Goal: Transaction & Acquisition: Purchase product/service

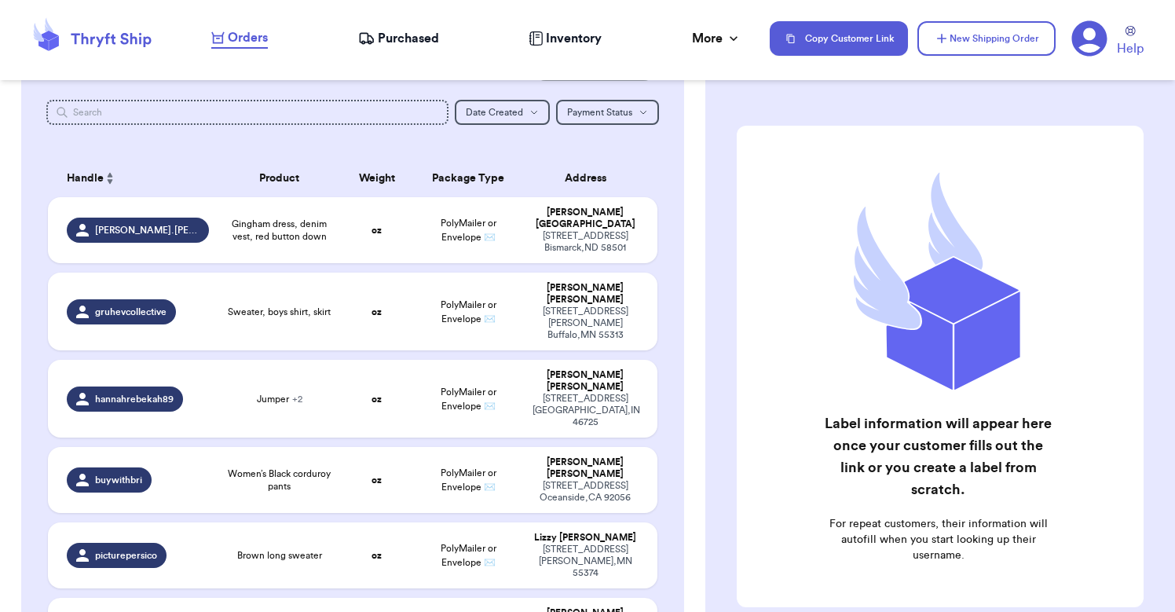
scroll to position [90, 0]
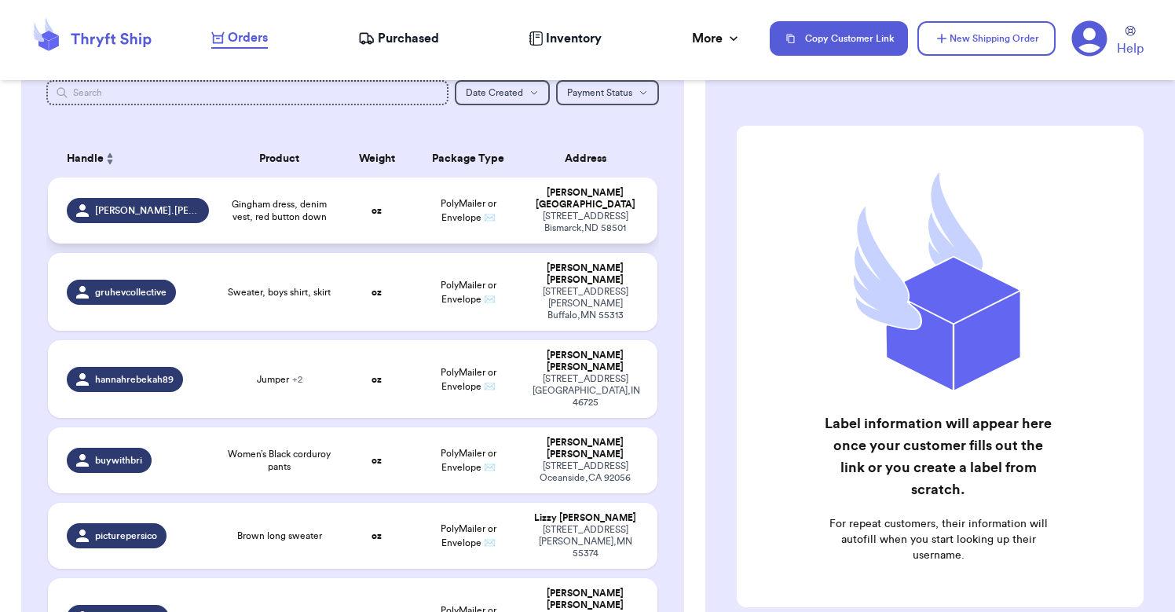
click at [255, 215] on span "Gingham dress, denim vest, red button down" at bounding box center [279, 210] width 103 height 25
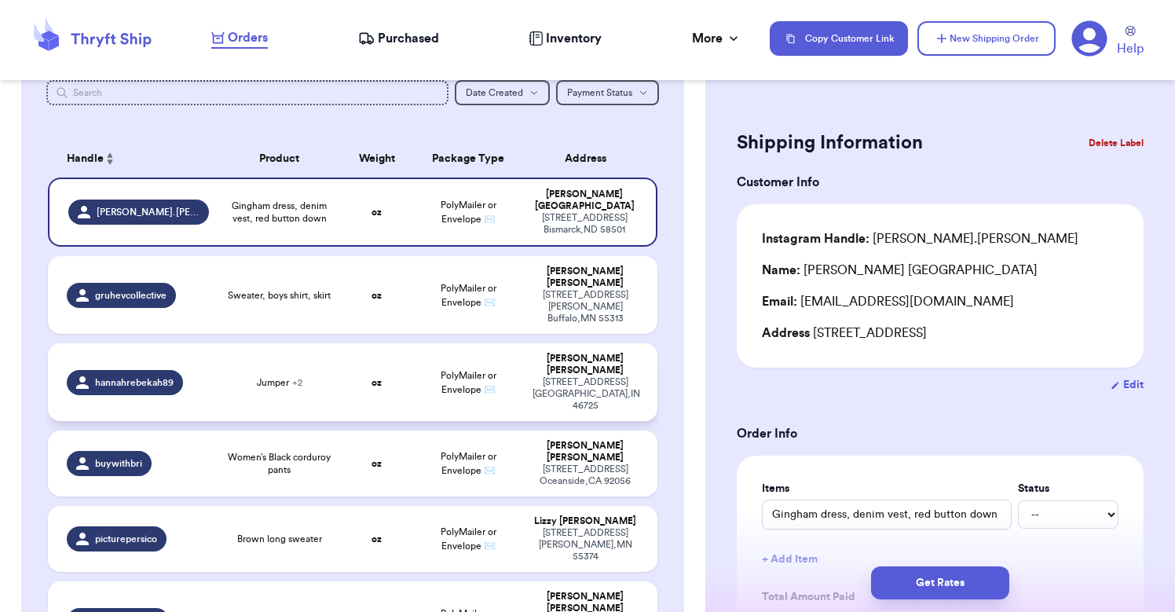
click at [305, 376] on div "Jumper + 2" at bounding box center [279, 382] width 103 height 13
type input "Jumper"
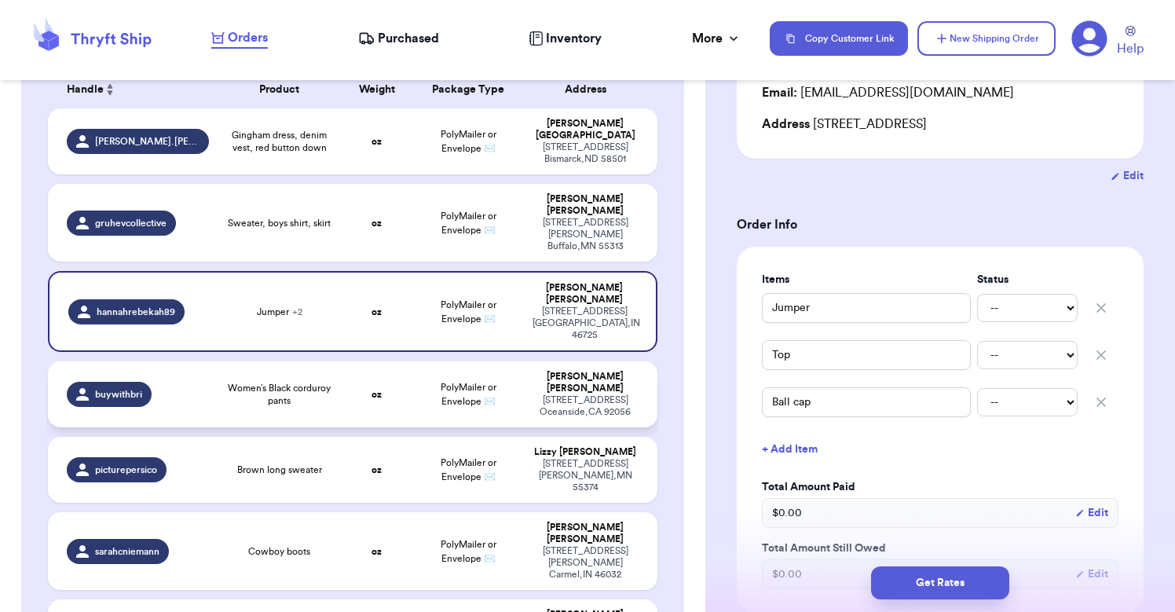
scroll to position [160, 0]
click at [359, 361] on td "oz" at bounding box center [376, 394] width 73 height 66
type input "Women’s Black corduroy pants"
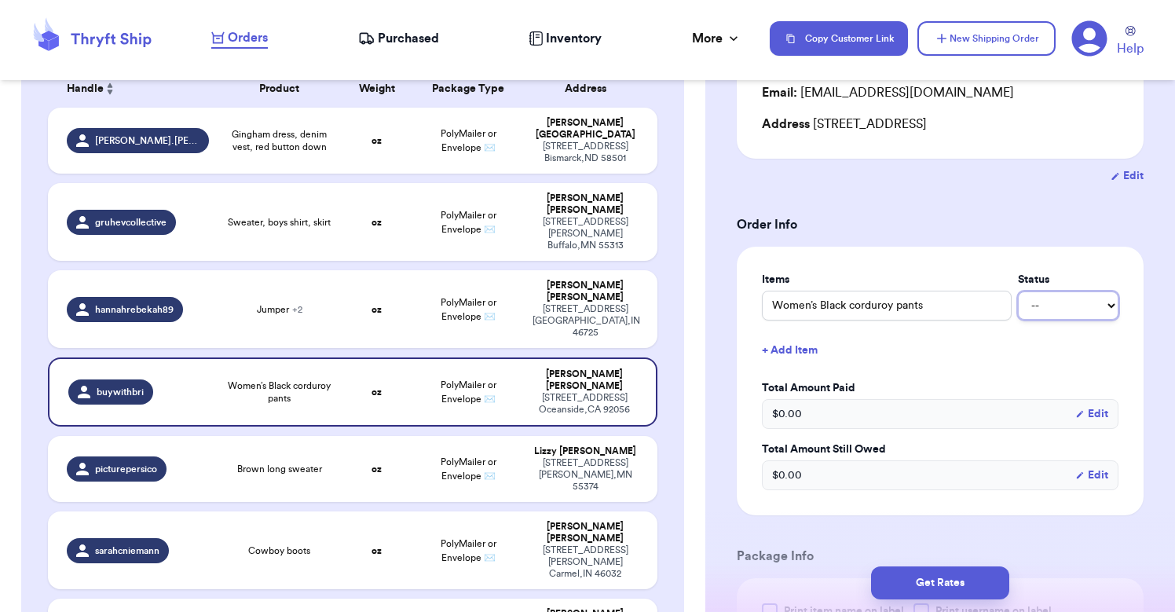
select select "paid"
click at [1118, 419] on div "$ 0.00 Edit" at bounding box center [940, 414] width 357 height 30
click at [1095, 417] on button "Edit" at bounding box center [1092, 414] width 33 height 16
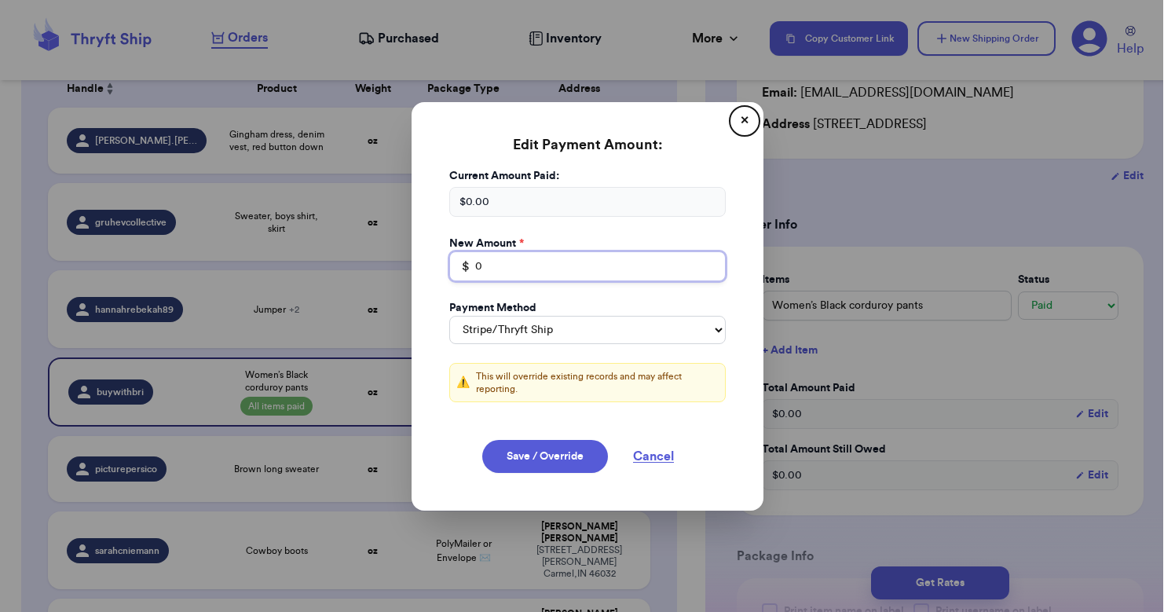
drag, startPoint x: 497, startPoint y: 271, endPoint x: 418, endPoint y: 273, distance: 78.6
click at [418, 273] on div "Edit Payment Amount: ✕ Current Amount Paid: $ 0.00 New Amount * $ 0 Payment Met…" at bounding box center [588, 306] width 352 height 409
type input "2"
type input "27"
select select "venmo"
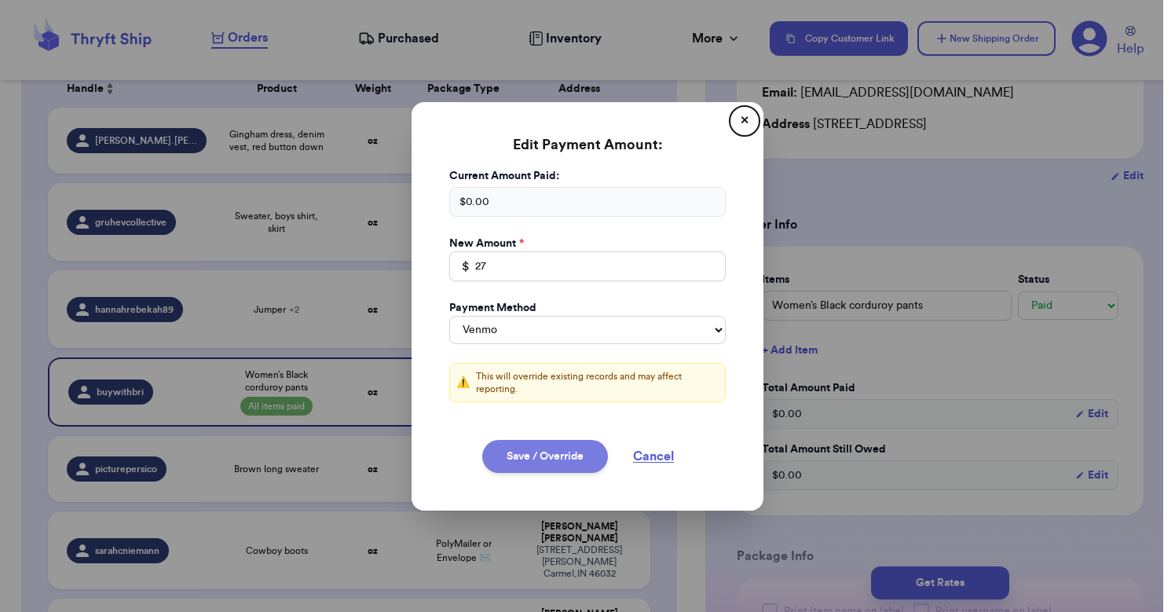
click at [556, 450] on button "Save / Override" at bounding box center [545, 456] width 126 height 33
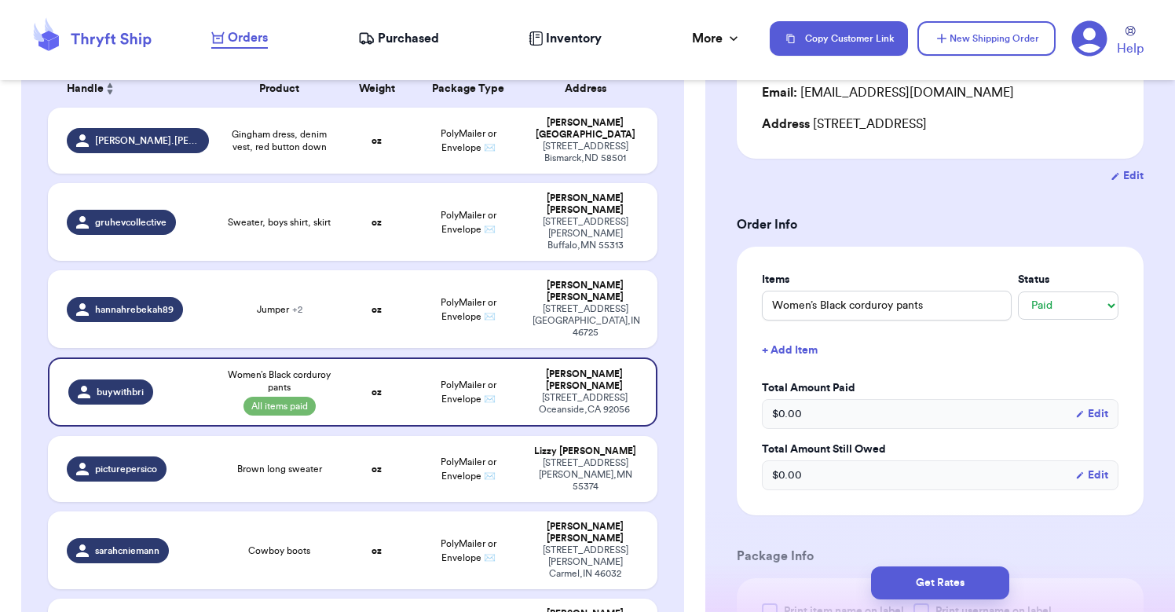
select select "stripe"
type input "27"
select select "venmo"
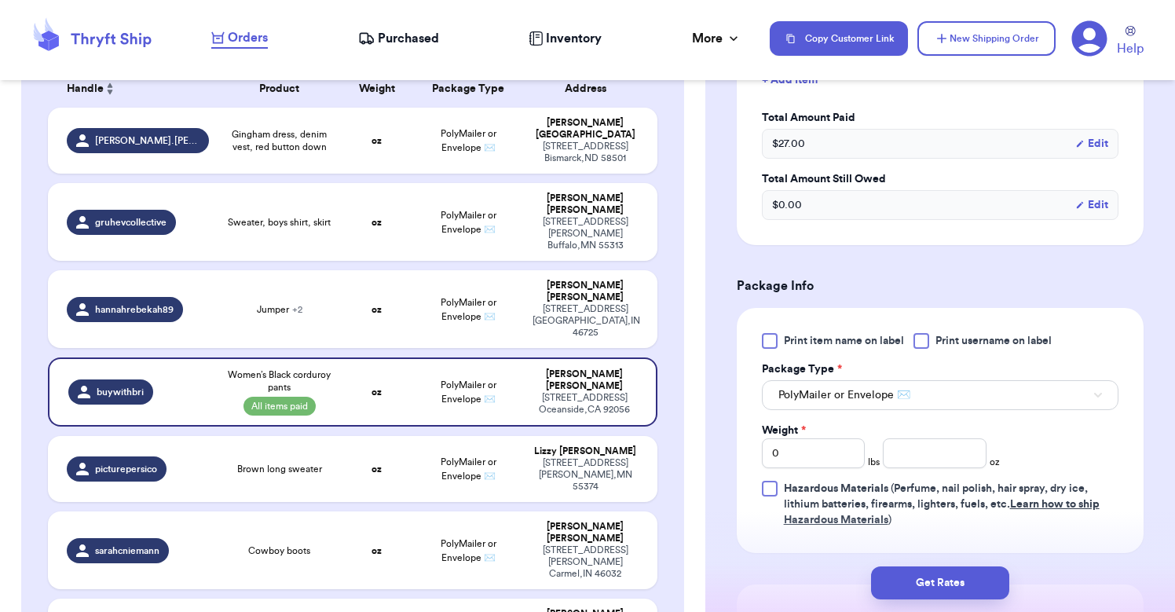
scroll to position [486, 0]
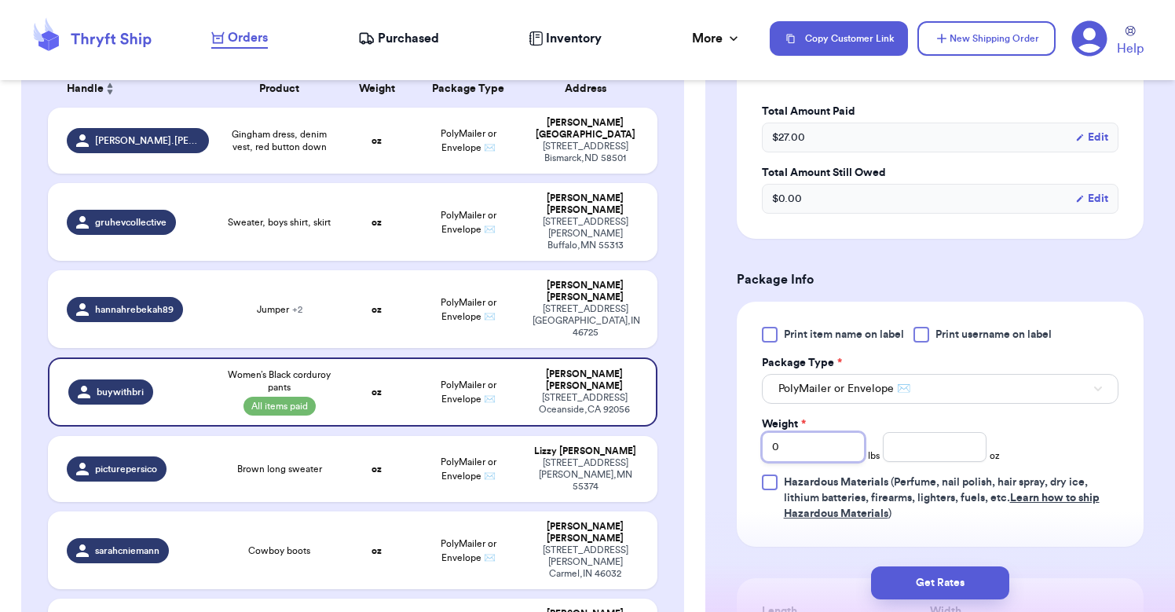
drag, startPoint x: 802, startPoint y: 452, endPoint x: 769, endPoint y: 452, distance: 33.0
click at [769, 452] on input "0" at bounding box center [813, 447] width 103 height 30
type input "1"
click at [923, 459] on input "number" at bounding box center [934, 447] width 103 height 30
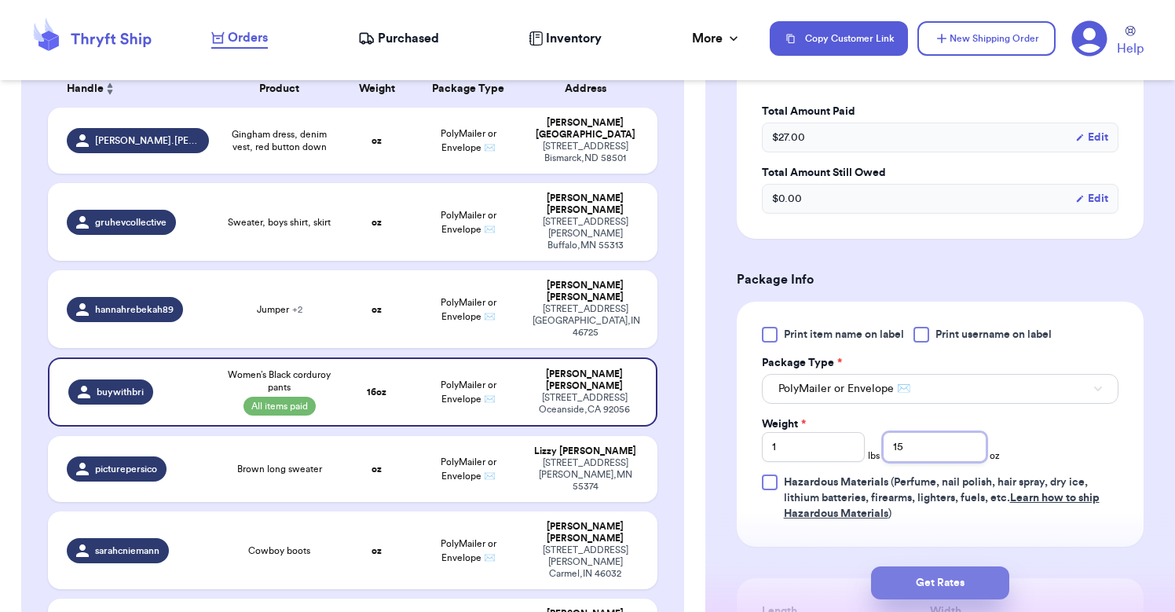
type input "15"
click at [923, 580] on button "Get Rates" at bounding box center [940, 583] width 138 height 33
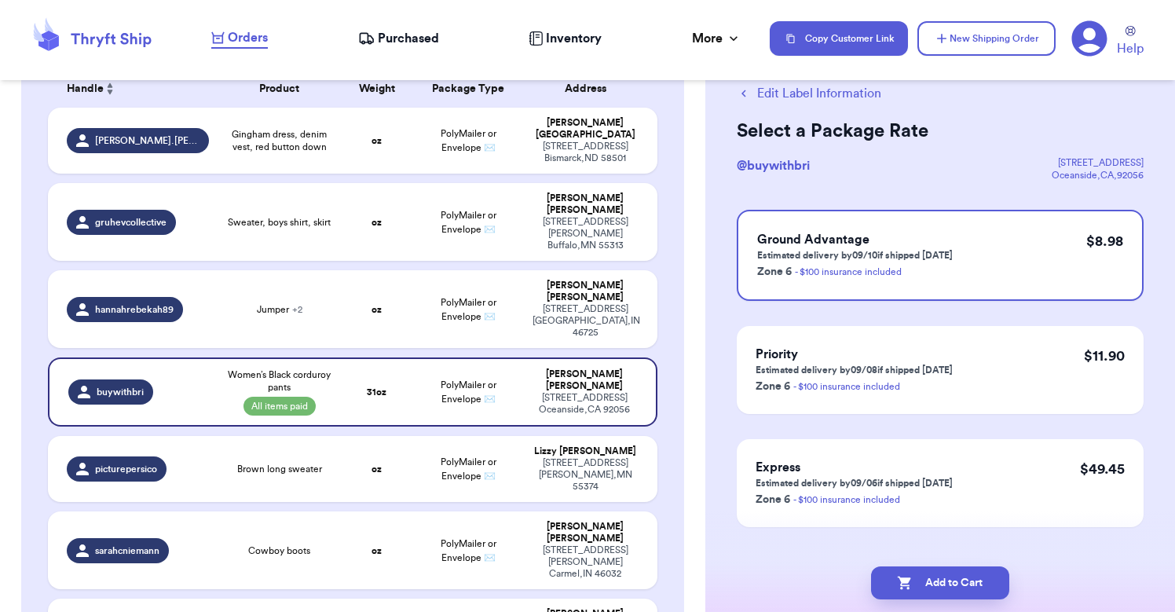
scroll to position [64, 0]
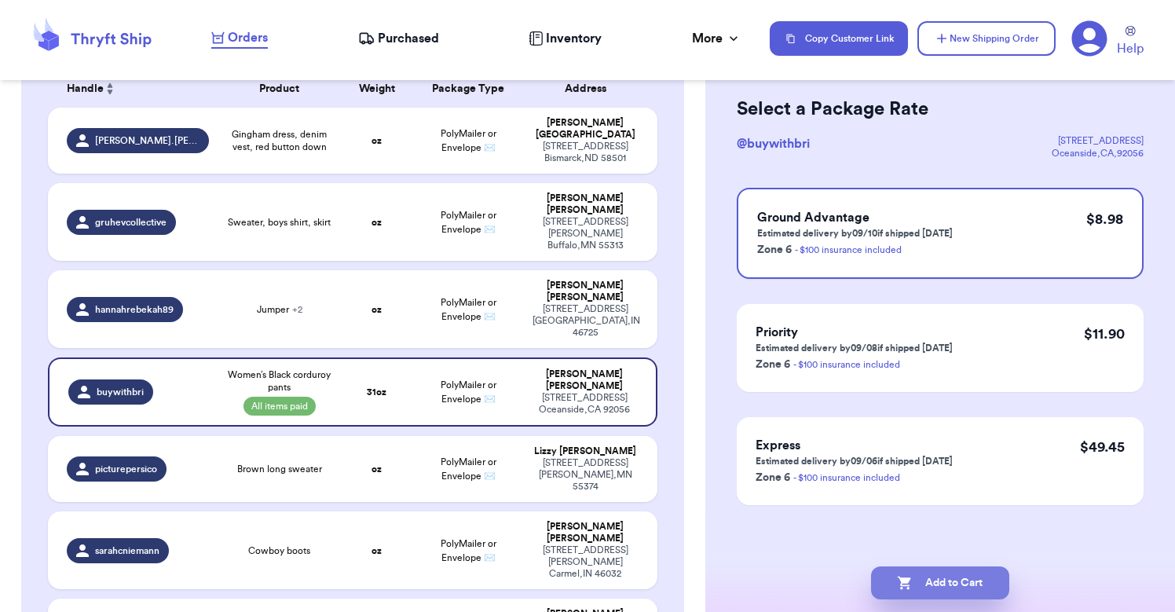
click at [930, 581] on button "Add to Cart" at bounding box center [940, 583] width 138 height 33
checkbox input "true"
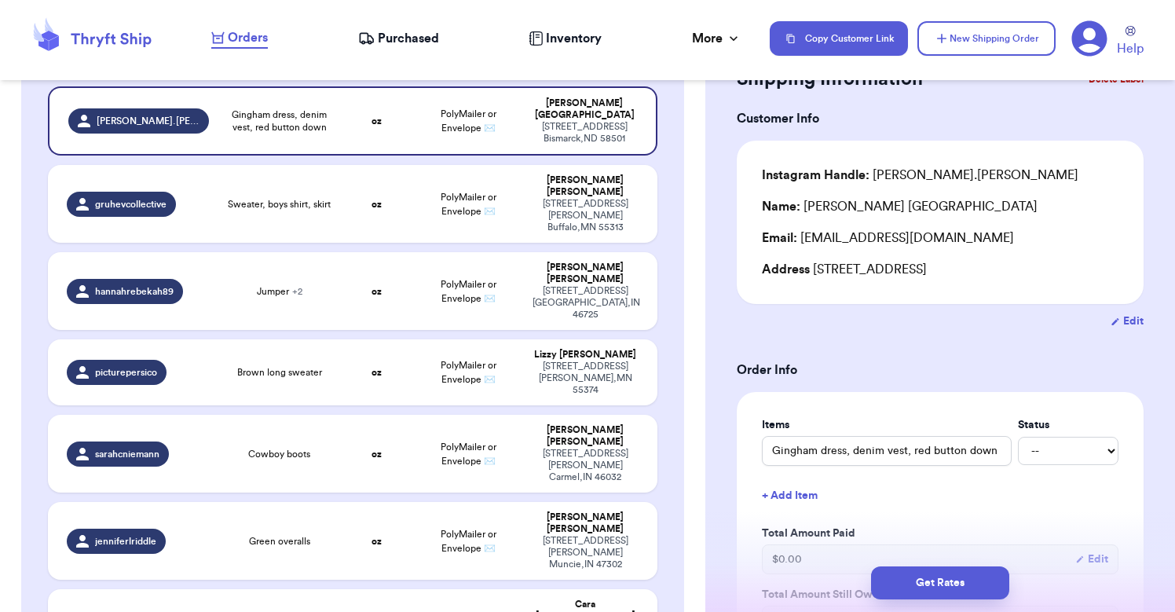
scroll to position [186, 0]
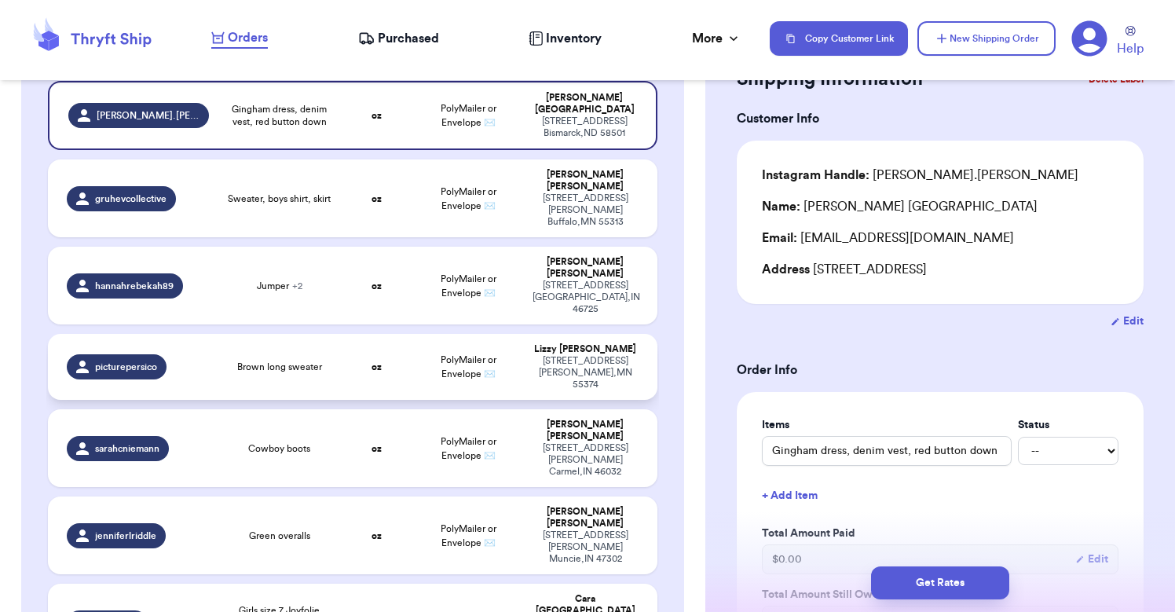
click at [526, 334] on td "[PERSON_NAME] [STREET_ADDRESS][PERSON_NAME]" at bounding box center [590, 367] width 134 height 66
type input "Brown long sweater"
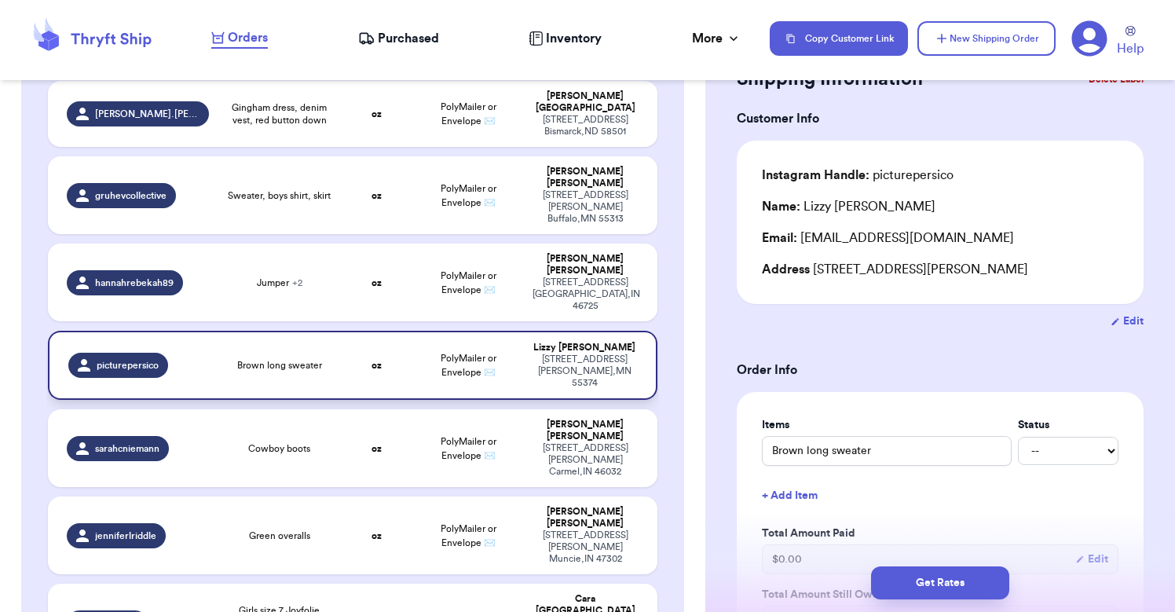
click at [501, 331] on td "PolyMailer or Envelope ✉️" at bounding box center [468, 365] width 110 height 69
select select "paid"
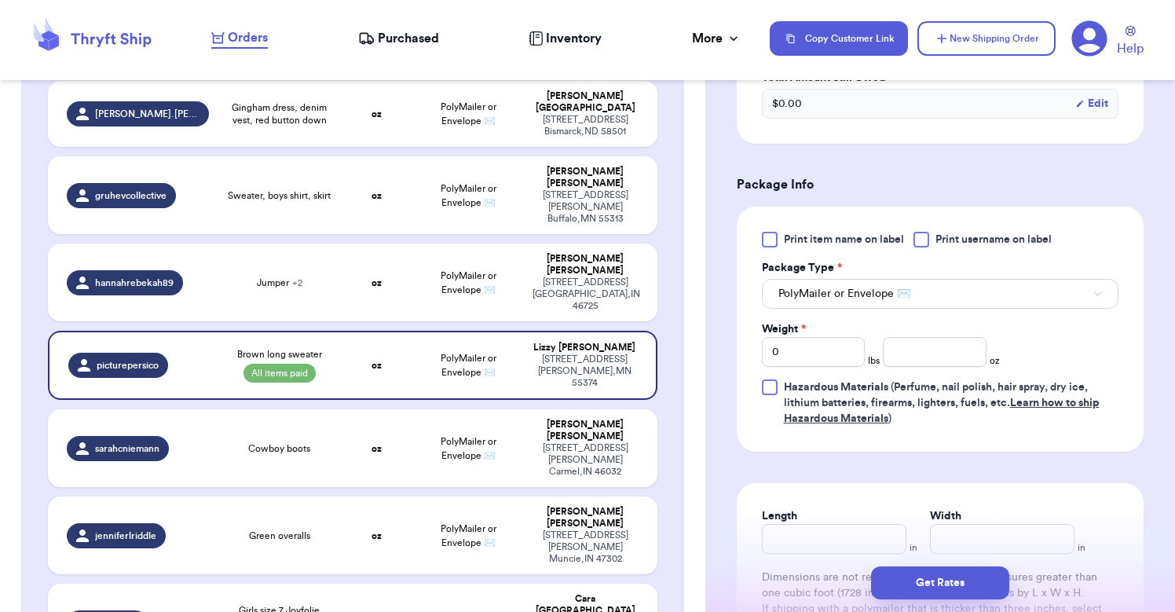
scroll to position [655, 0]
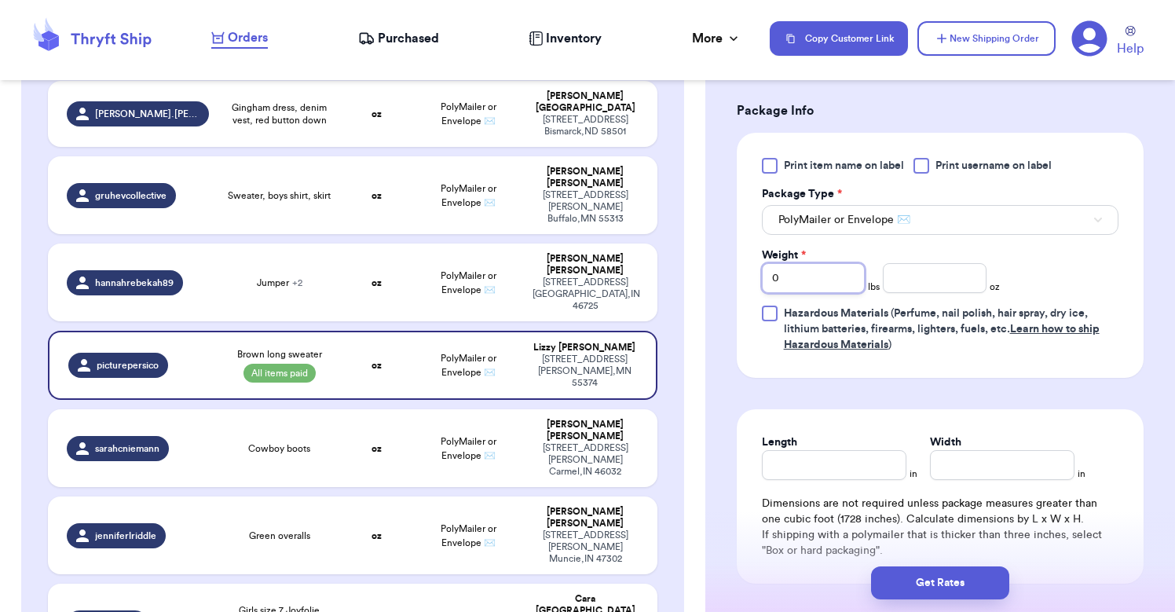
drag, startPoint x: 809, startPoint y: 278, endPoint x: 761, endPoint y: 284, distance: 48.2
click at [762, 284] on input "0" at bounding box center [813, 278] width 103 height 30
type input "1"
click at [906, 292] on input "number" at bounding box center [934, 278] width 103 height 30
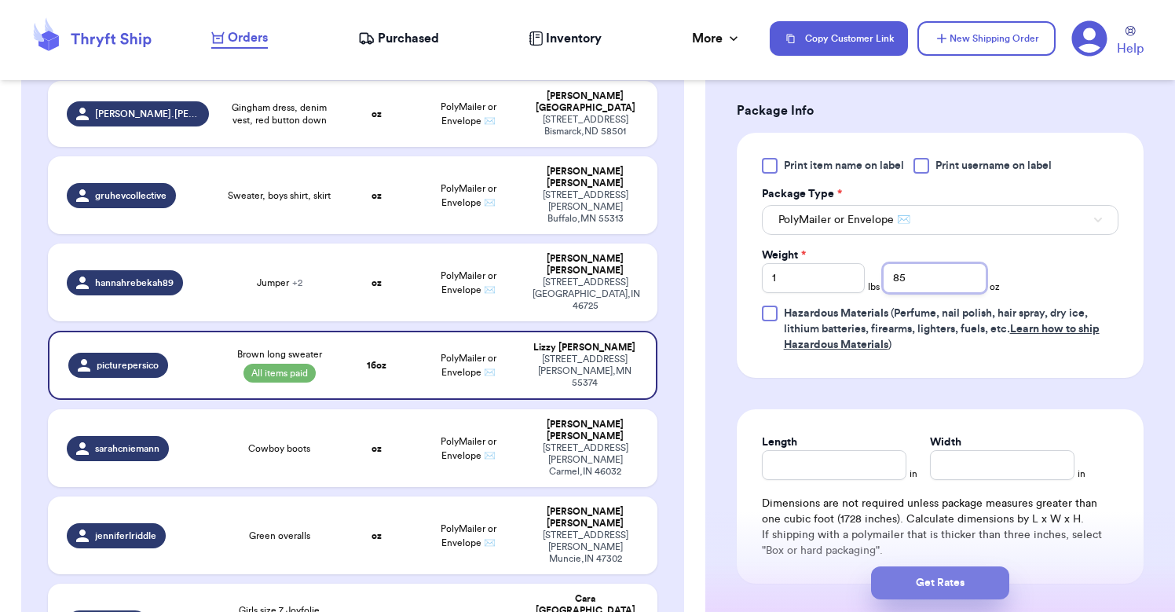
type input "85"
click at [947, 587] on button "Get Rates" at bounding box center [940, 583] width 138 height 33
type input "5"
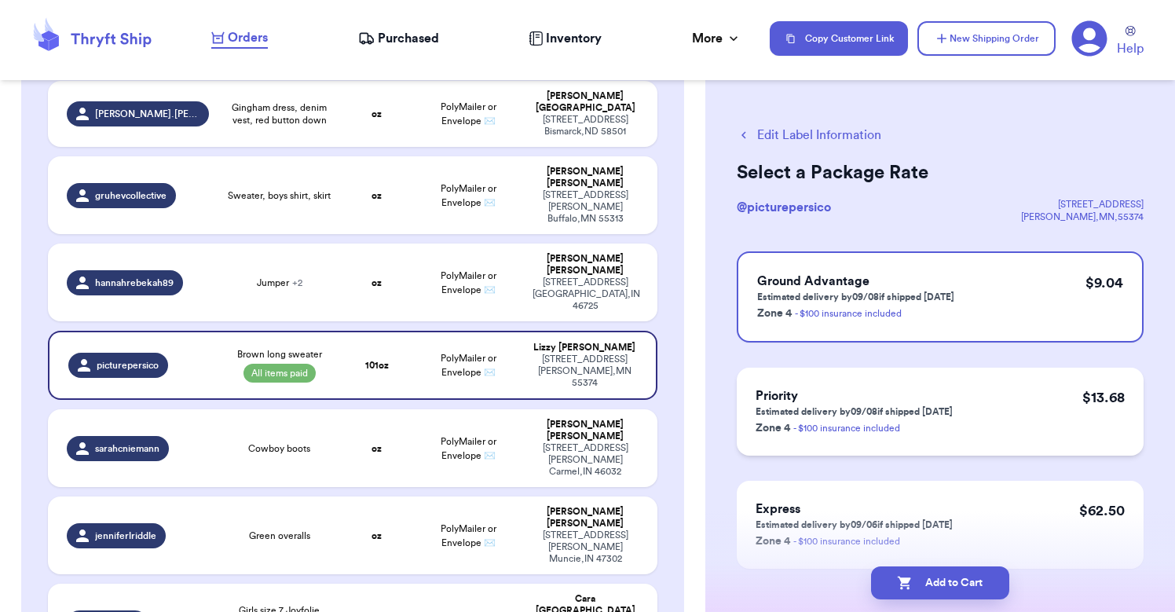
scroll to position [0, 0]
click at [797, 130] on button "Edit Label Information" at bounding box center [809, 135] width 145 height 19
select select "paid"
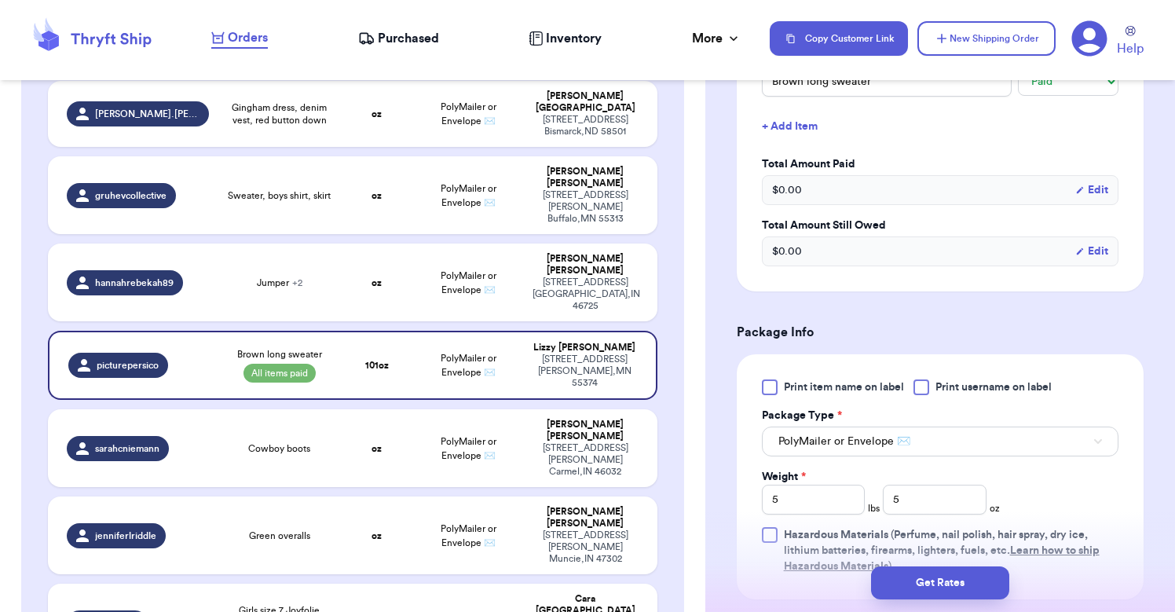
scroll to position [446, 0]
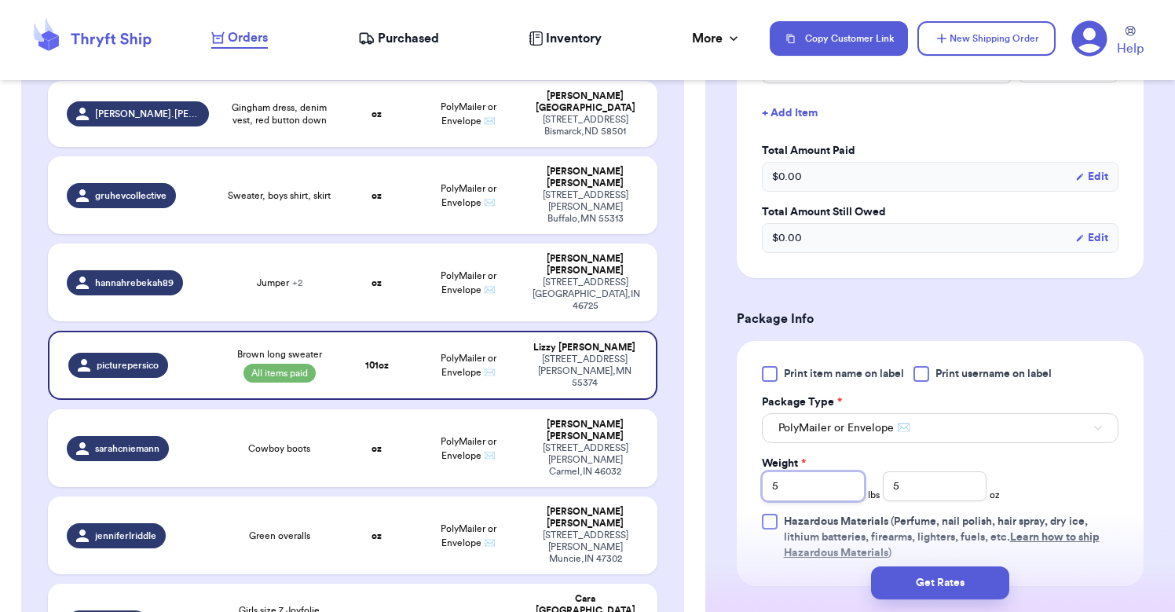
drag, startPoint x: 796, startPoint y: 482, endPoint x: 756, endPoint y: 482, distance: 40.1
click at [756, 482] on div "Print item name on label Print username on label Package Type * PolyMailer or E…" at bounding box center [940, 463] width 407 height 245
type input "1"
click at [914, 493] on input "5" at bounding box center [934, 486] width 103 height 30
type input "85"
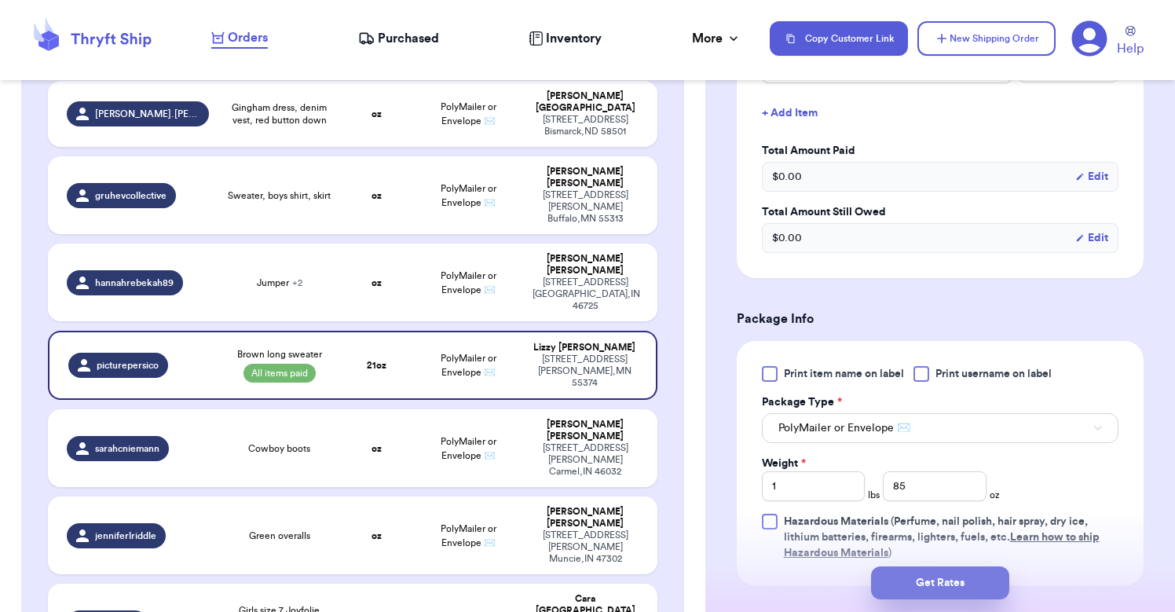
click at [934, 583] on button "Get Rates" at bounding box center [940, 583] width 138 height 33
type input "5"
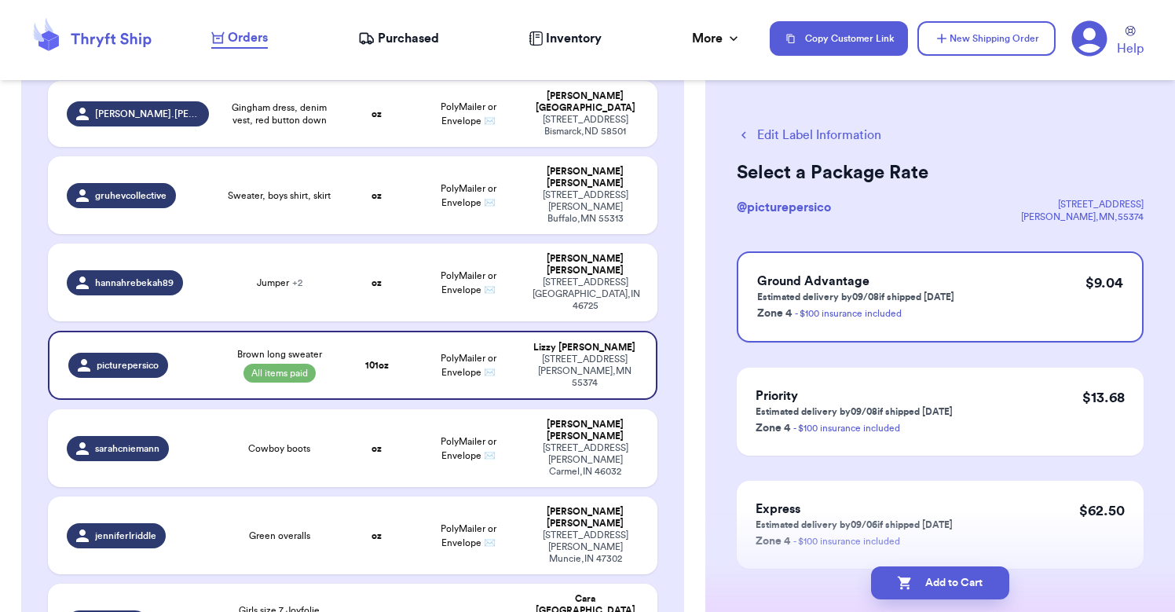
click at [747, 133] on icon "button" at bounding box center [744, 135] width 14 height 14
select select "paid"
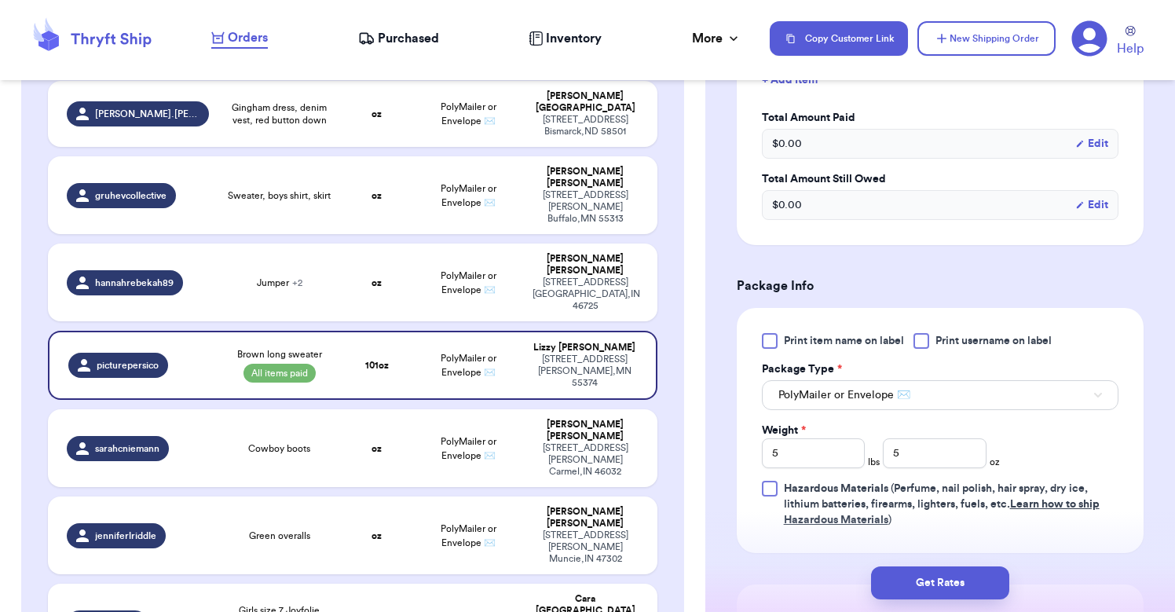
scroll to position [526, 0]
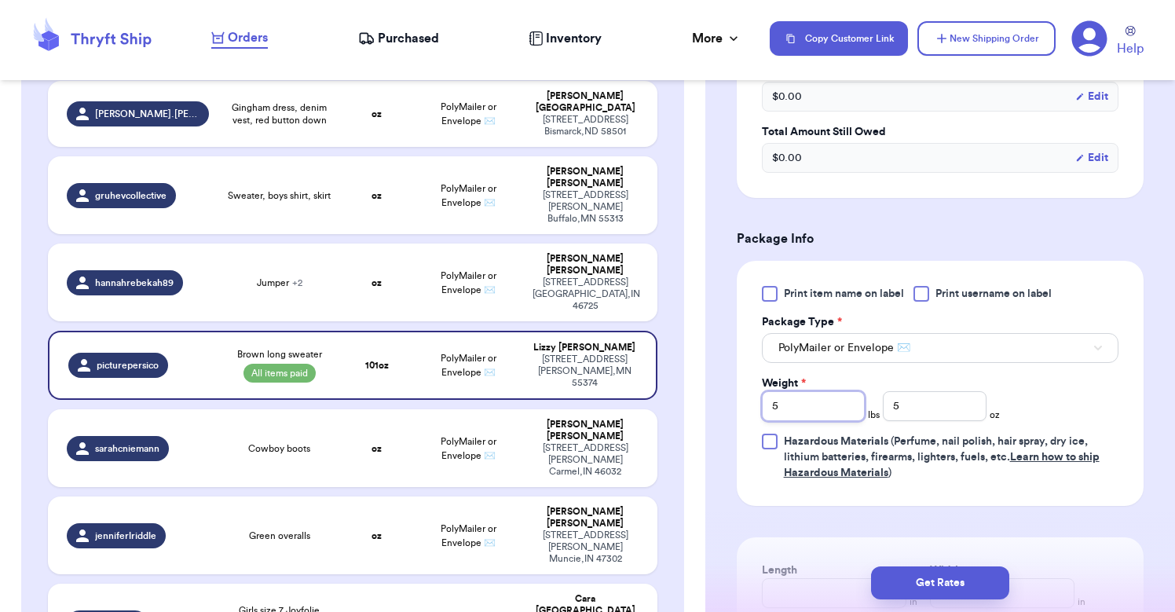
drag, startPoint x: 790, startPoint y: 417, endPoint x: 757, endPoint y: 411, distance: 34.4
click at [757, 411] on div "Print item name on label Print username on label Package Type * PolyMailer or E…" at bounding box center [940, 383] width 407 height 245
type input "1"
click at [908, 415] on input "5" at bounding box center [934, 406] width 103 height 30
type input "9"
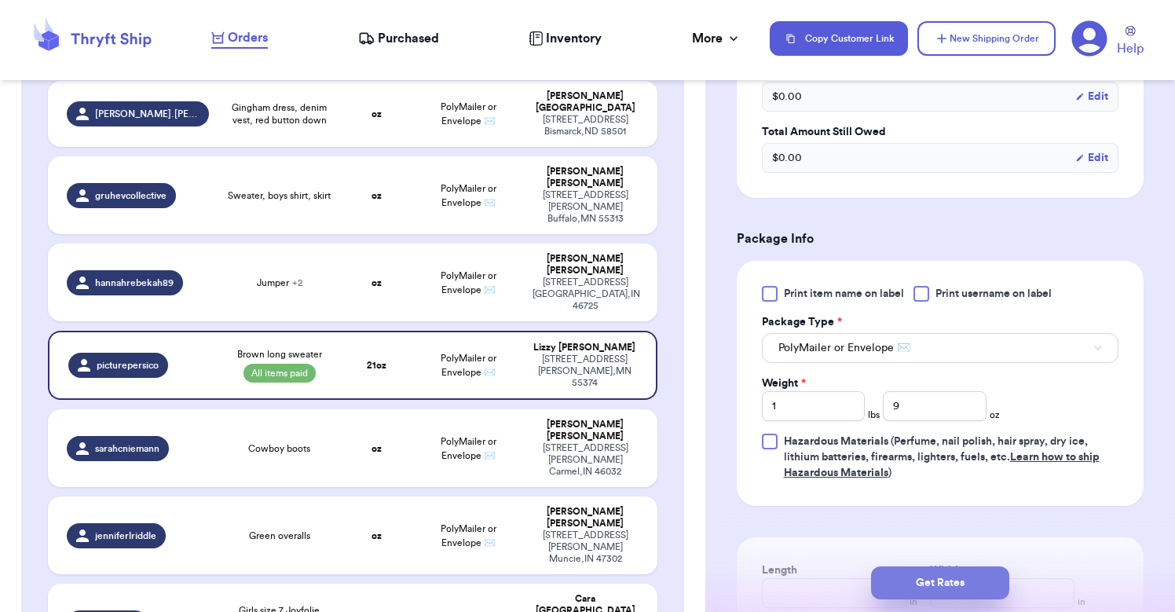
click at [938, 581] on button "Get Rates" at bounding box center [940, 583] width 138 height 33
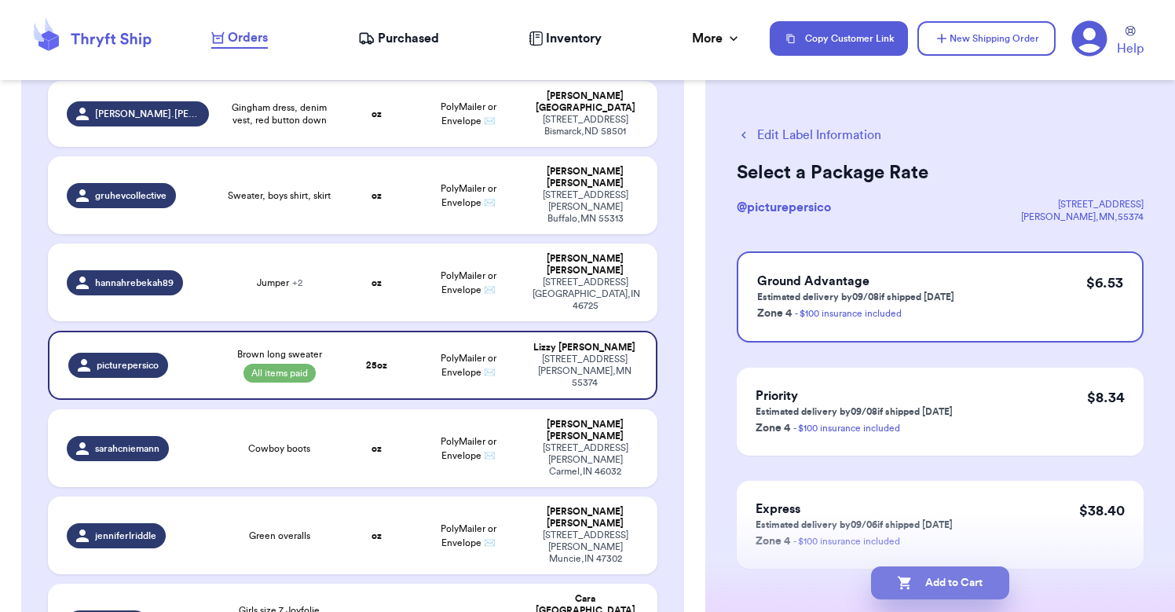
click at [902, 589] on icon "button" at bounding box center [905, 583] width 16 height 16
checkbox input "true"
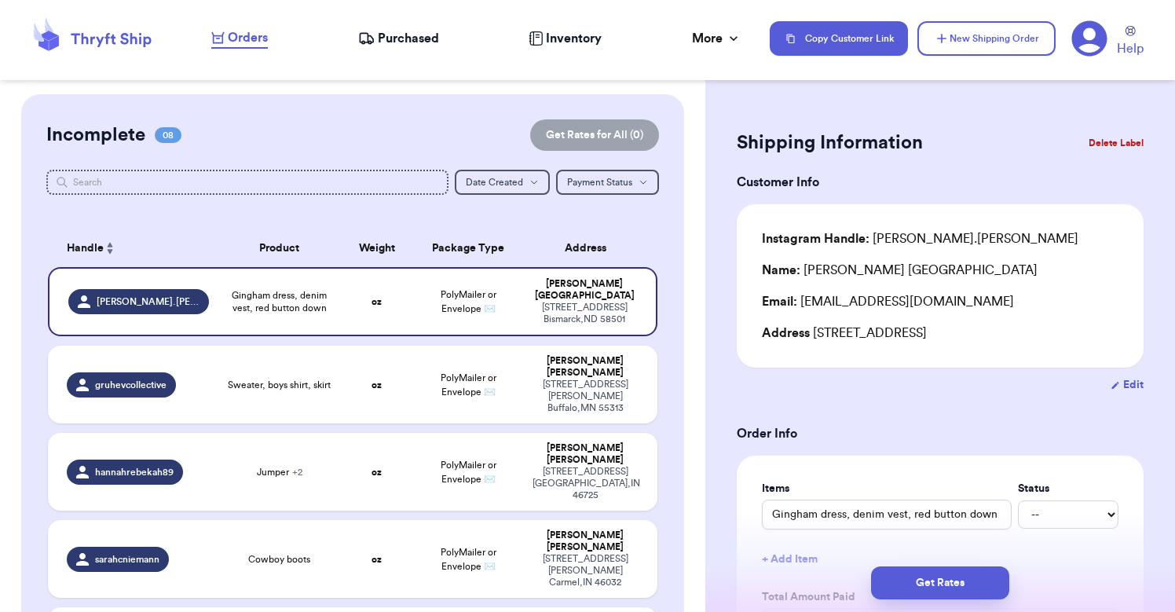
click at [240, 40] on span "Orders" at bounding box center [248, 37] width 40 height 19
click at [419, 38] on span "Purchased" at bounding box center [408, 38] width 61 height 19
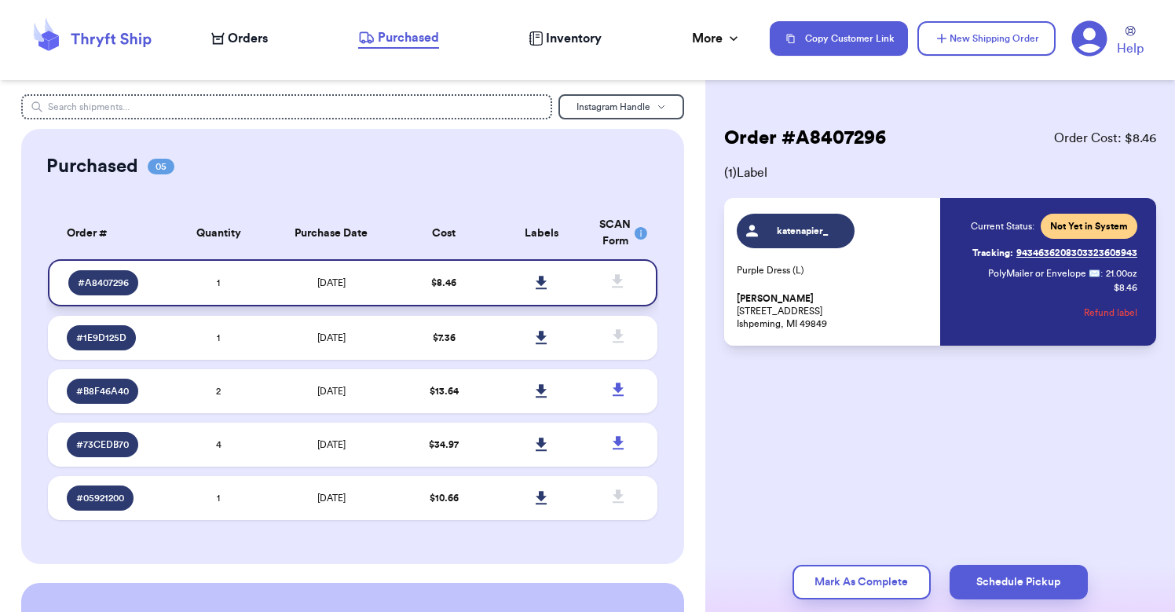
click at [416, 299] on td "$ 8.46" at bounding box center [443, 282] width 97 height 47
click at [148, 281] on div "# A8407296" at bounding box center [114, 282] width 92 height 25
click at [260, 43] on span "Orders" at bounding box center [248, 38] width 40 height 19
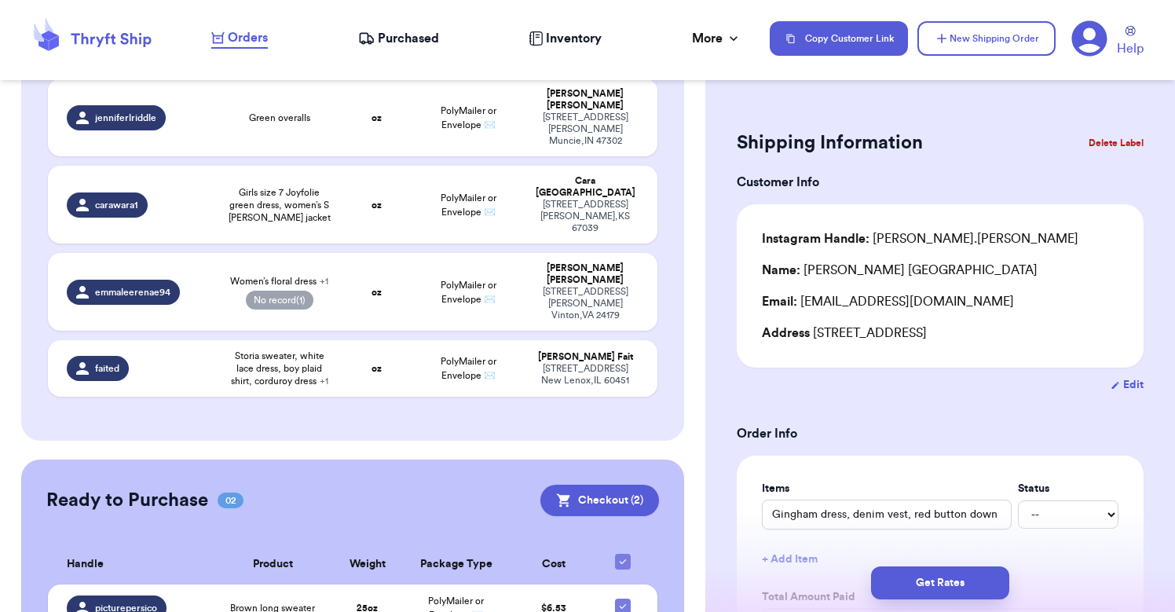
scroll to position [528, 0]
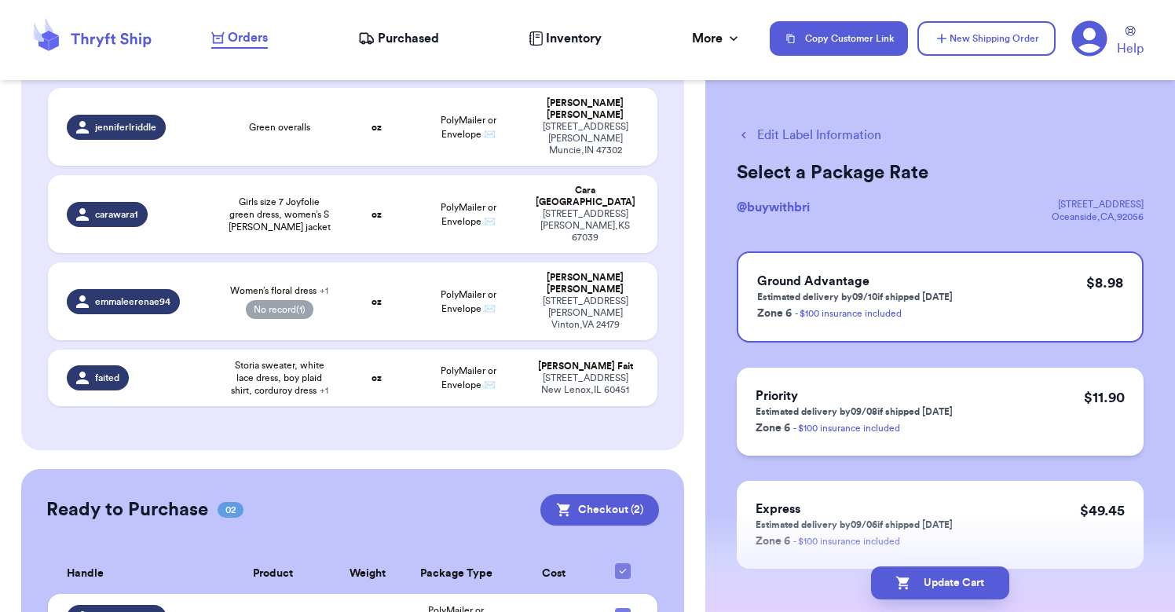
scroll to position [0, 0]
click at [819, 133] on button "Edit Label Information" at bounding box center [809, 135] width 145 height 19
checkbox input "false"
checkbox input "true"
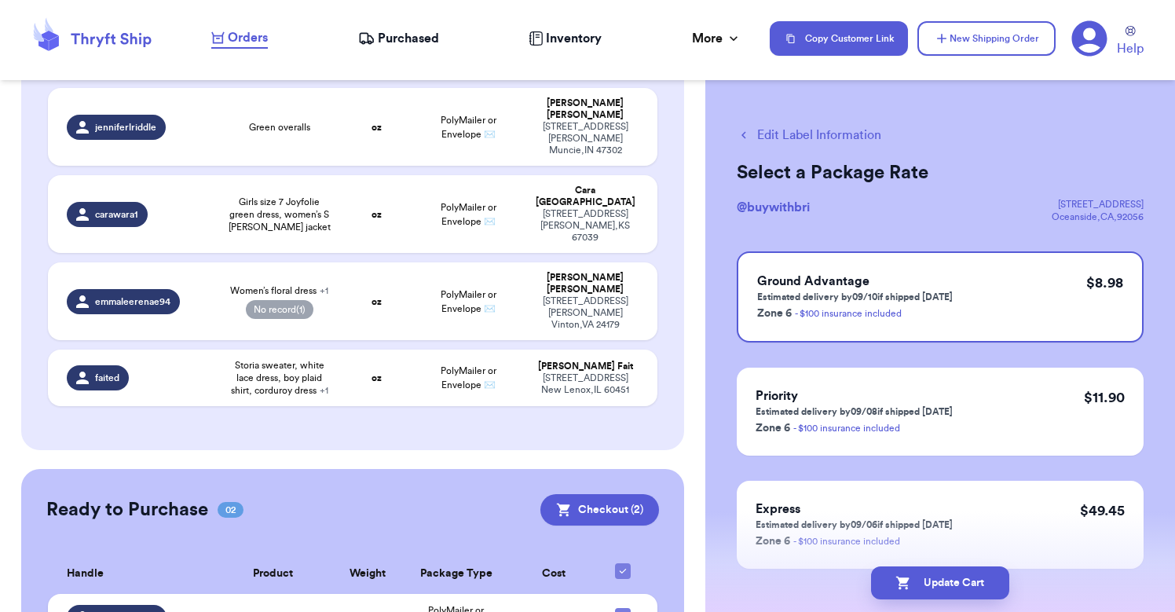
select select "paid"
select select "venmo"
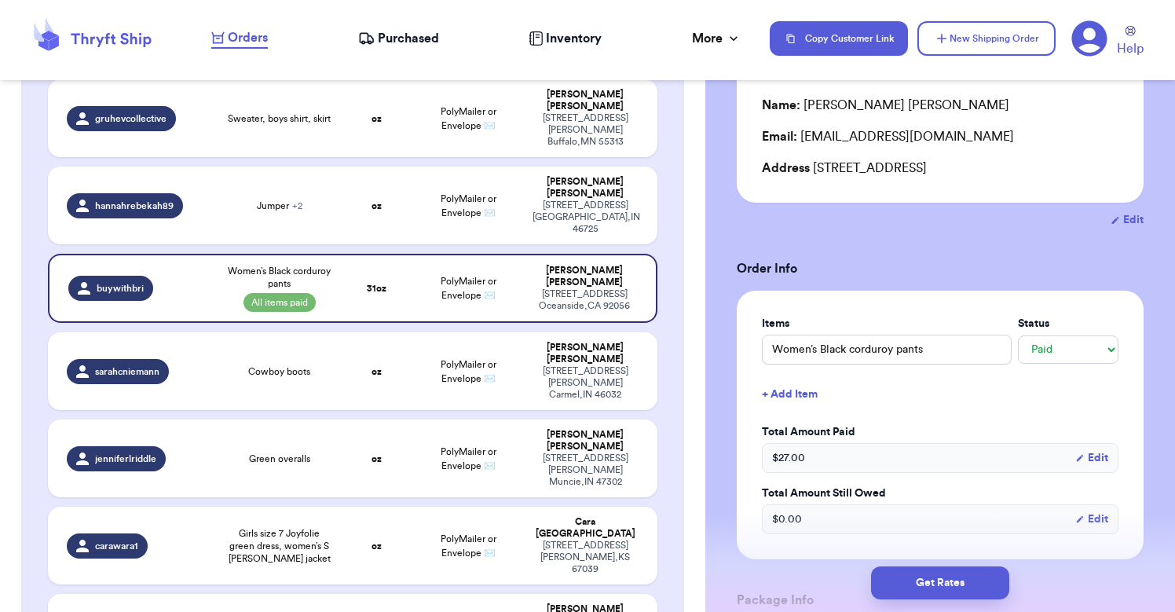
scroll to position [258, 0]
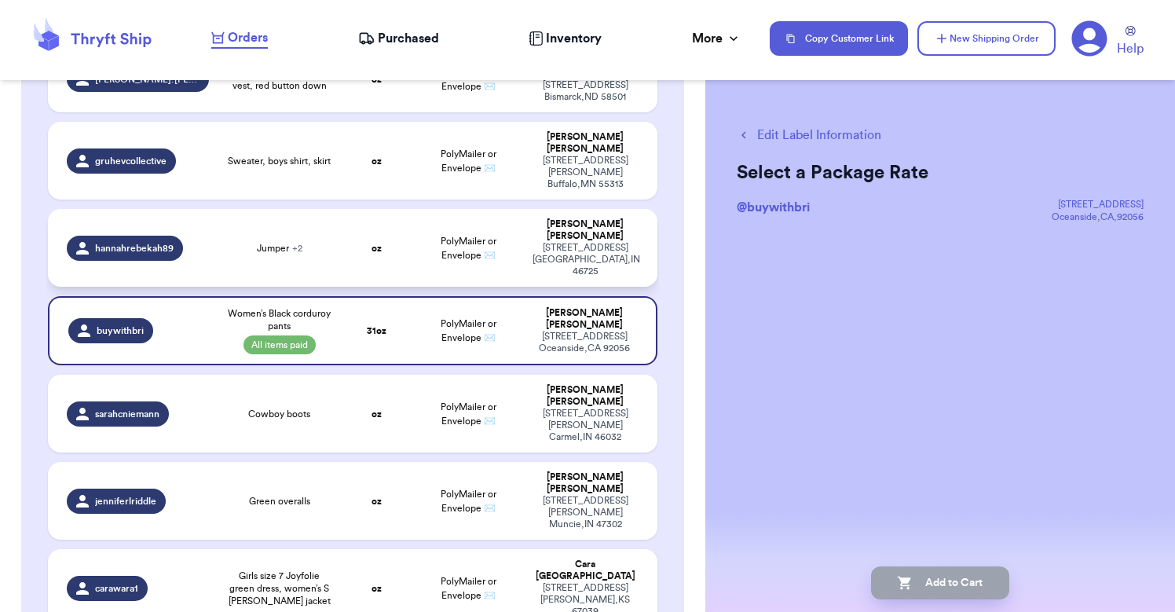
scroll to position [228, 0]
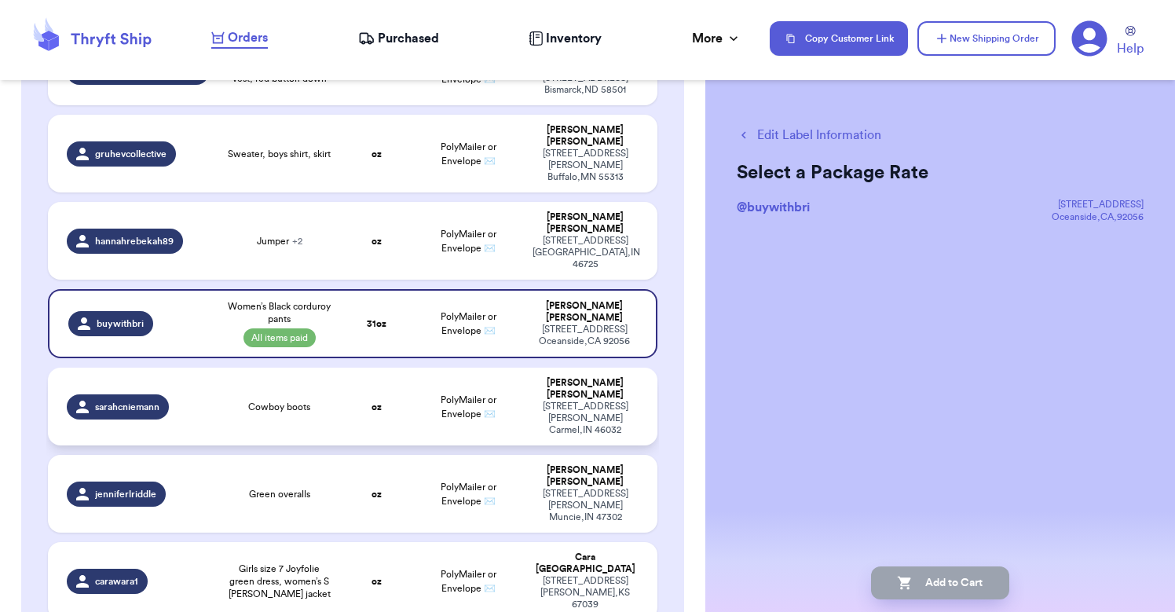
click at [328, 401] on div "Cowboy boots" at bounding box center [279, 407] width 103 height 13
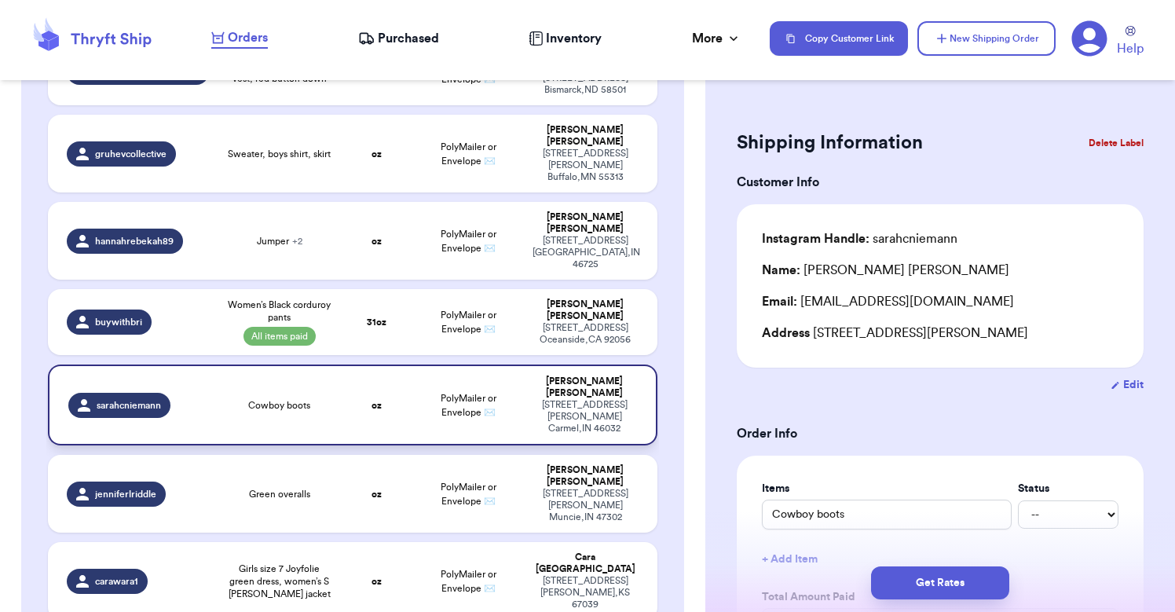
click at [401, 365] on td "oz" at bounding box center [376, 405] width 73 height 81
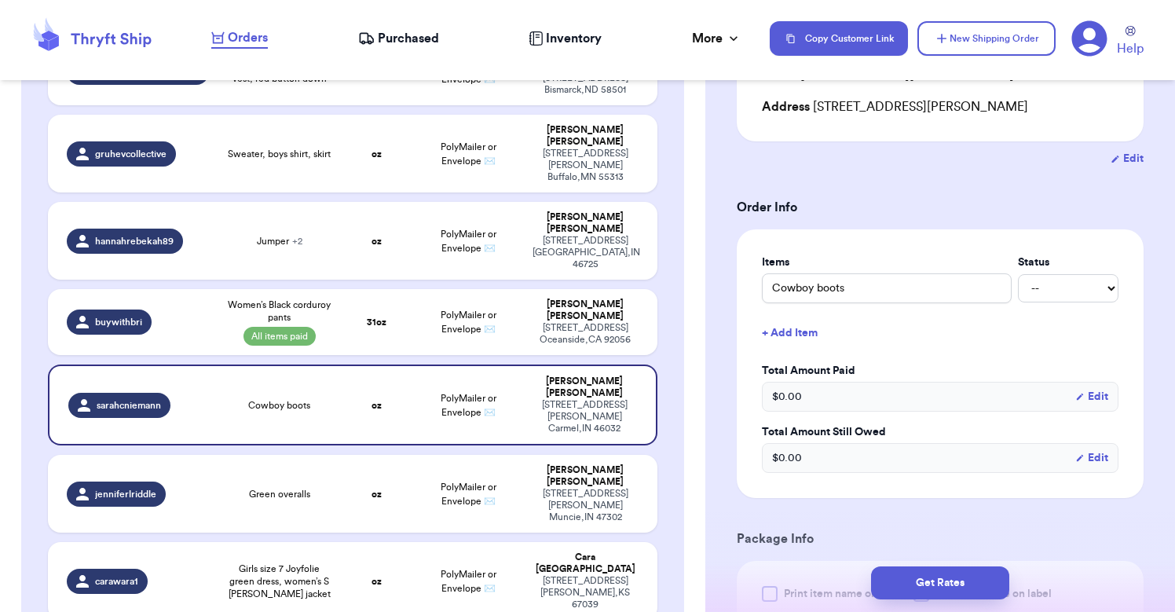
scroll to position [233, 0]
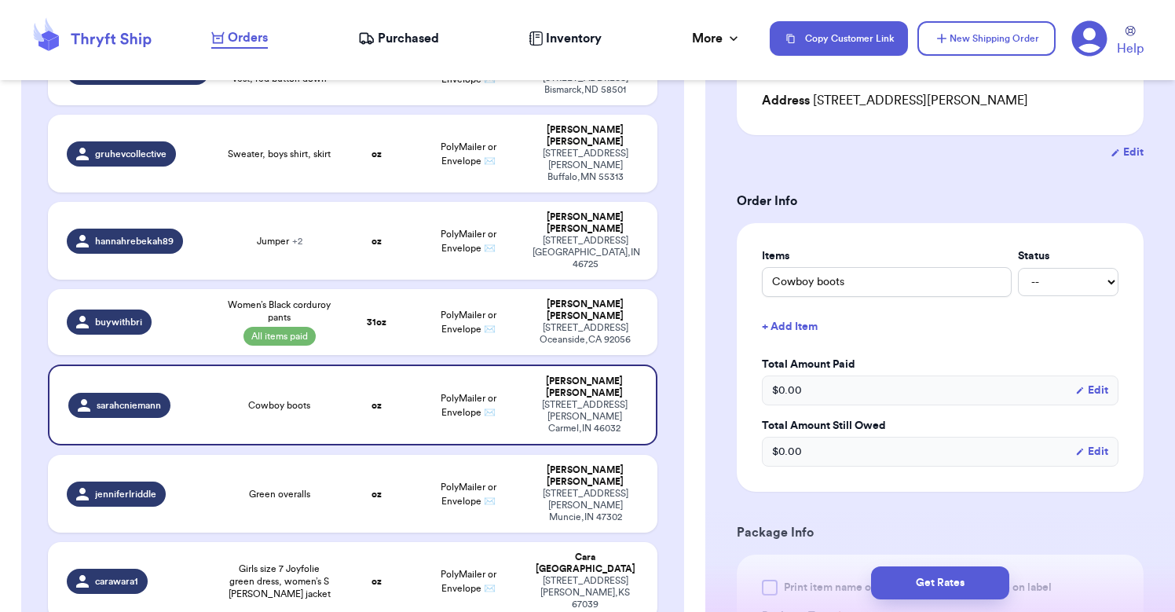
click at [1051, 294] on div "Cowboy boots -- Paid Owes" at bounding box center [940, 282] width 357 height 30
select select "paid"
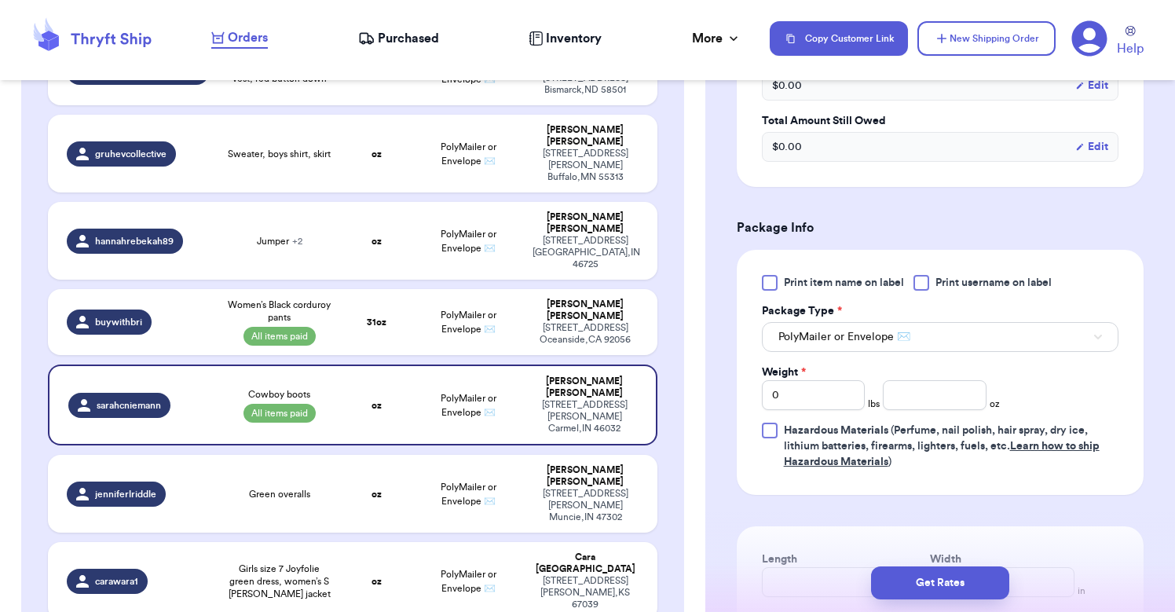
scroll to position [550, 0]
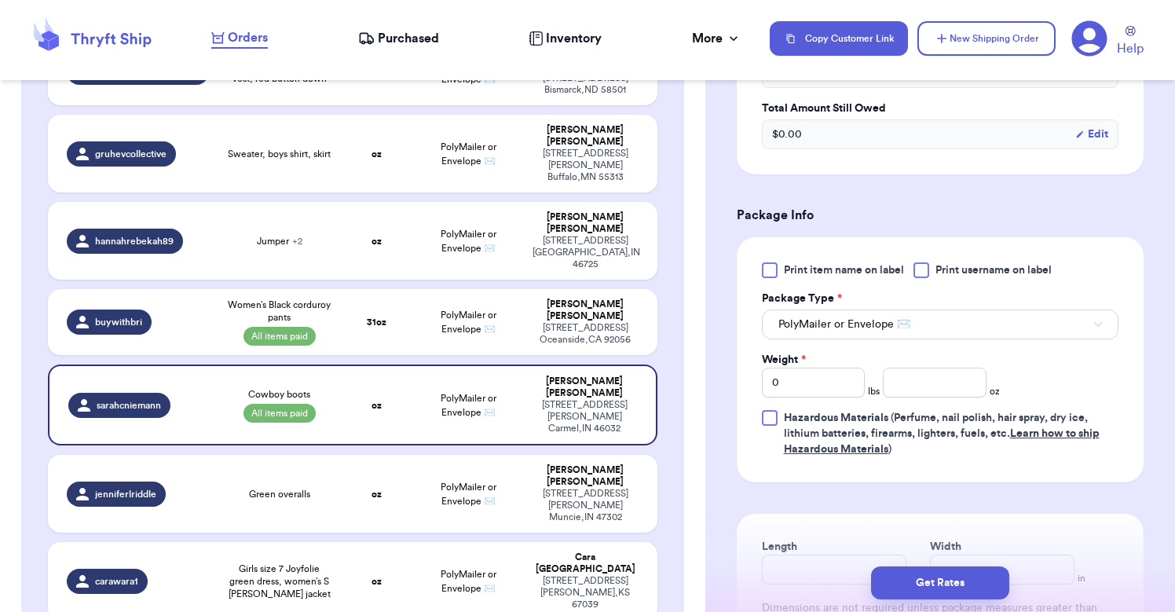
click at [883, 332] on span "PolyMailer or Envelope ✉️" at bounding box center [845, 325] width 132 height 16
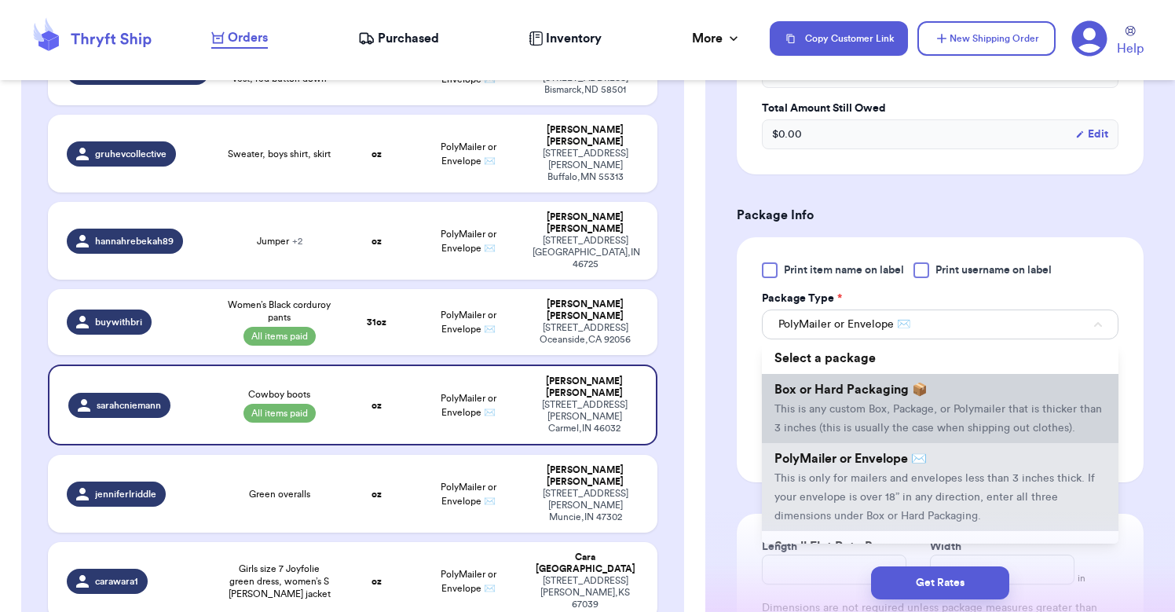
click at [835, 417] on span "This is any custom Box, Package, or Polymailer that is thicker than 3 inches (t…" at bounding box center [939, 419] width 328 height 30
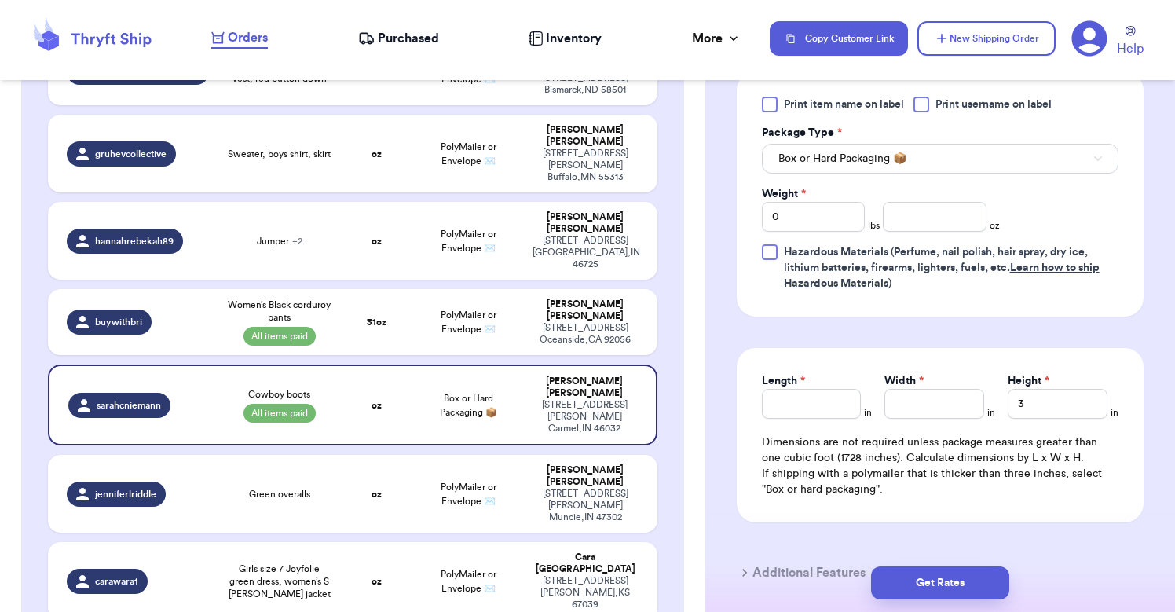
scroll to position [724, 0]
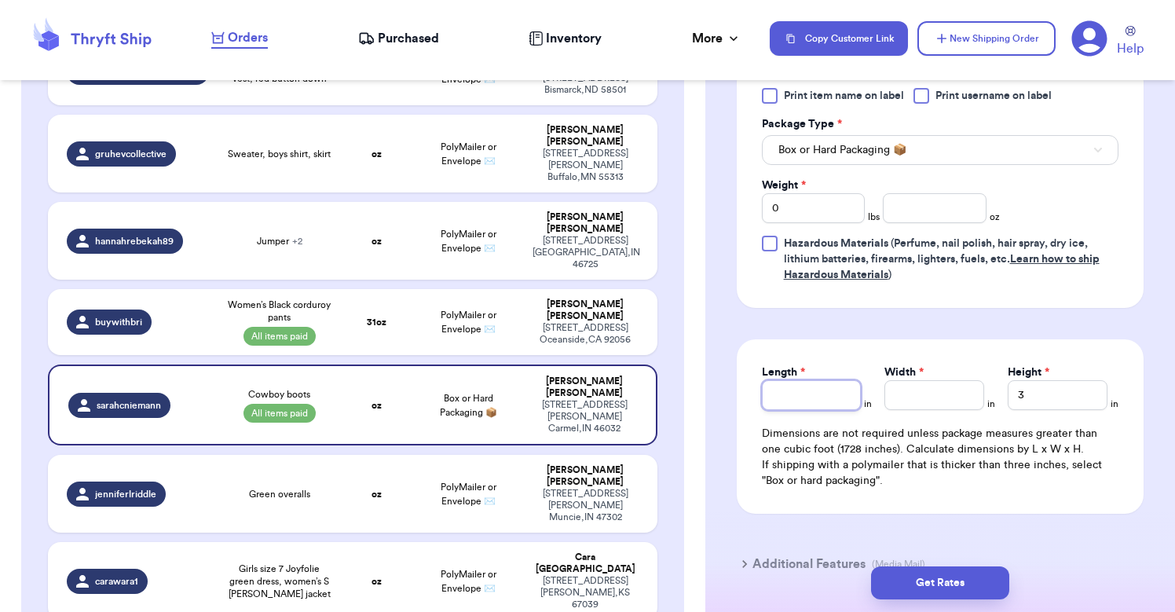
click at [799, 404] on input "Length *" at bounding box center [812, 395] width 100 height 30
type input "1"
type input "15"
click at [923, 402] on input "Width *" at bounding box center [935, 395] width 100 height 30
type input "1"
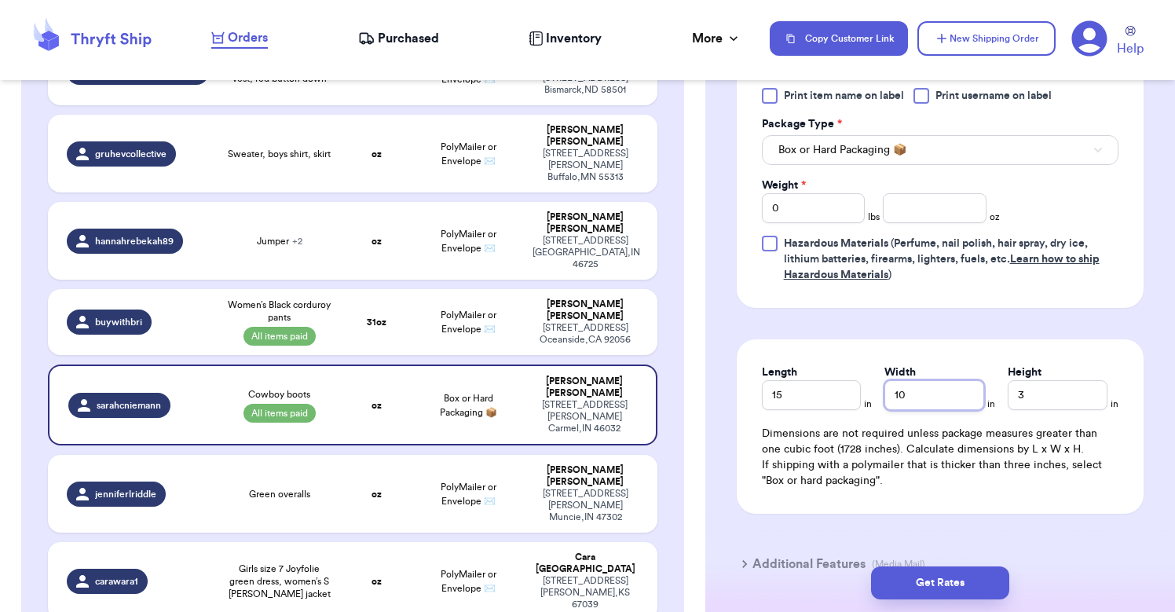
type input "10"
click at [1006, 460] on div "Dimensions are not required unless package measures greater than one cubic foot…" at bounding box center [940, 457] width 357 height 63
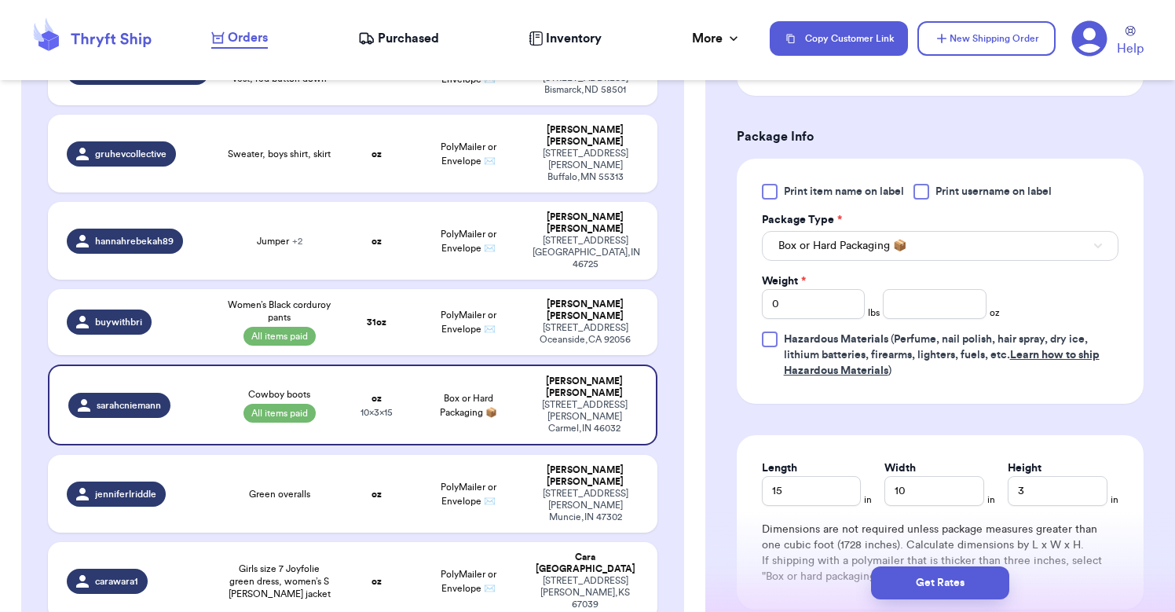
scroll to position [579, 0]
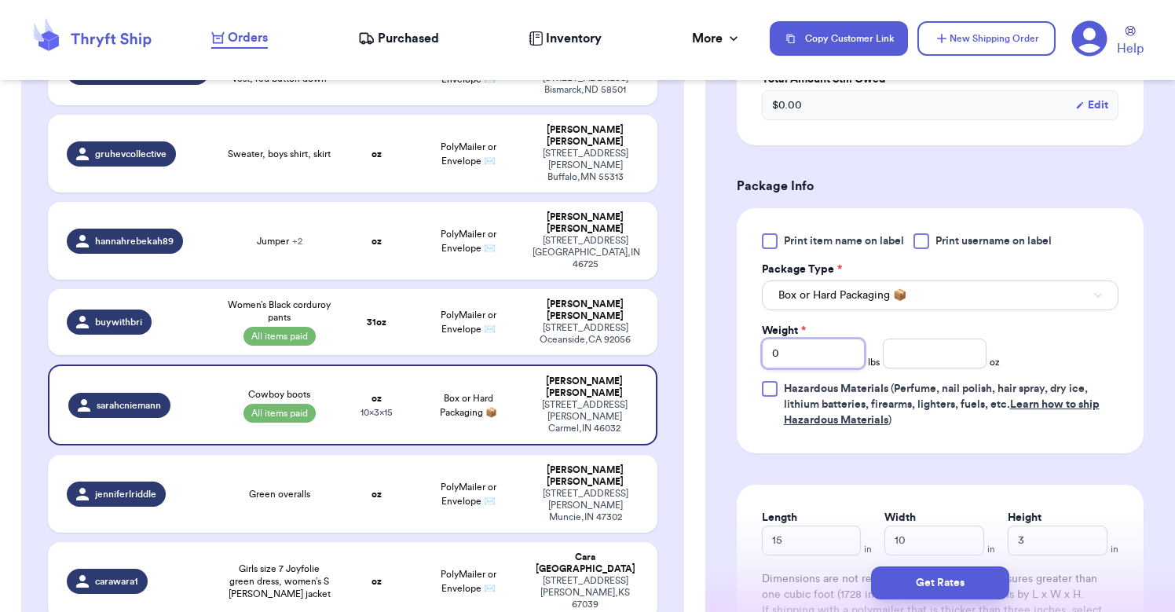
drag, startPoint x: 801, startPoint y: 363, endPoint x: 695, endPoint y: 357, distance: 105.5
click at [695, 357] on div "Customer Link New Order Incomplete 09 Get Rates for All ( 1 ) Get Rates for All…" at bounding box center [587, 306] width 1175 height 612
type input "2"
click at [932, 360] on input "number" at bounding box center [934, 354] width 103 height 30
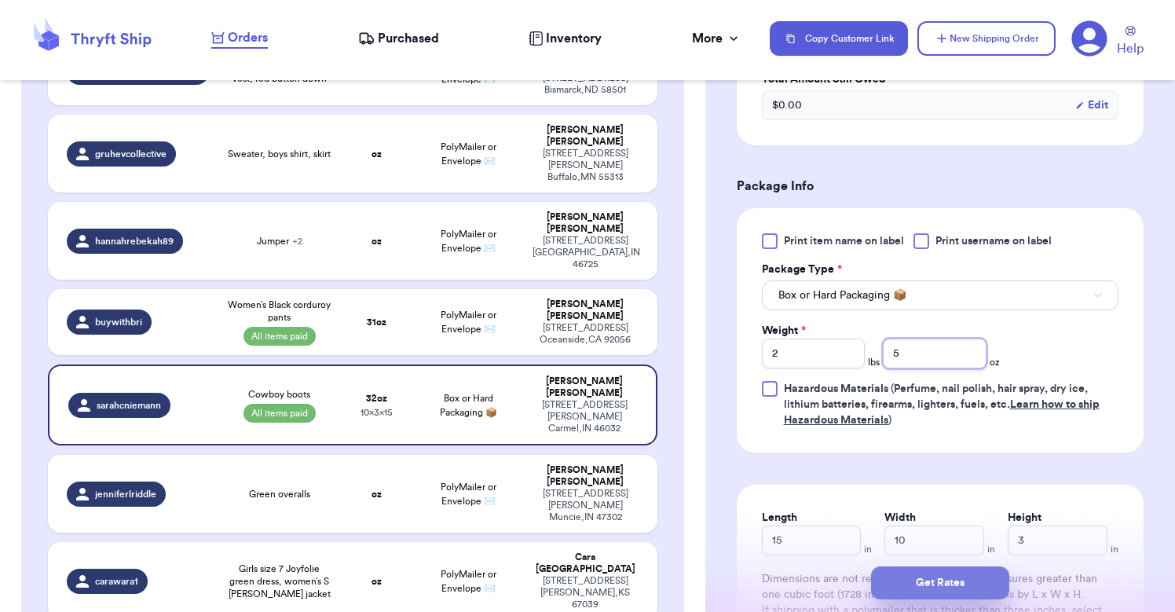
type input "5"
click at [928, 578] on button "Get Rates" at bounding box center [940, 583] width 138 height 33
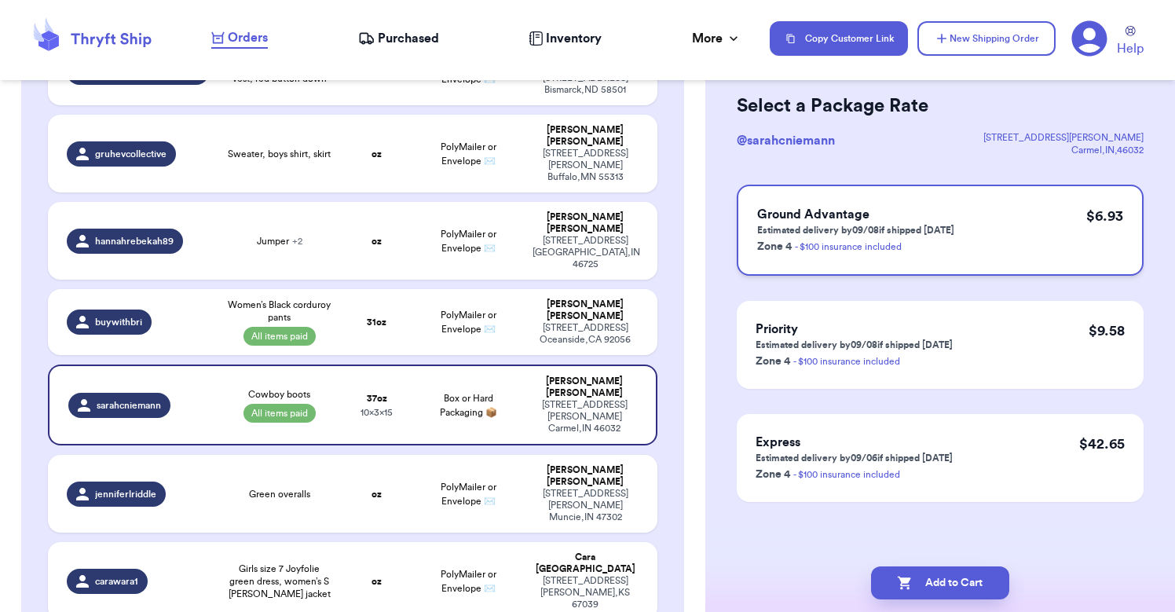
click at [890, 227] on p "Estimated delivery by 09/08 if shipped [DATE]" at bounding box center [855, 230] width 197 height 13
click at [919, 577] on button "Add to Cart" at bounding box center [940, 583] width 138 height 33
checkbox input "true"
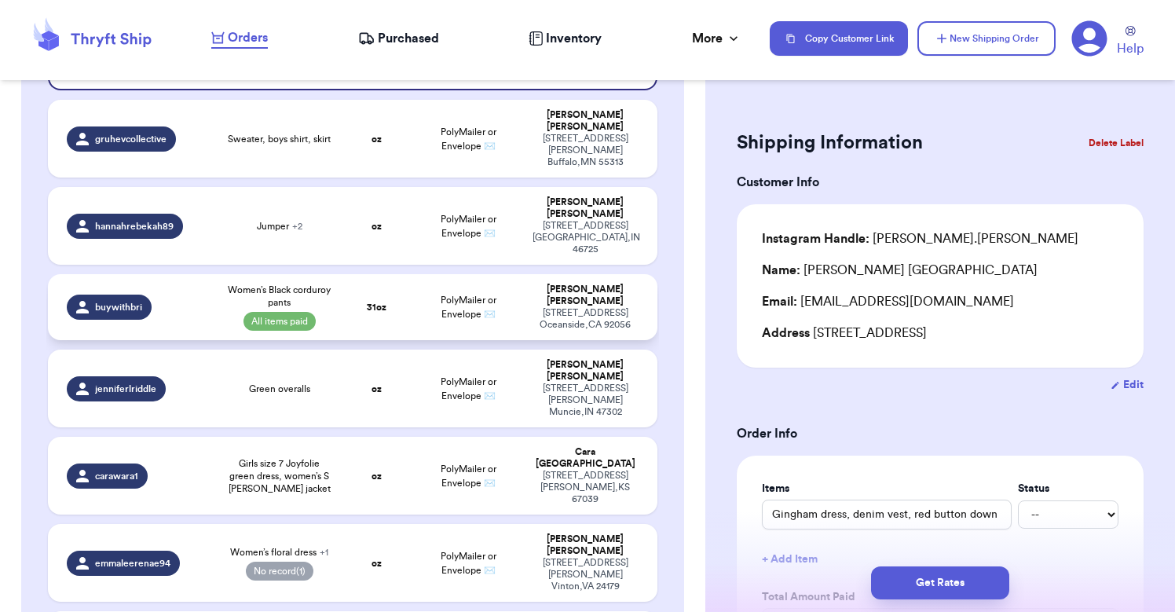
scroll to position [265, 0]
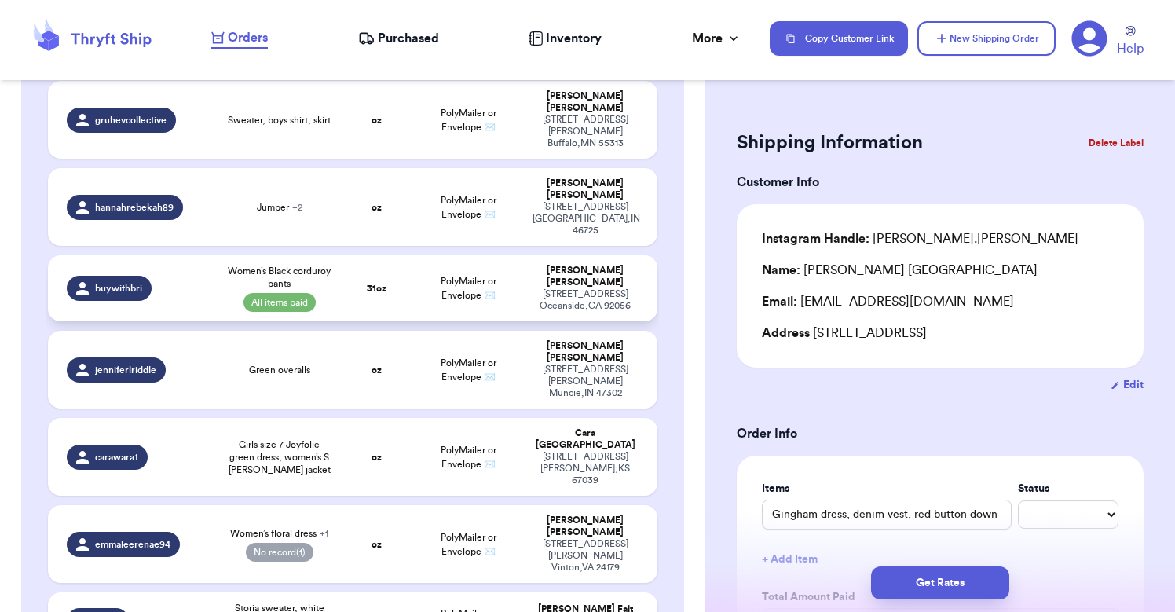
click at [571, 288] on div "[STREET_ADDRESS]" at bounding box center [586, 300] width 106 height 24
type input "Women’s Black corduroy pants"
select select "paid"
type input "1"
type input "15"
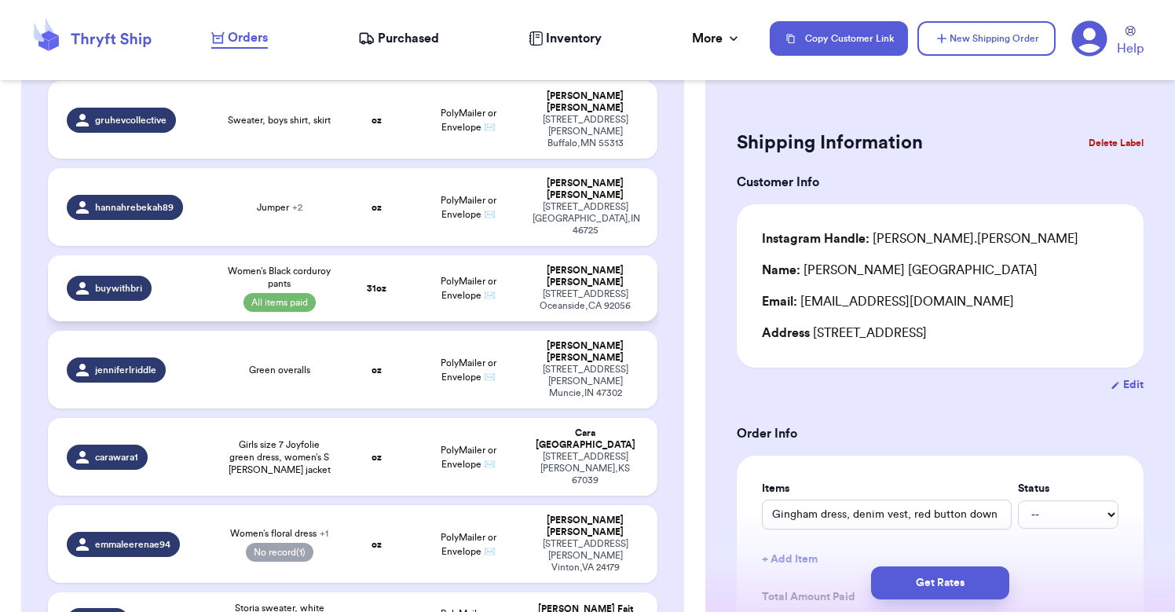
type input "27"
select select "venmo"
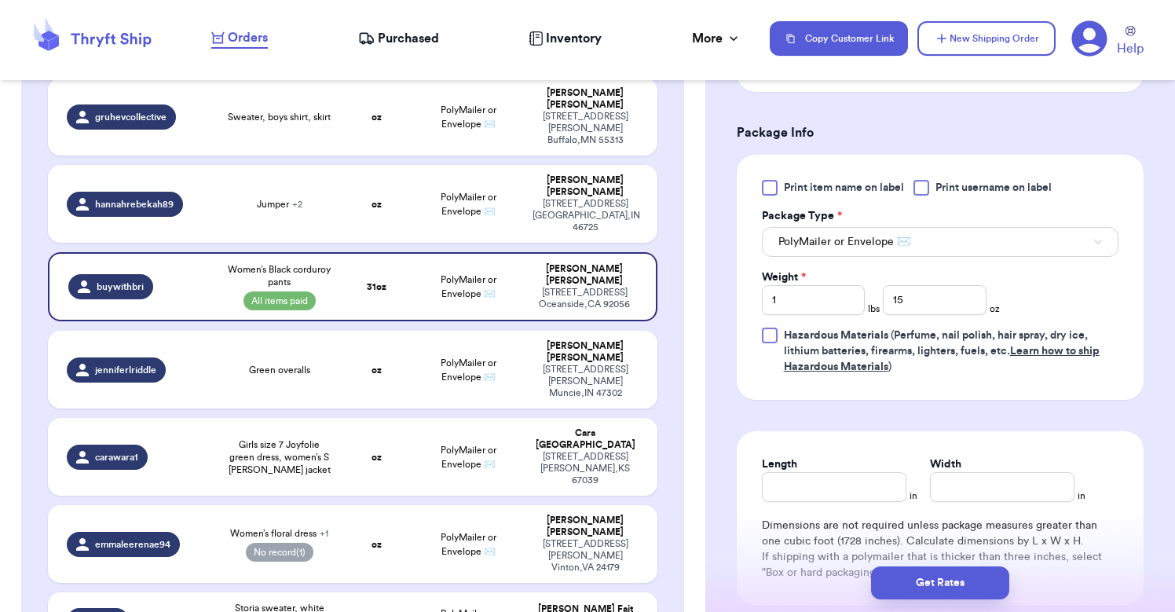
scroll to position [651, 0]
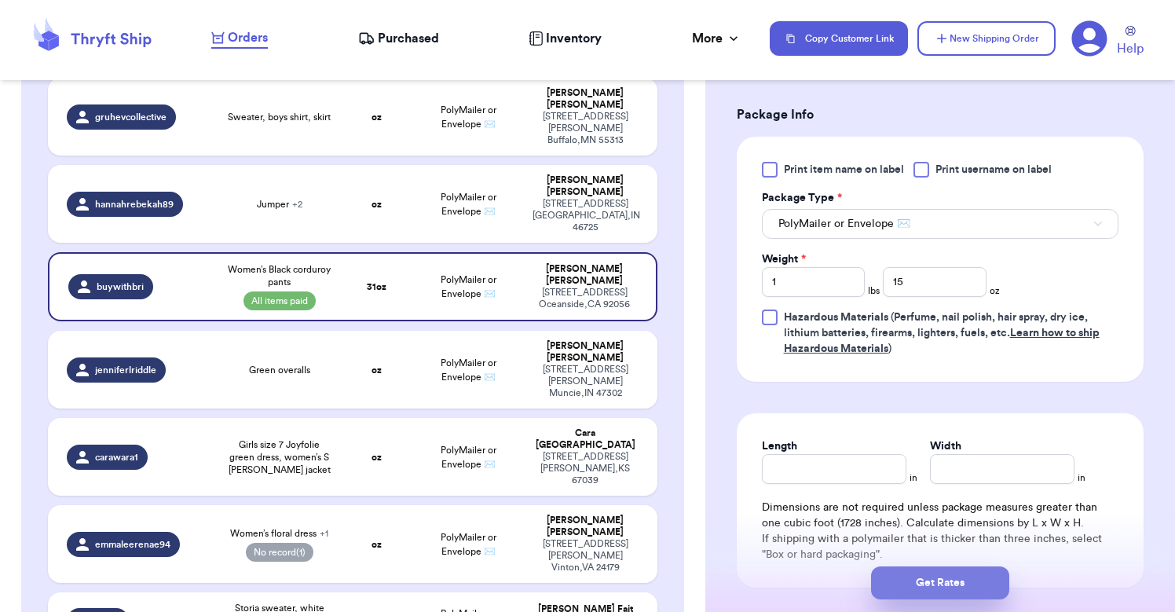
click at [927, 582] on button "Get Rates" at bounding box center [940, 583] width 138 height 33
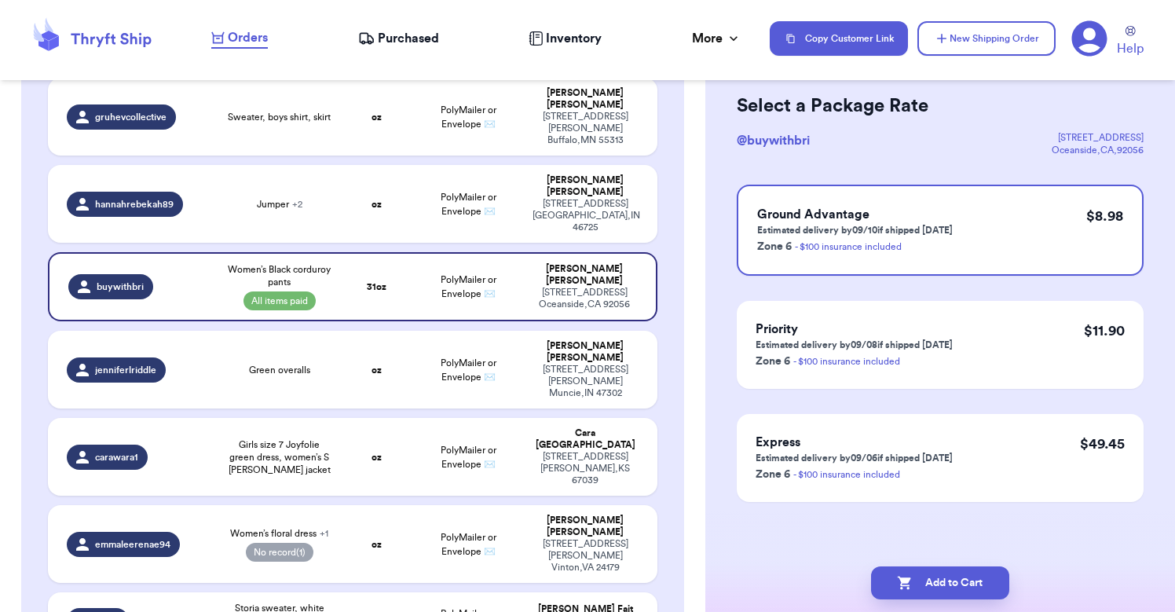
scroll to position [67, 0]
click at [970, 241] on div "Ground Advantage Estimated delivery by 09/10 if shipped [DATE] Zone 6 - $100 in…" at bounding box center [940, 230] width 407 height 91
click at [934, 583] on button "Add to Cart" at bounding box center [940, 583] width 138 height 33
checkbox input "true"
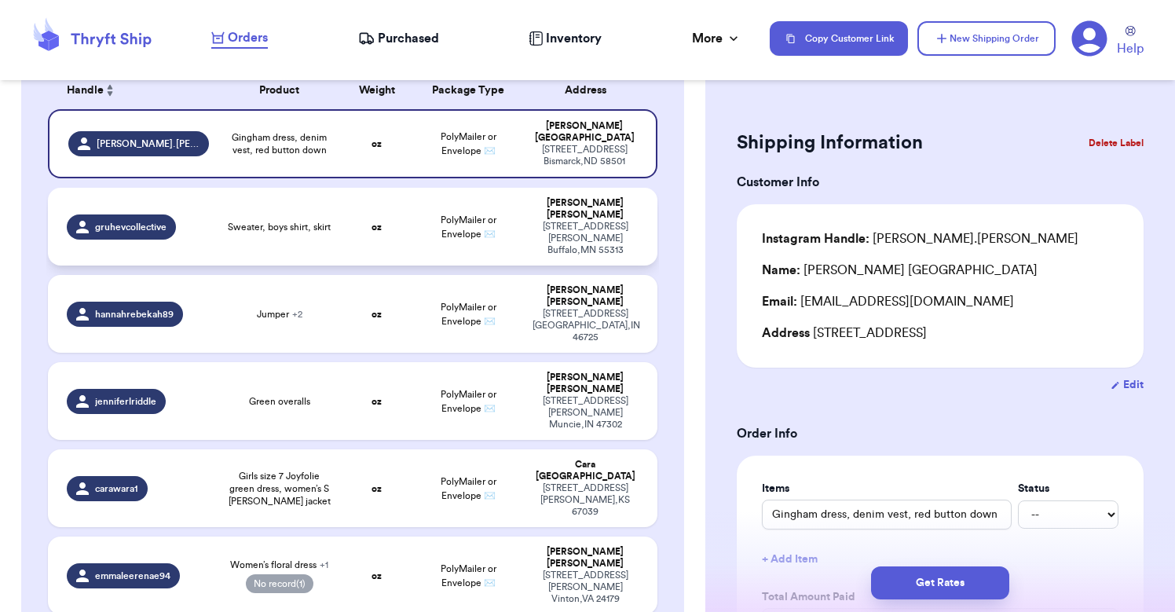
scroll to position [181, 0]
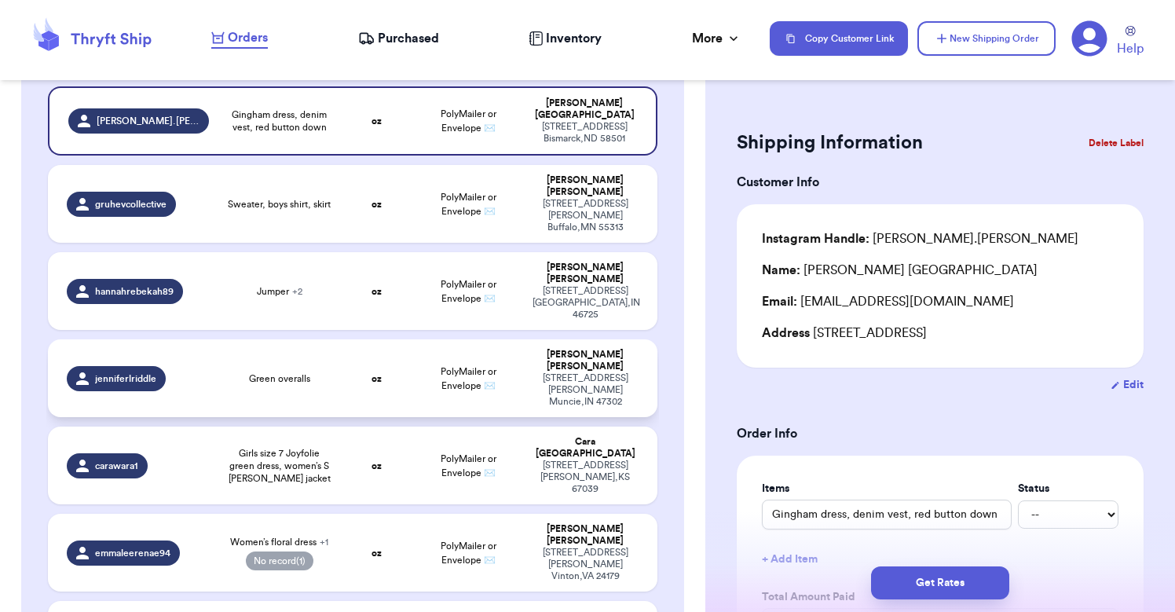
click at [356, 339] on td "oz" at bounding box center [376, 378] width 73 height 78
type input "Green overalls"
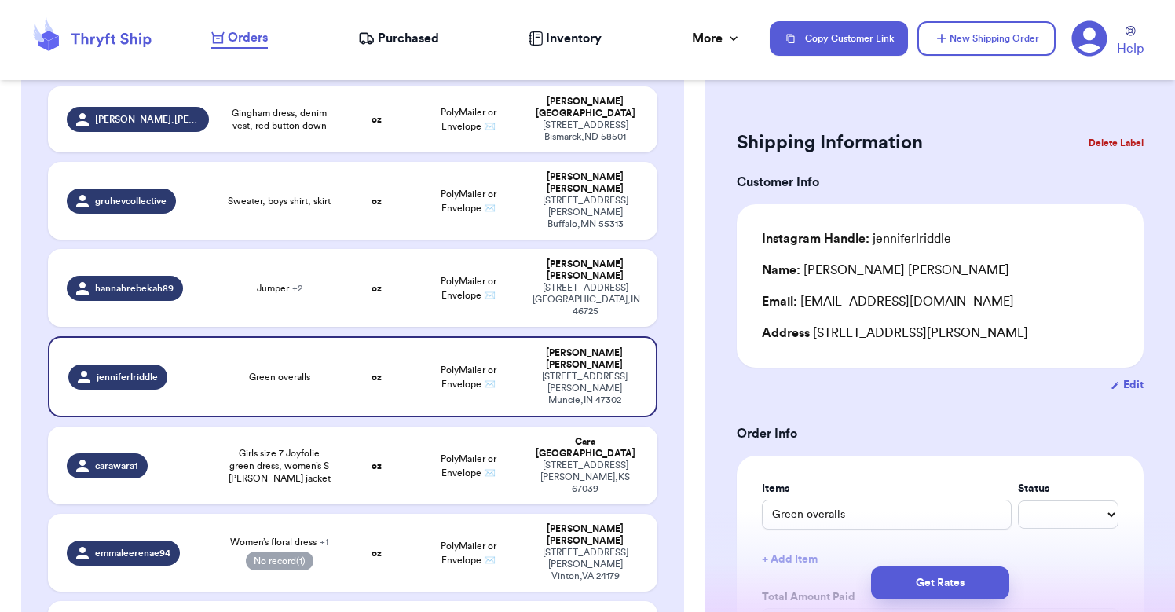
click at [416, 40] on span "Purchased" at bounding box center [408, 38] width 61 height 19
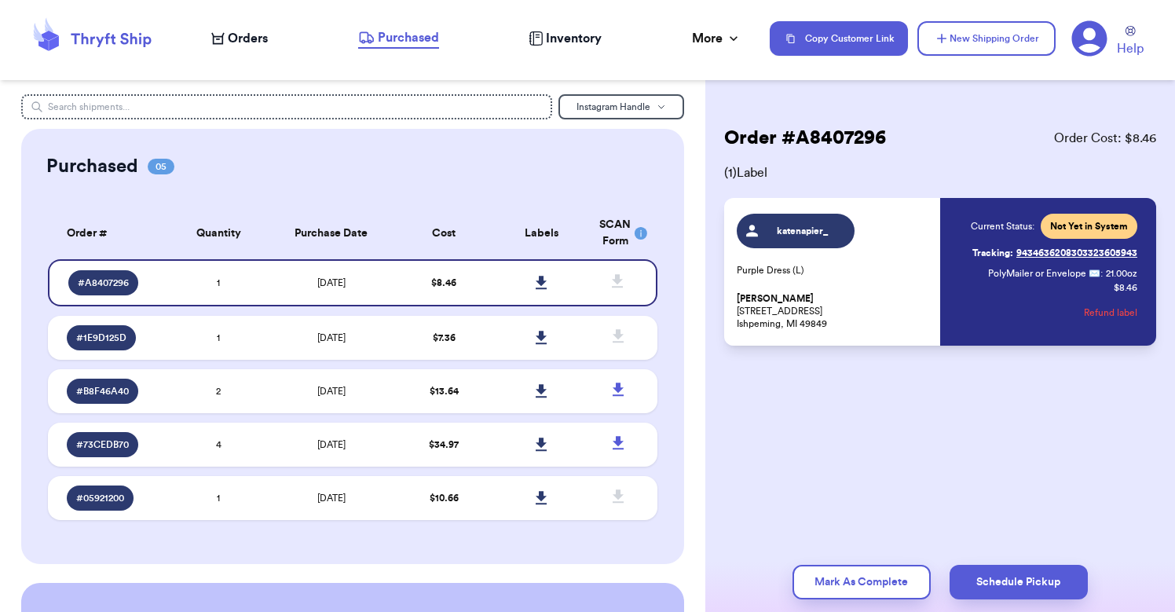
click at [588, 33] on span "Inventory" at bounding box center [574, 38] width 56 height 19
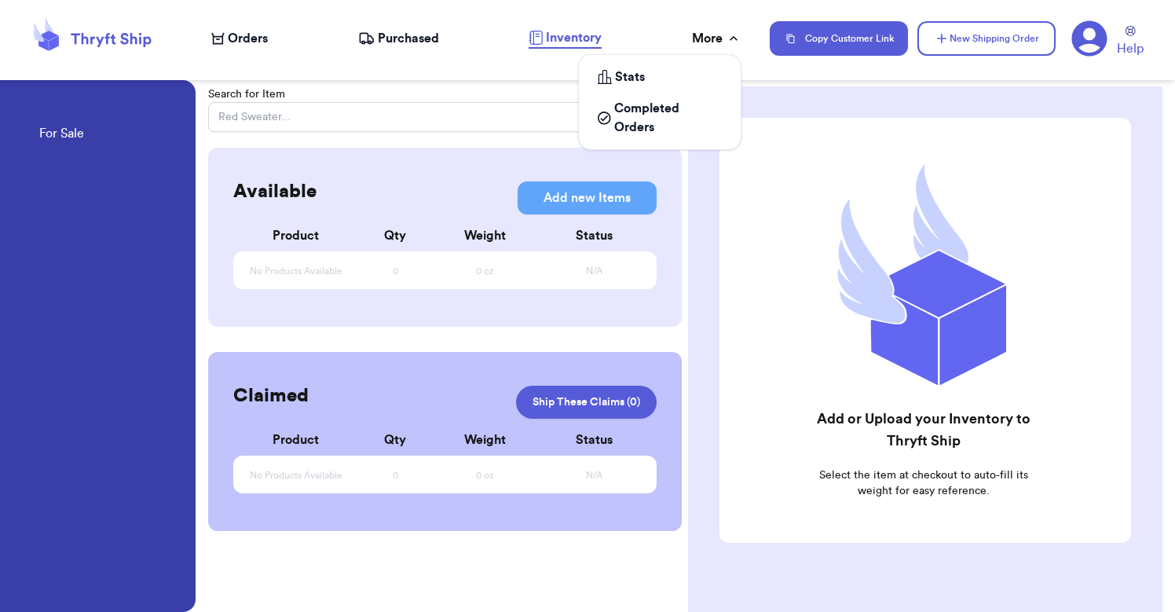
click at [703, 44] on div "More" at bounding box center [717, 38] width 50 height 19
click at [238, 41] on span "Orders" at bounding box center [248, 38] width 40 height 19
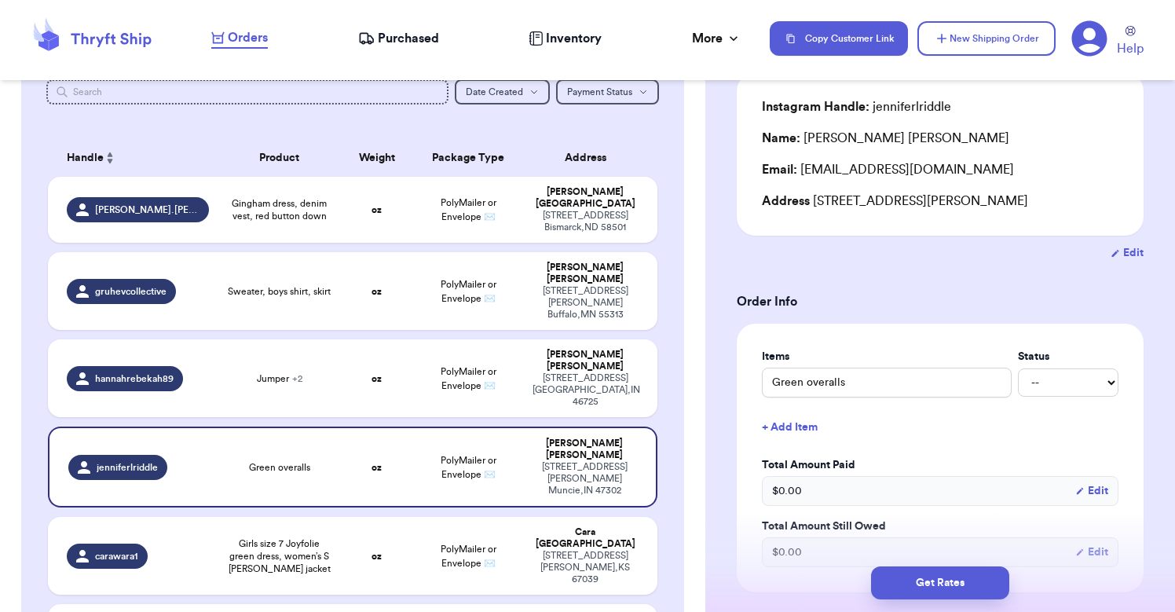
scroll to position [200, 0]
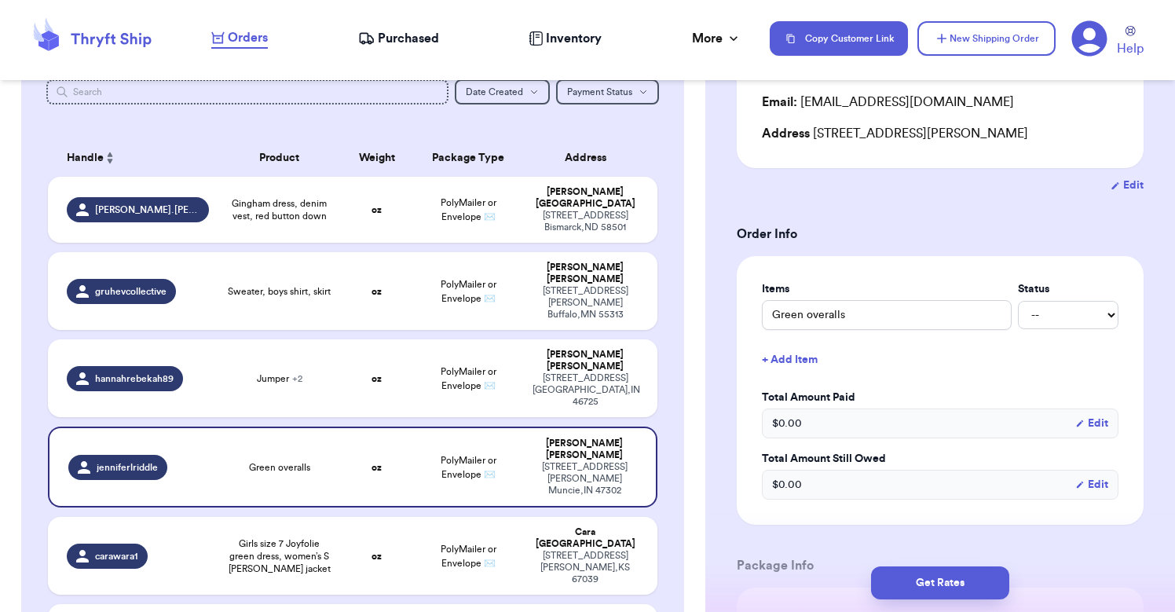
click at [1064, 333] on div "Items Status Green overalls -- Paid Owes + Add Item Total Amount Paid $ 0.00 Ed…" at bounding box center [940, 390] width 357 height 218
select select "paid"
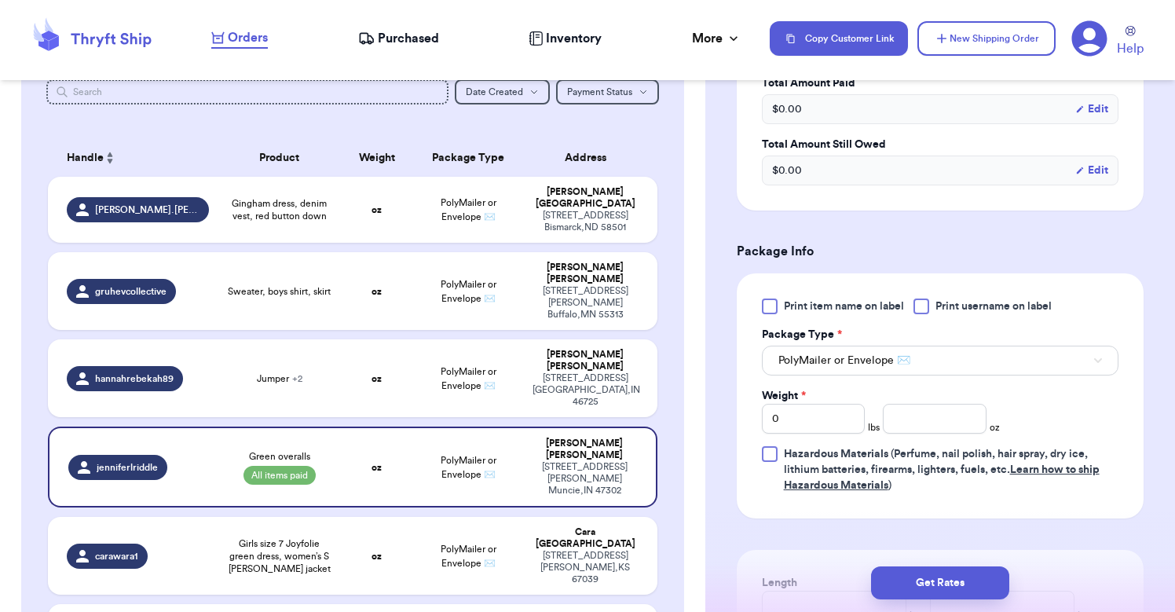
scroll to position [515, 0]
drag, startPoint x: 812, startPoint y: 424, endPoint x: 749, endPoint y: 422, distance: 63.7
click at [749, 422] on div "Print item name on label Print username on label Package Type * PolyMailer or E…" at bounding box center [940, 395] width 407 height 245
type input "1"
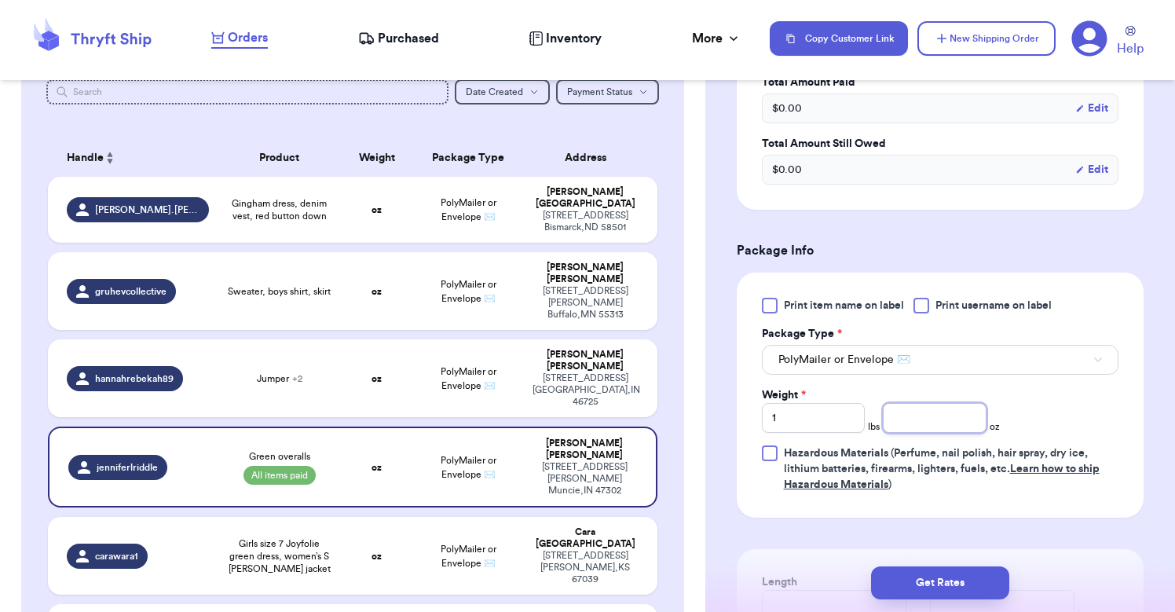
click at [900, 424] on input "number" at bounding box center [934, 418] width 103 height 30
type input "4"
click at [957, 576] on button "Get Rates" at bounding box center [940, 583] width 138 height 33
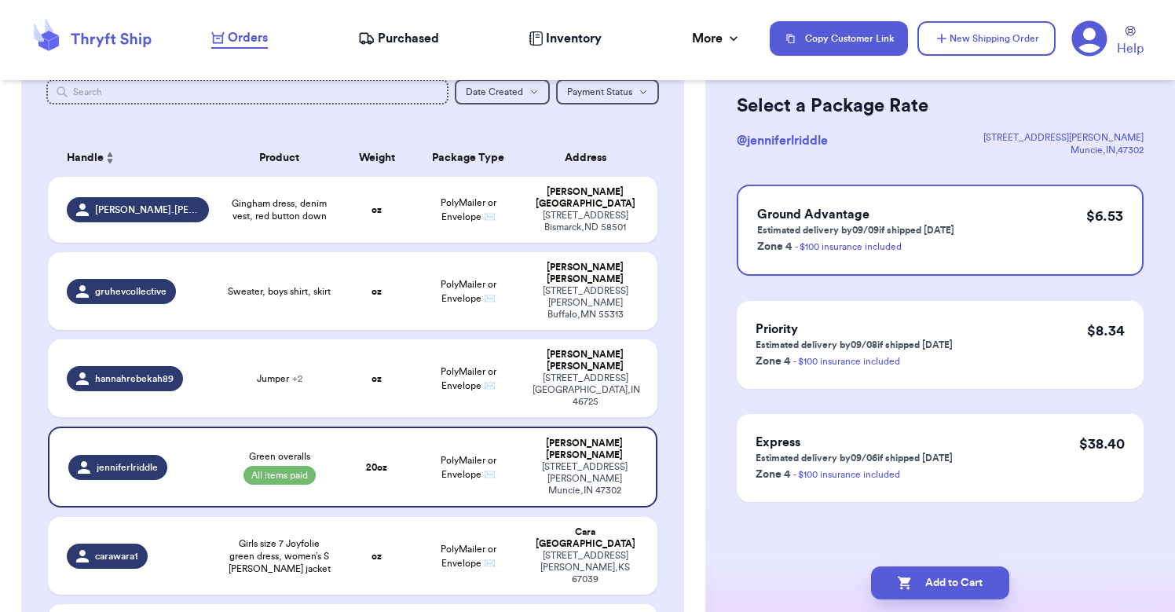
scroll to position [0, 0]
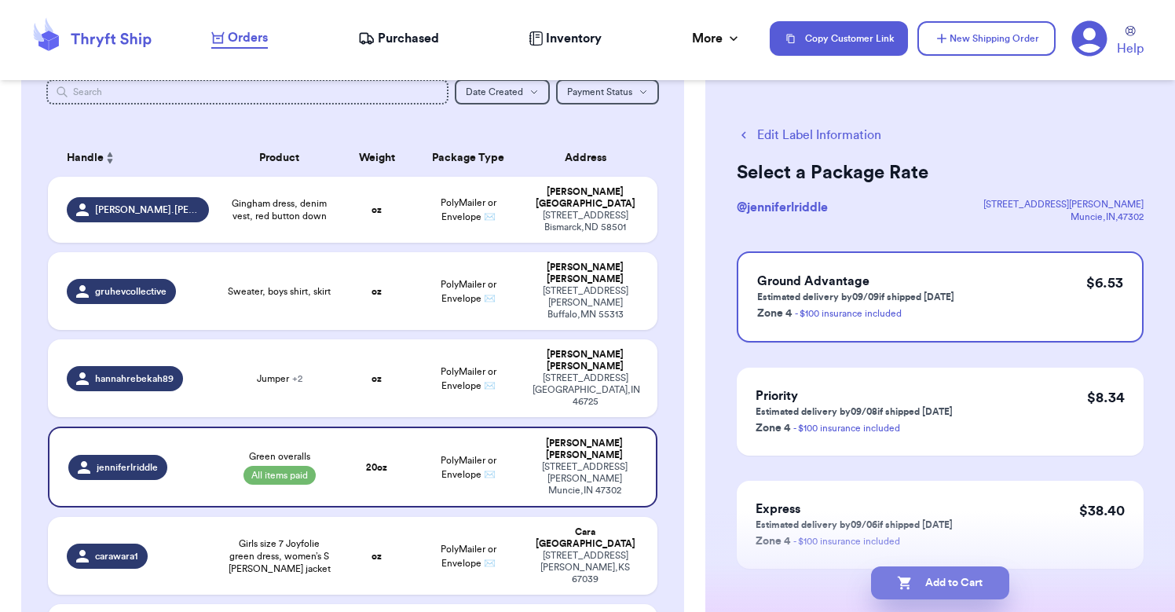
click at [927, 573] on button "Add to Cart" at bounding box center [940, 583] width 138 height 33
checkbox input "true"
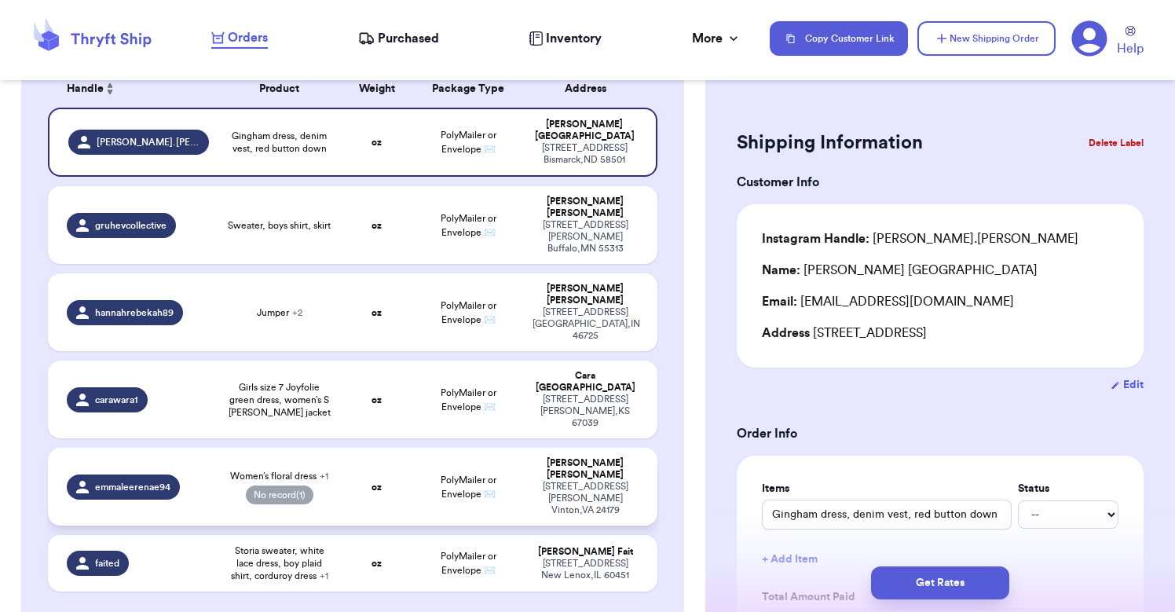
scroll to position [174, 0]
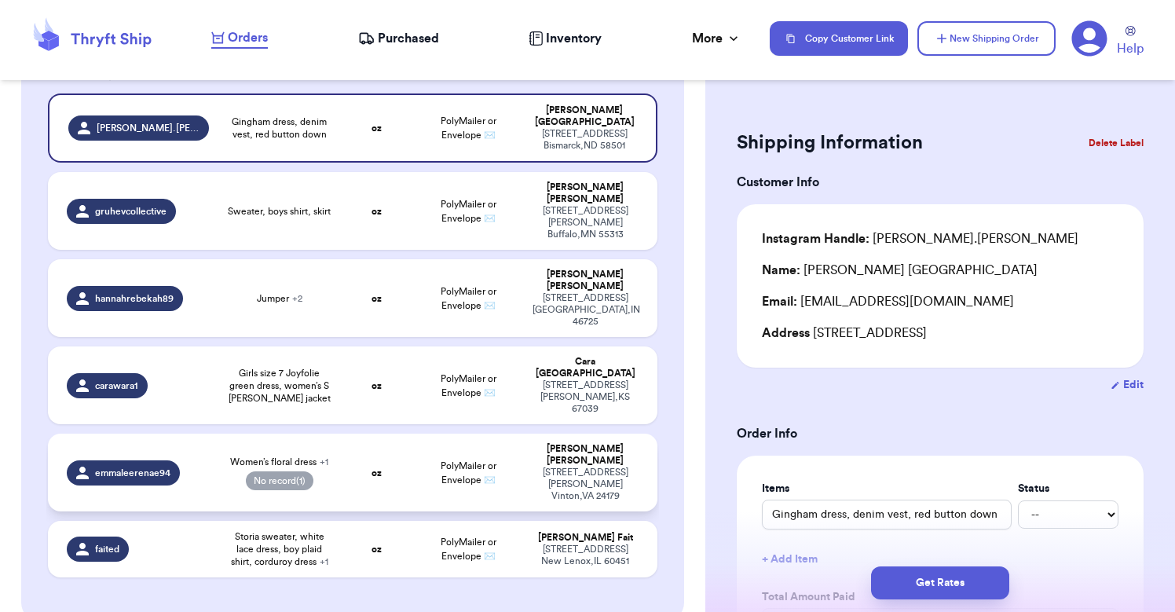
click at [402, 434] on td "oz" at bounding box center [376, 473] width 73 height 78
type input "Women’s floral dress"
select select "paid"
type input "35"
select select "venmo"
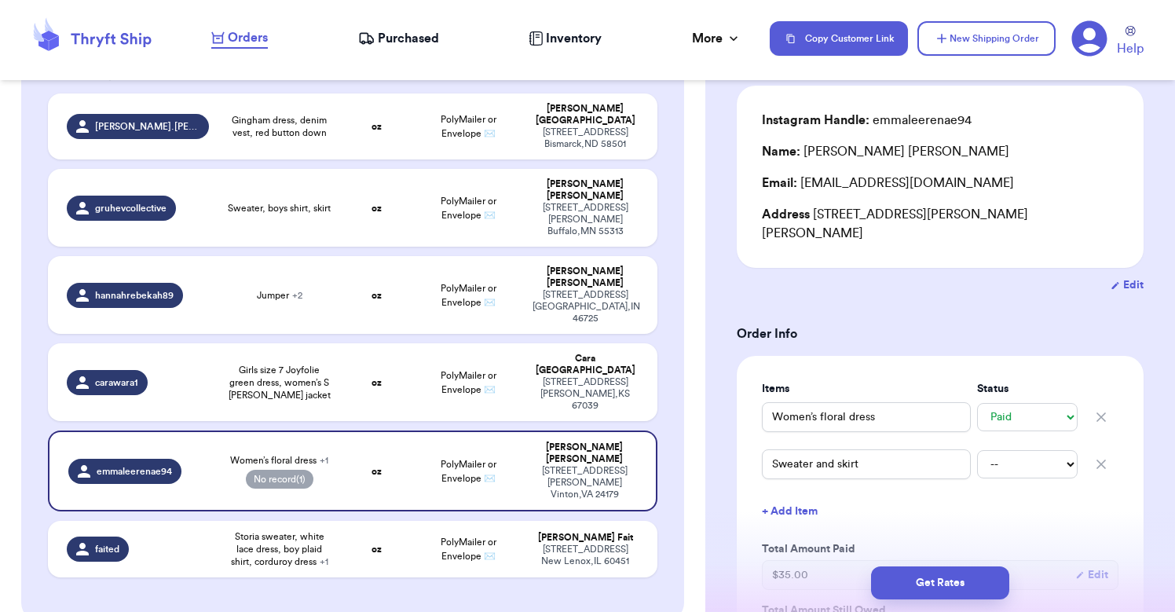
scroll to position [136, 0]
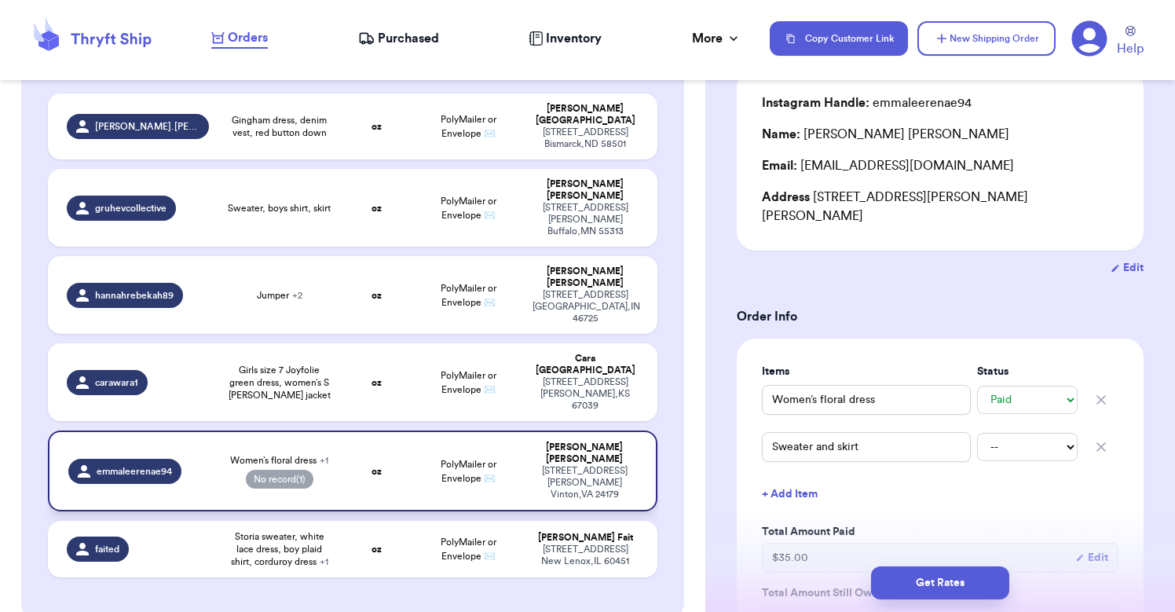
click at [345, 431] on td "oz" at bounding box center [376, 471] width 73 height 81
click at [325, 456] on span "+ 1" at bounding box center [324, 460] width 9 height 9
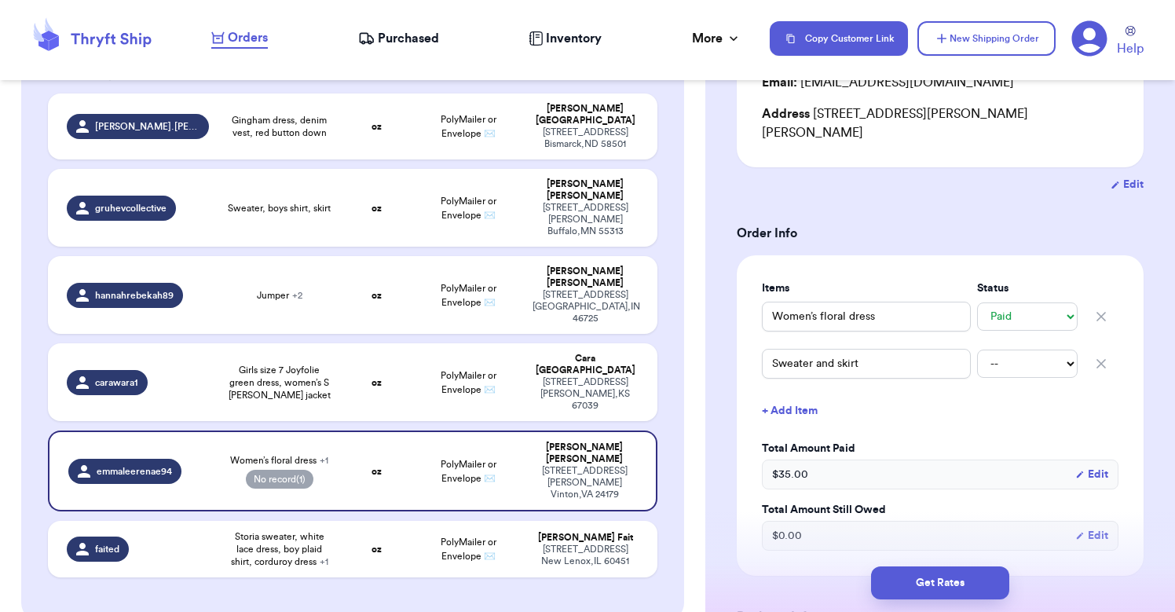
scroll to position [248, 0]
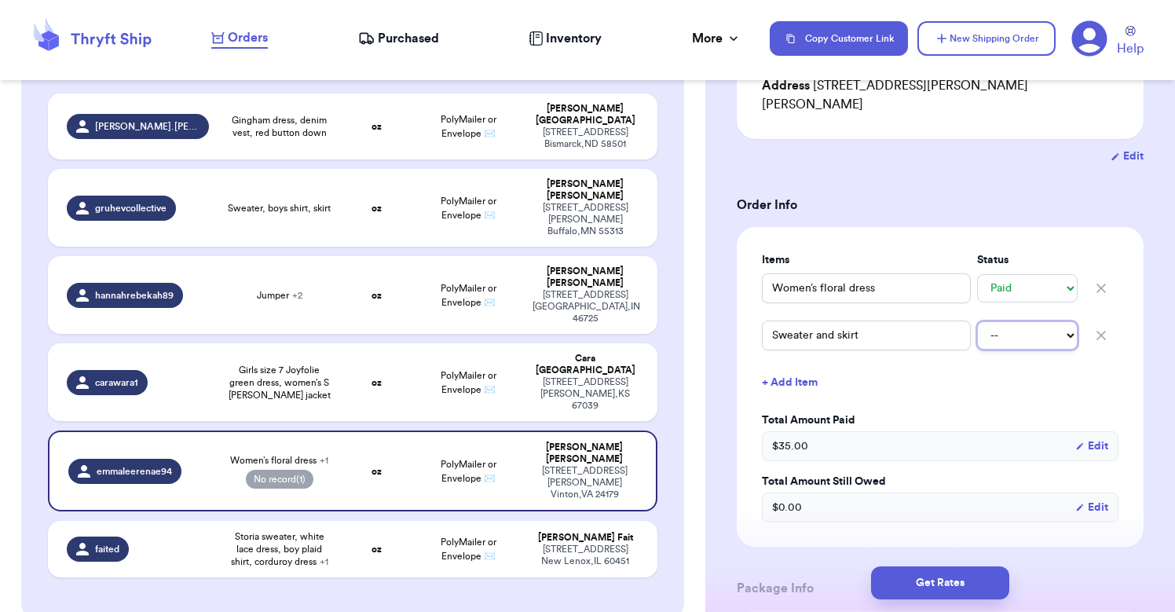
select select "paid"
click at [949, 367] on button "+ Add Item" at bounding box center [940, 382] width 369 height 35
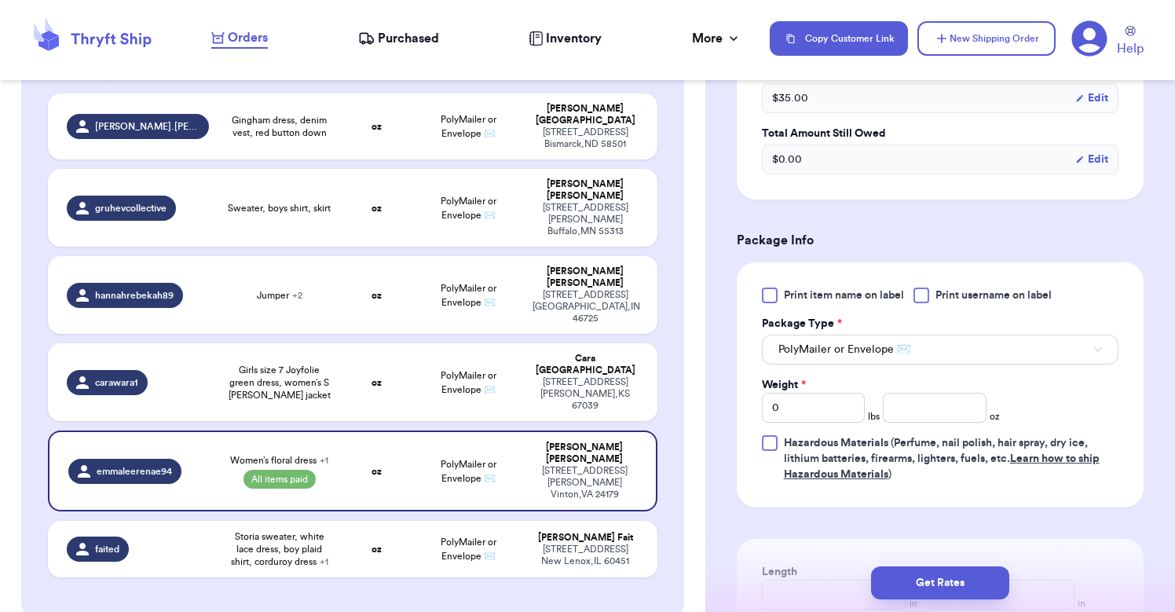
scroll to position [652, 0]
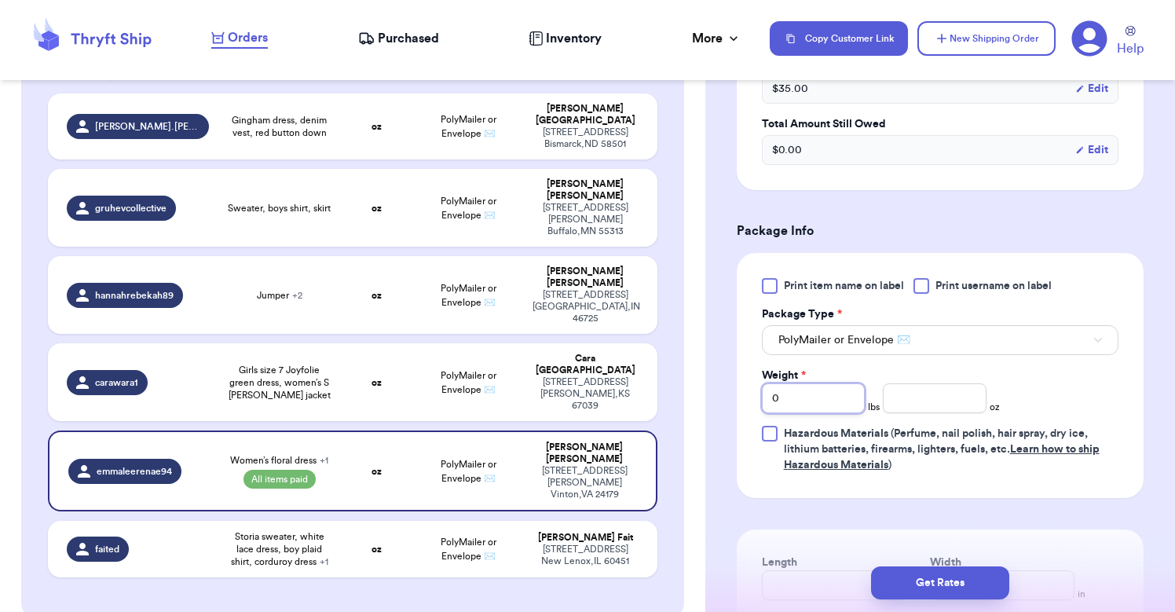
drag, startPoint x: 816, startPoint y: 384, endPoint x: 763, endPoint y: 380, distance: 53.6
click at [763, 383] on input "0" at bounding box center [813, 398] width 103 height 30
type input "1"
click at [927, 387] on input "number" at bounding box center [934, 398] width 103 height 30
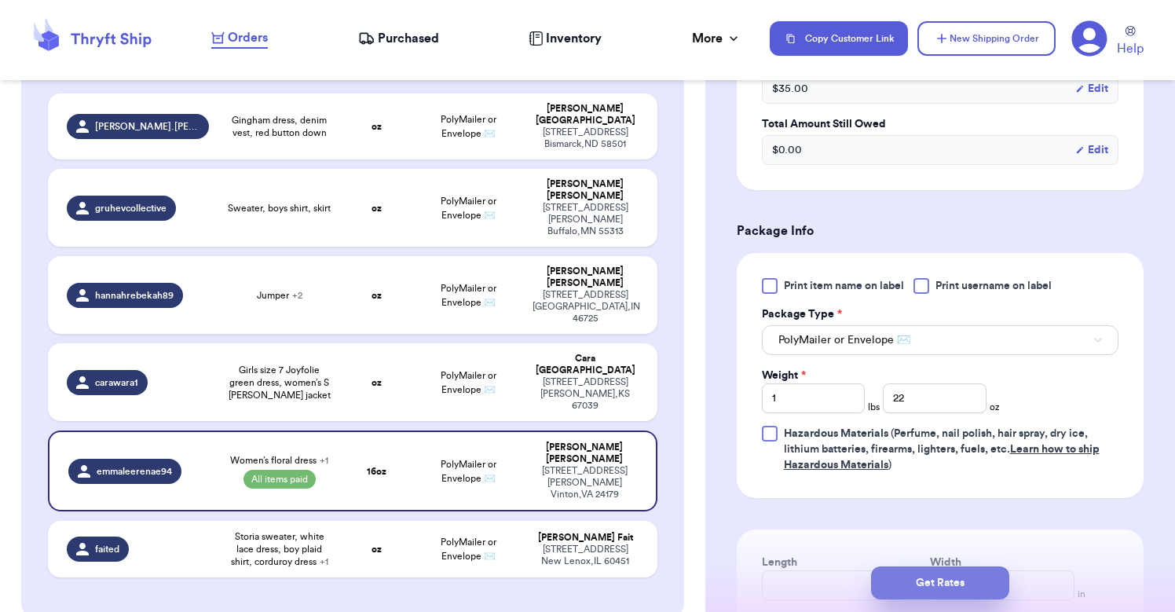
click at [946, 585] on button "Get Rates" at bounding box center [940, 583] width 138 height 33
type input "6"
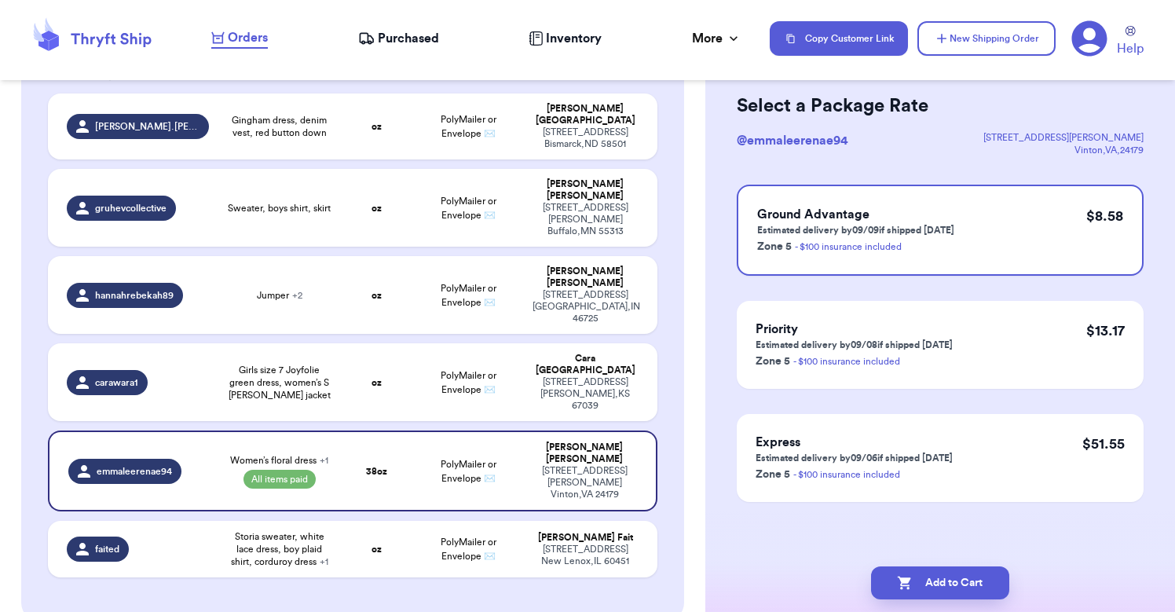
scroll to position [0, 0]
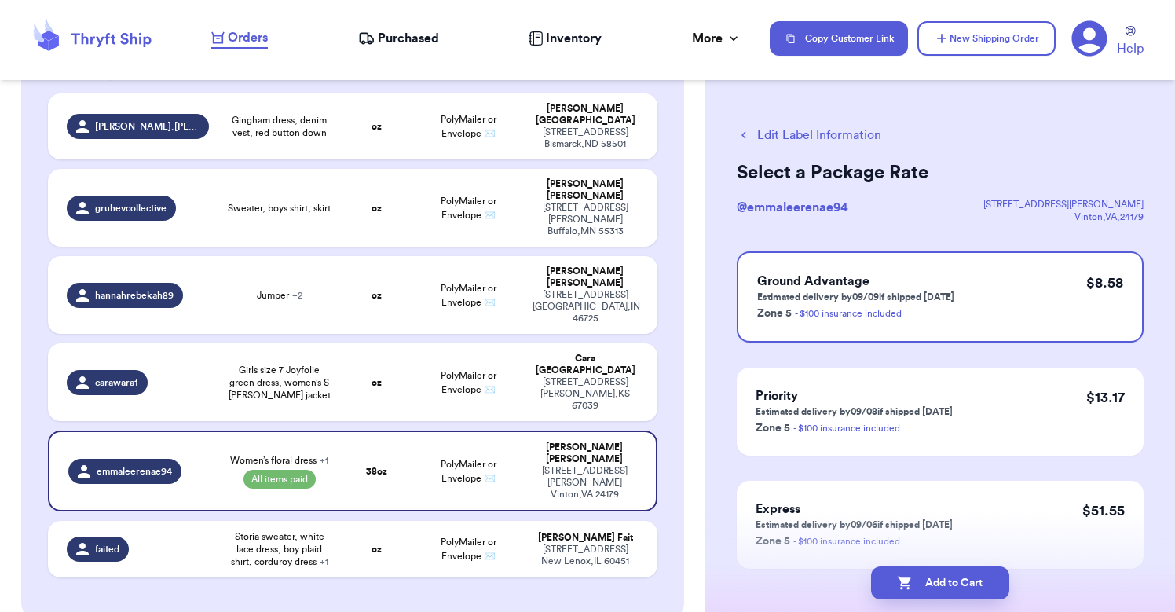
click at [793, 132] on button "Edit Label Information" at bounding box center [809, 135] width 145 height 19
select select "paid"
select select "venmo"
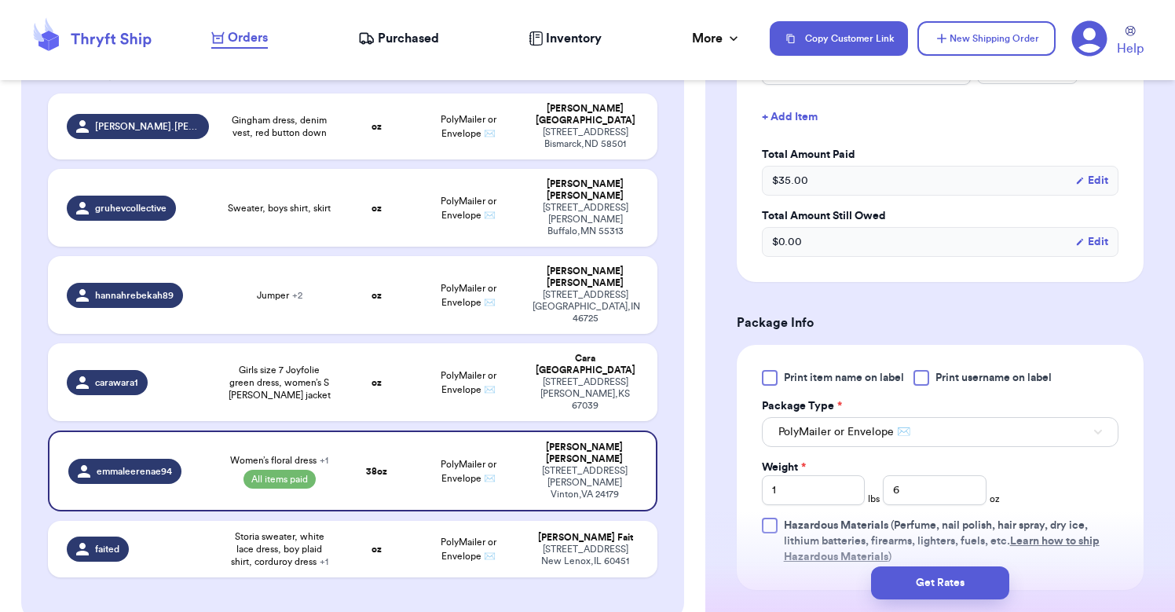
scroll to position [567, 0]
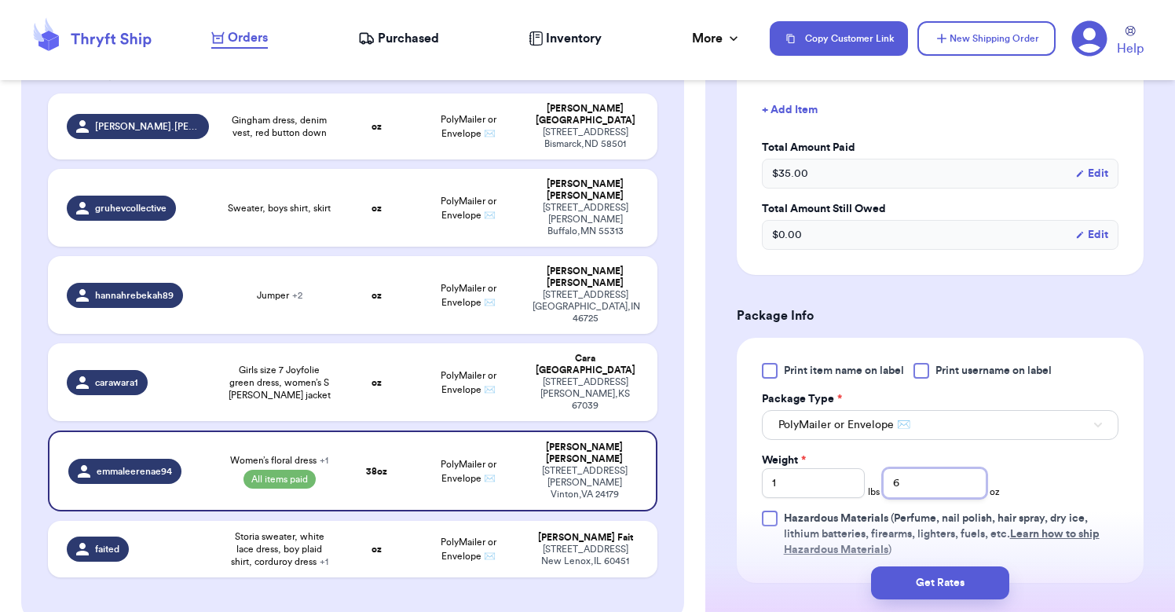
click at [912, 468] on input "6" at bounding box center [934, 483] width 103 height 30
type input "2"
click at [926, 580] on button "Get Rates" at bounding box center [940, 583] width 138 height 33
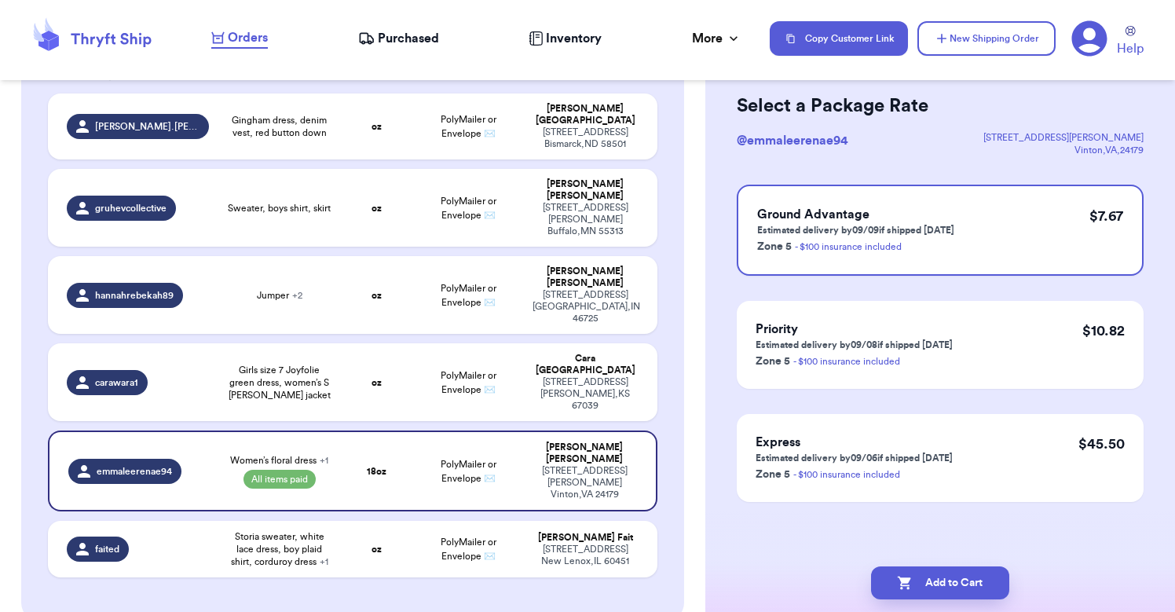
scroll to position [0, 0]
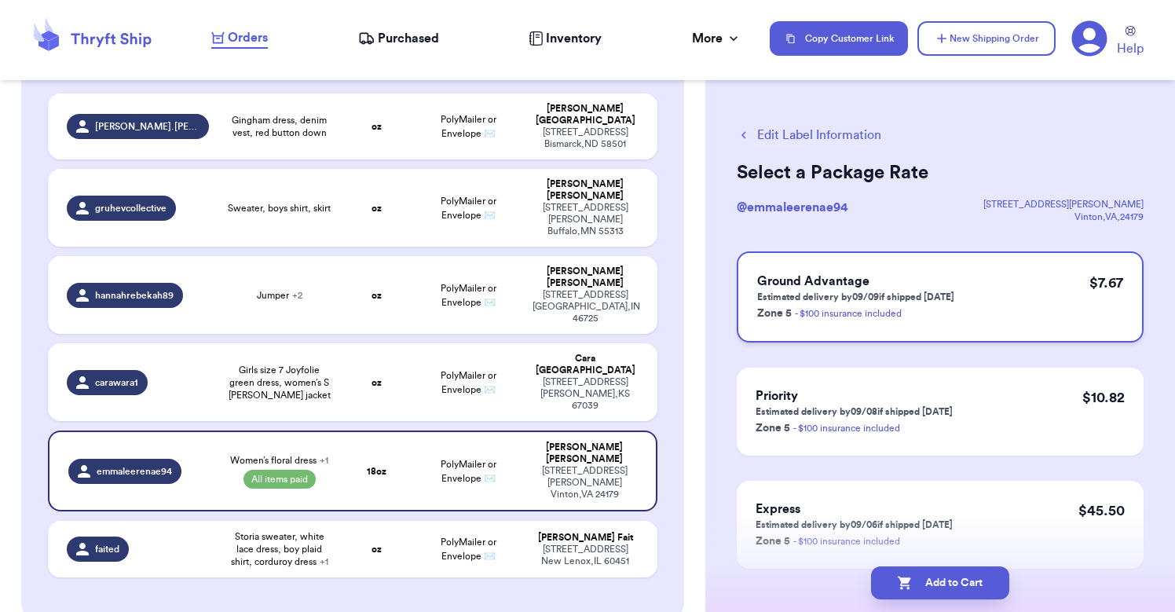
click at [887, 290] on h3 "Ground Advantage" at bounding box center [855, 281] width 197 height 19
click at [926, 578] on button "Add to Cart" at bounding box center [940, 583] width 138 height 33
checkbox input "true"
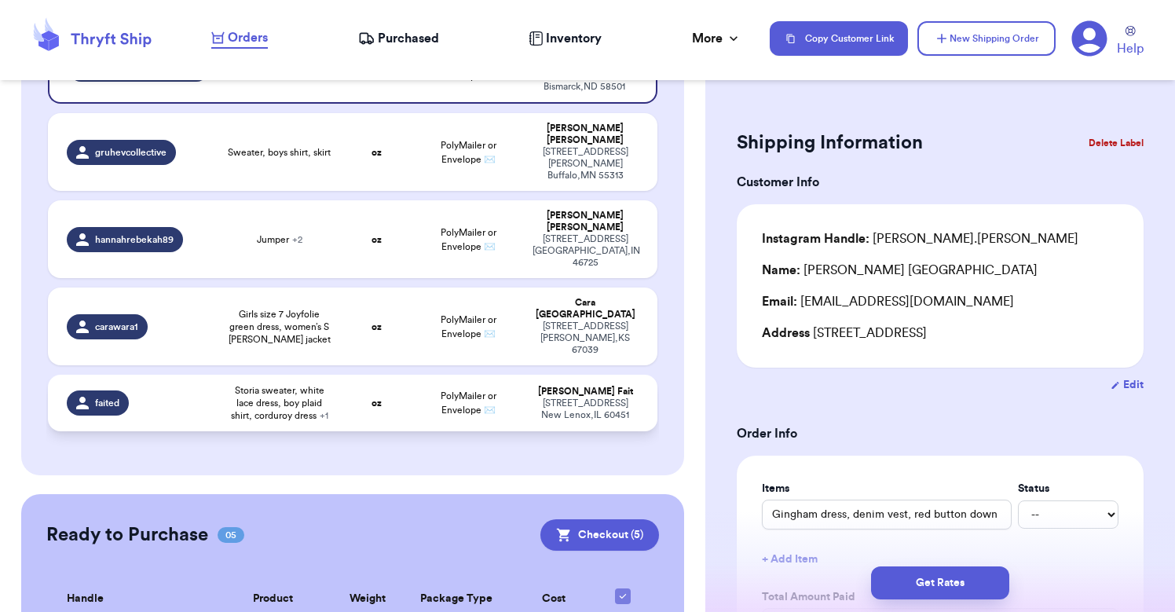
scroll to position [235, 0]
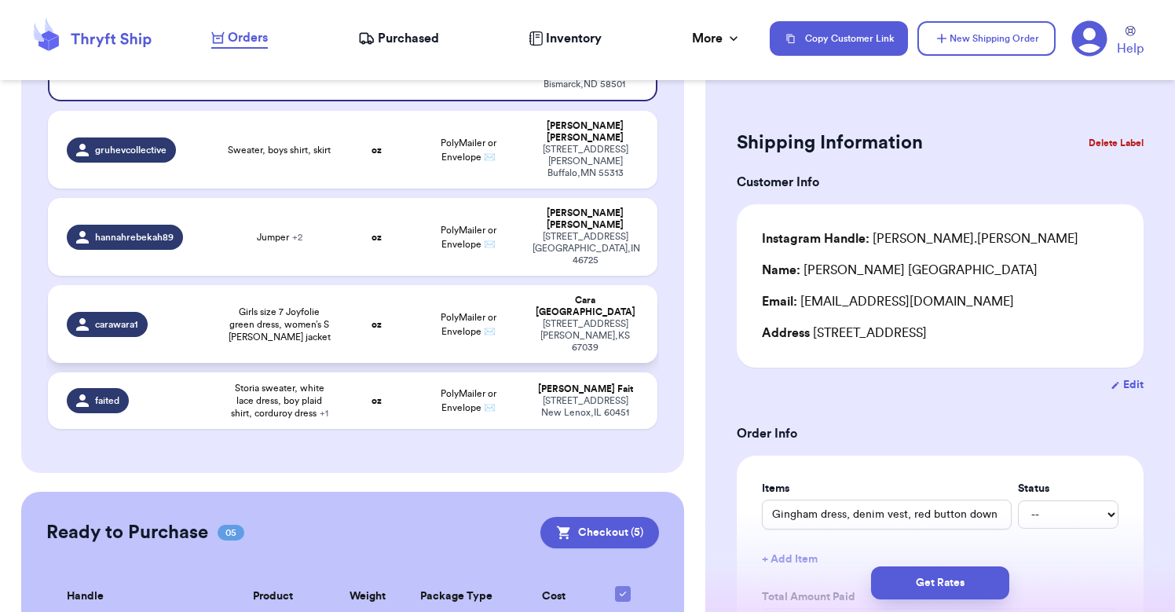
click at [274, 306] on span "Girls size 7 Joyfolie green dress, women’s S [PERSON_NAME] jacket" at bounding box center [279, 325] width 103 height 38
type input "Girls size 7 Joyfolie green dress, women’s S [PERSON_NAME] jacket"
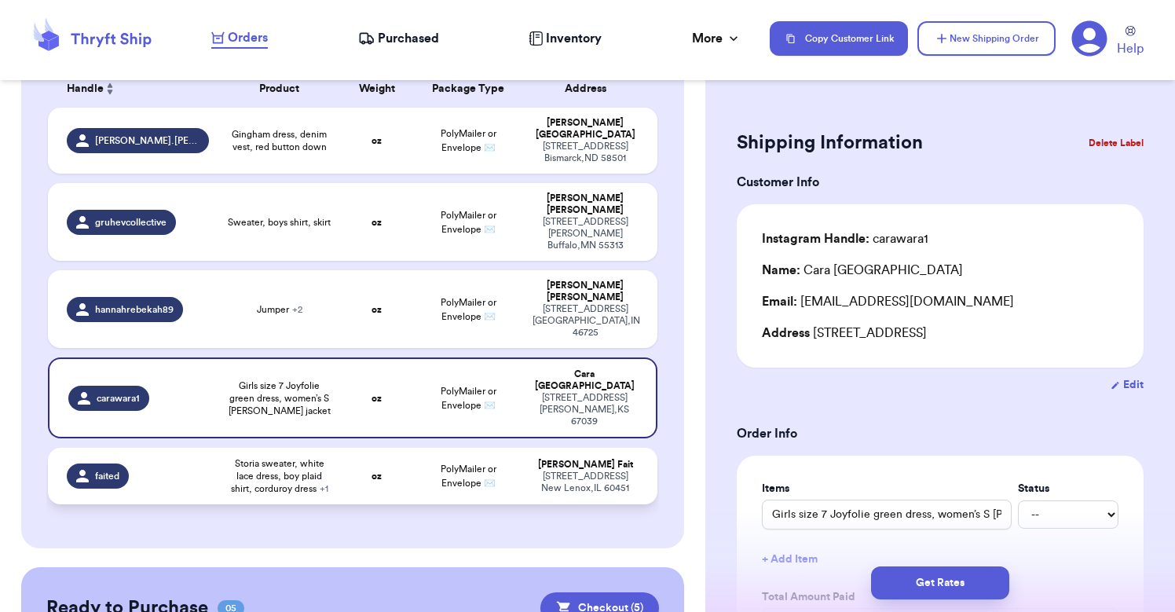
scroll to position [255, 0]
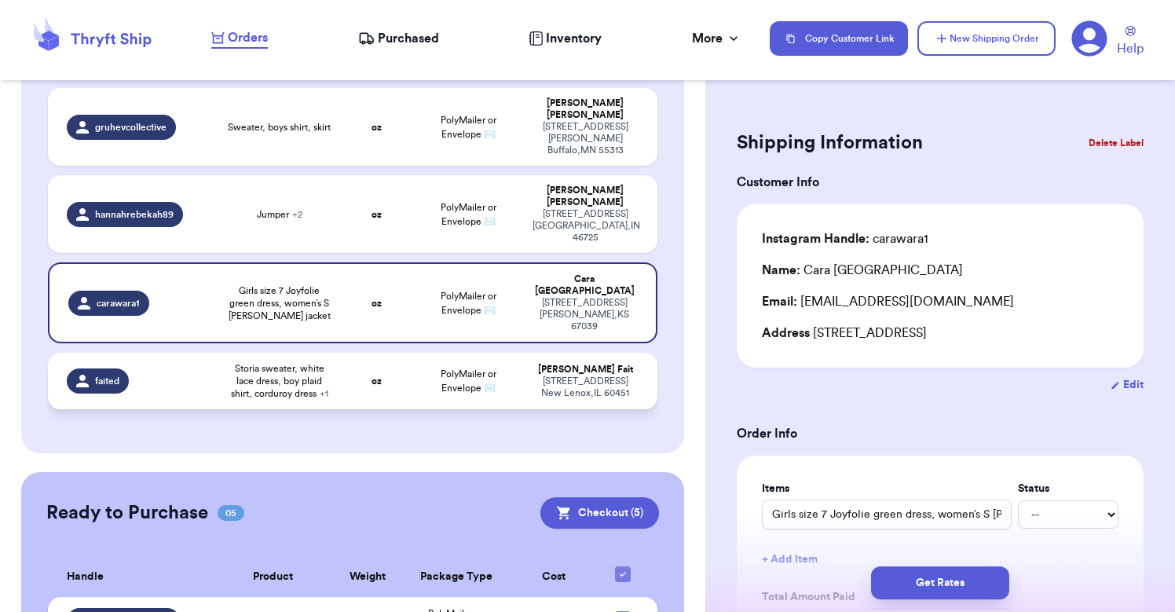
click at [374, 376] on strong "oz" at bounding box center [377, 380] width 10 height 9
type input "Storia sweater, white lace dress, boy plaid shirt, corduroy dress"
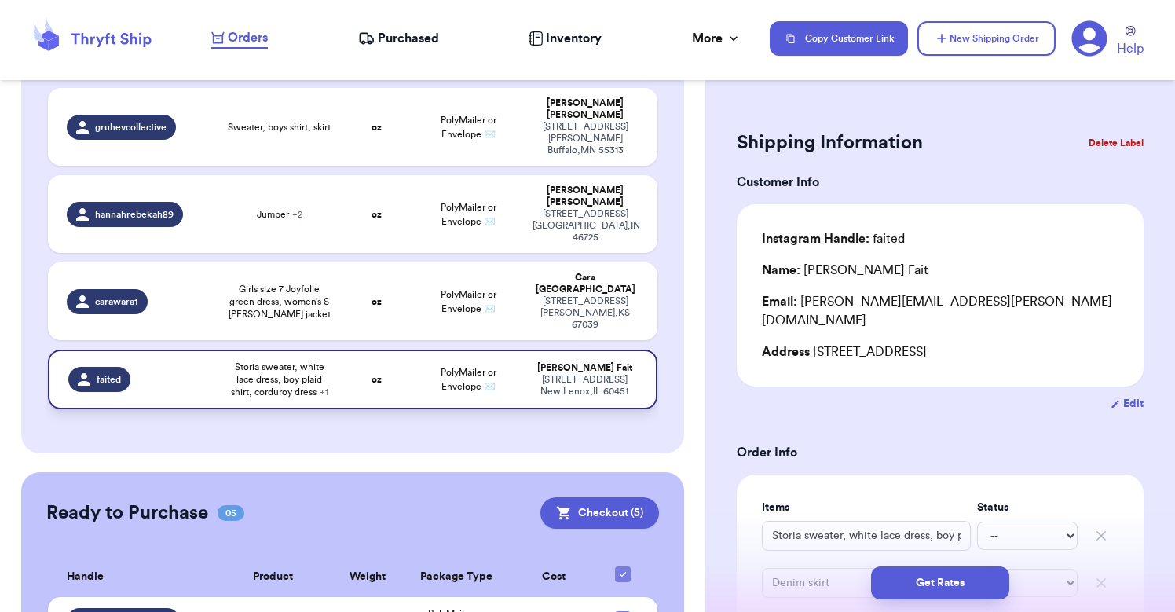
click at [343, 350] on td "oz" at bounding box center [376, 380] width 73 height 60
click at [317, 361] on span "Storia sweater, white lace dress, boy plaid shirt, corduroy dress + 1" at bounding box center [279, 380] width 103 height 38
click at [882, 526] on input "Storia sweater, white lace dress, boy plaid shirt, corduroy dress" at bounding box center [866, 536] width 209 height 30
drag, startPoint x: 952, startPoint y: 515, endPoint x: 996, endPoint y: 512, distance: 45.0
click at [989, 519] on div "Storia sweater, white lace dress, boy plaid shirt, corduroy dress -- Paid Owes" at bounding box center [940, 536] width 357 height 35
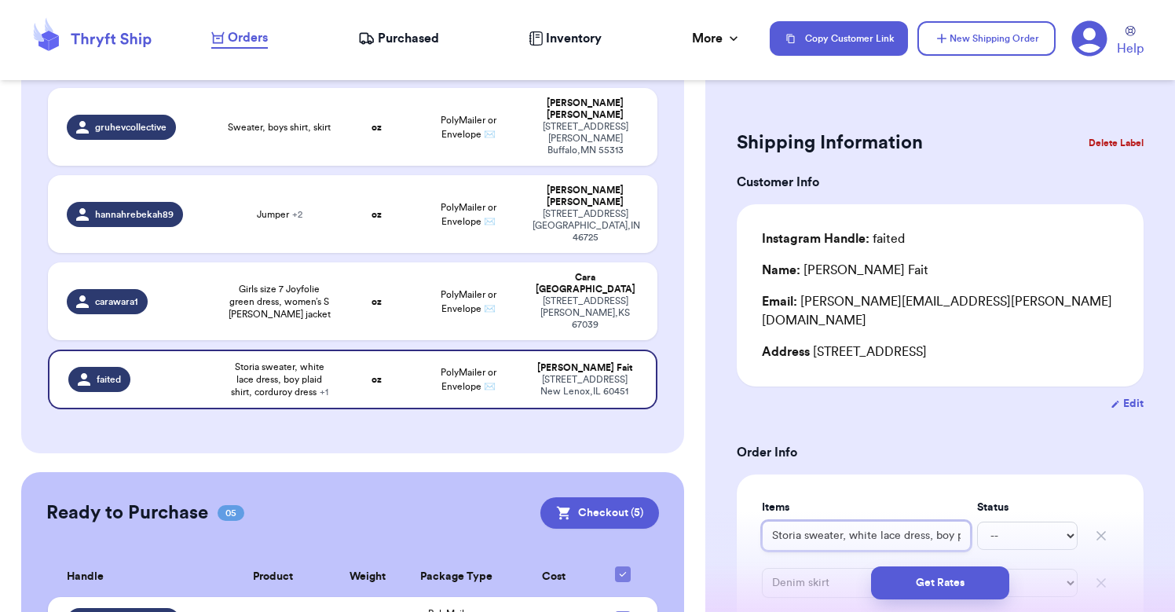
drag, startPoint x: 828, startPoint y: 515, endPoint x: 718, endPoint y: 526, distance: 110.5
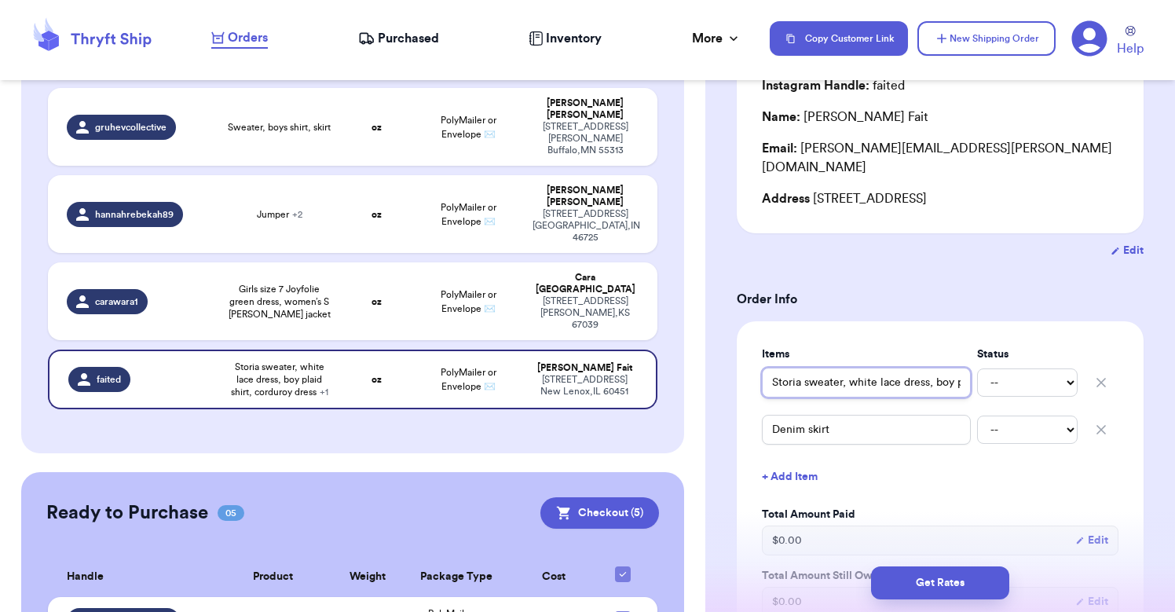
scroll to position [166, 0]
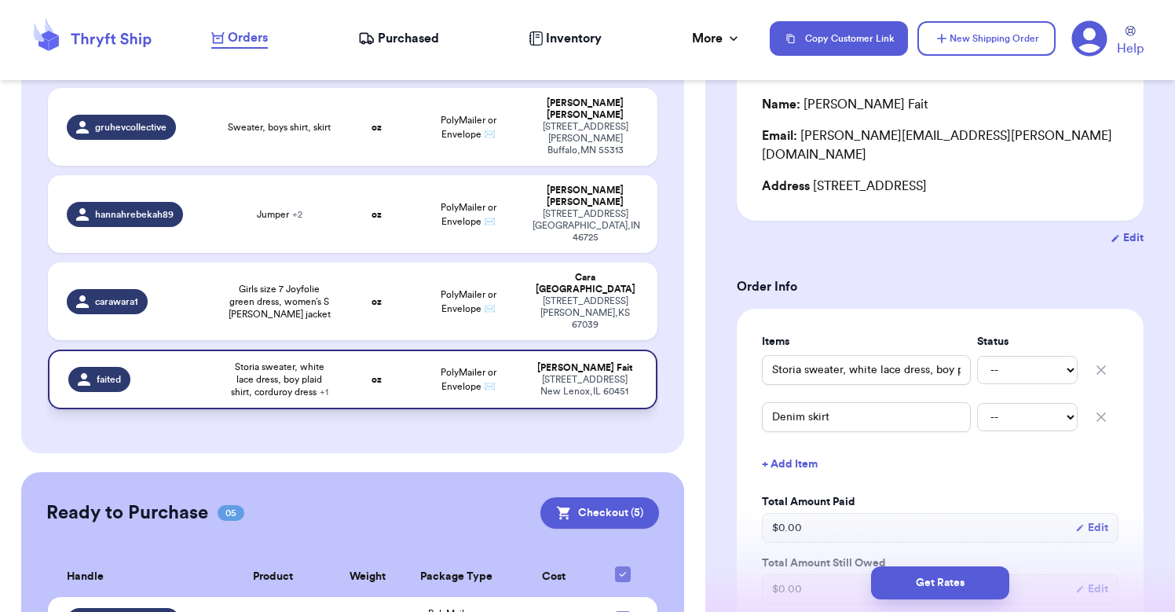
click at [310, 361] on span "Storia sweater, white lace dress, boy plaid shirt, corduroy dress + 1" at bounding box center [279, 380] width 103 height 38
select select "paid"
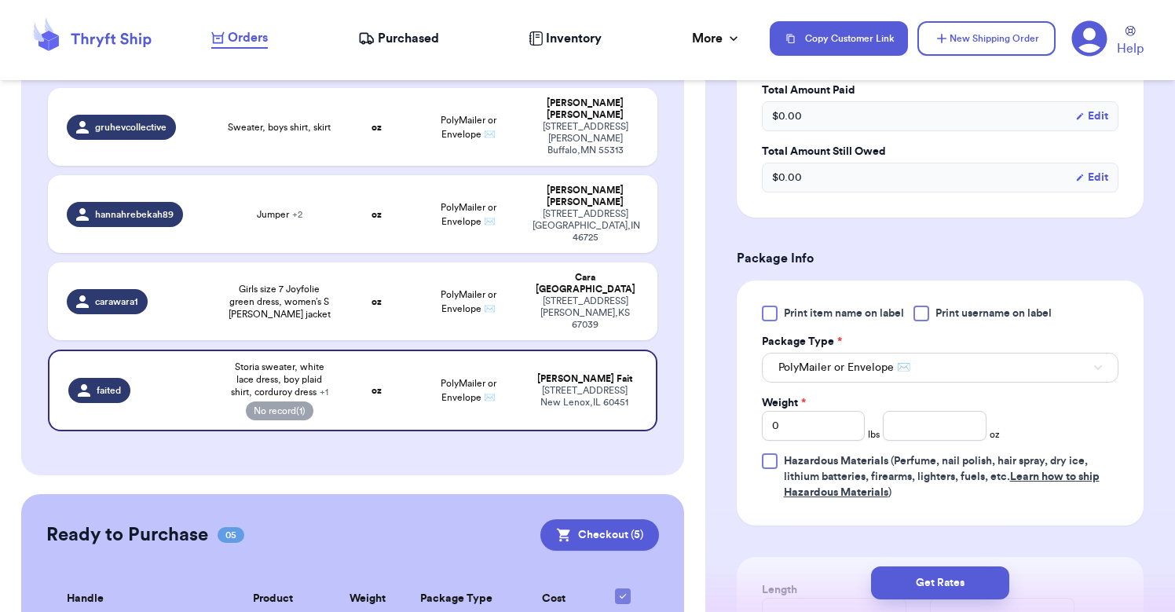
scroll to position [588, 0]
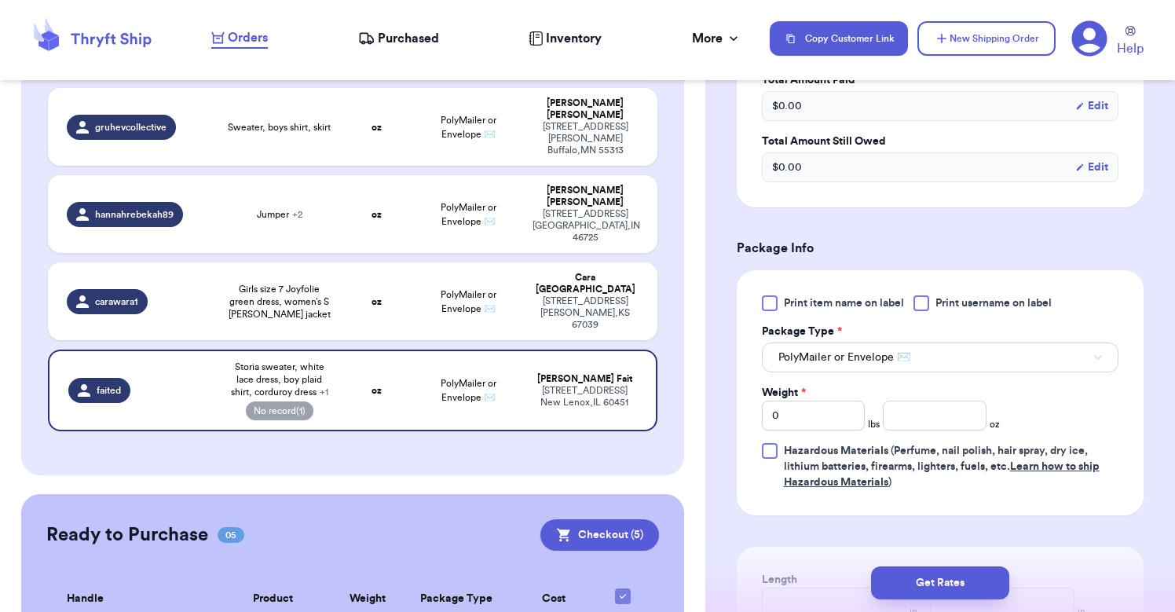
click at [908, 350] on span "PolyMailer or Envelope ✉️" at bounding box center [845, 358] width 132 height 16
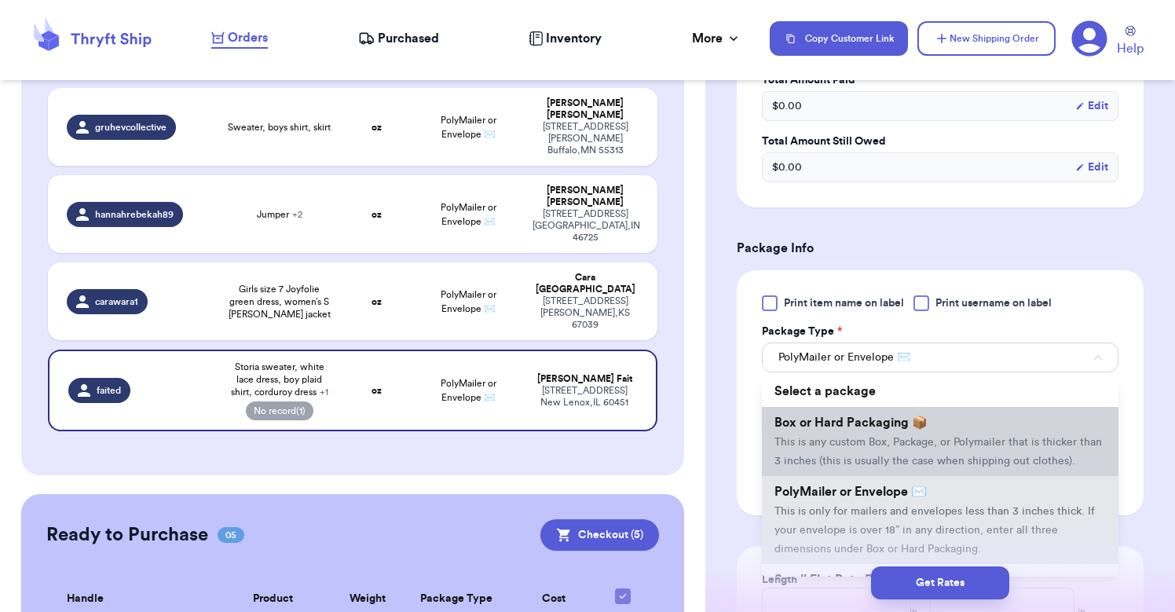
click at [863, 417] on li "Box or Hard Packaging 📦 This is any custom Box, Package, or Polymailer that is …" at bounding box center [940, 441] width 357 height 69
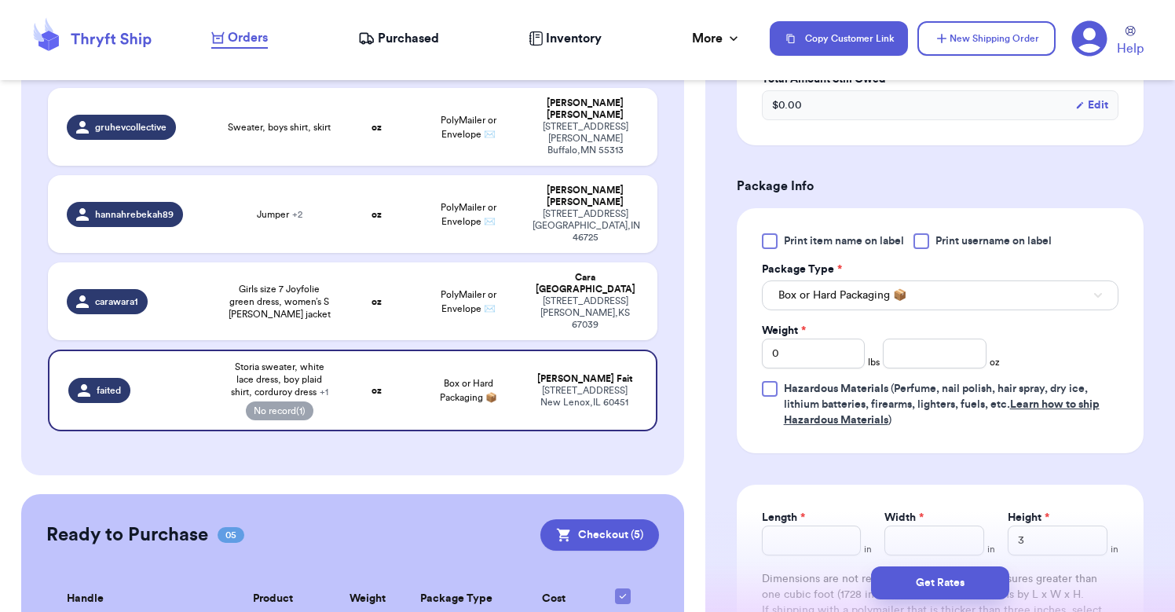
scroll to position [664, 0]
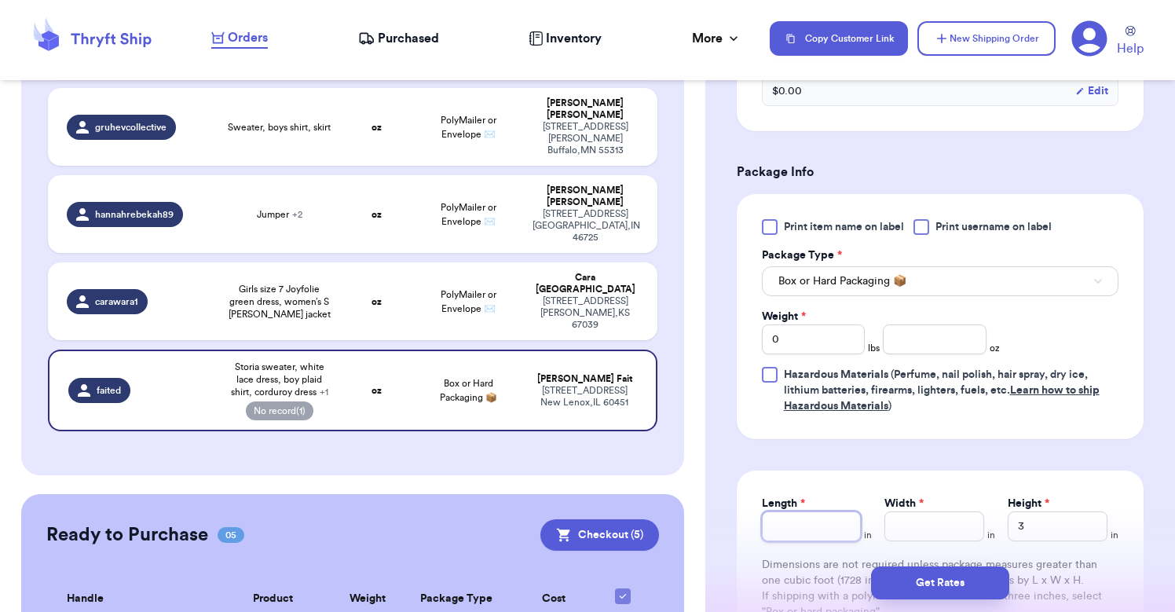
click at [811, 512] on input "Length *" at bounding box center [812, 527] width 100 height 30
type input "5"
click at [930, 518] on input "Width *" at bounding box center [935, 527] width 100 height 30
drag, startPoint x: 782, startPoint y: 519, endPoint x: 742, endPoint y: 512, distance: 40.7
click at [742, 512] on div "Length * 5 in Width * in Height * 3 in Dimensions are not required unless packa…" at bounding box center [940, 558] width 407 height 174
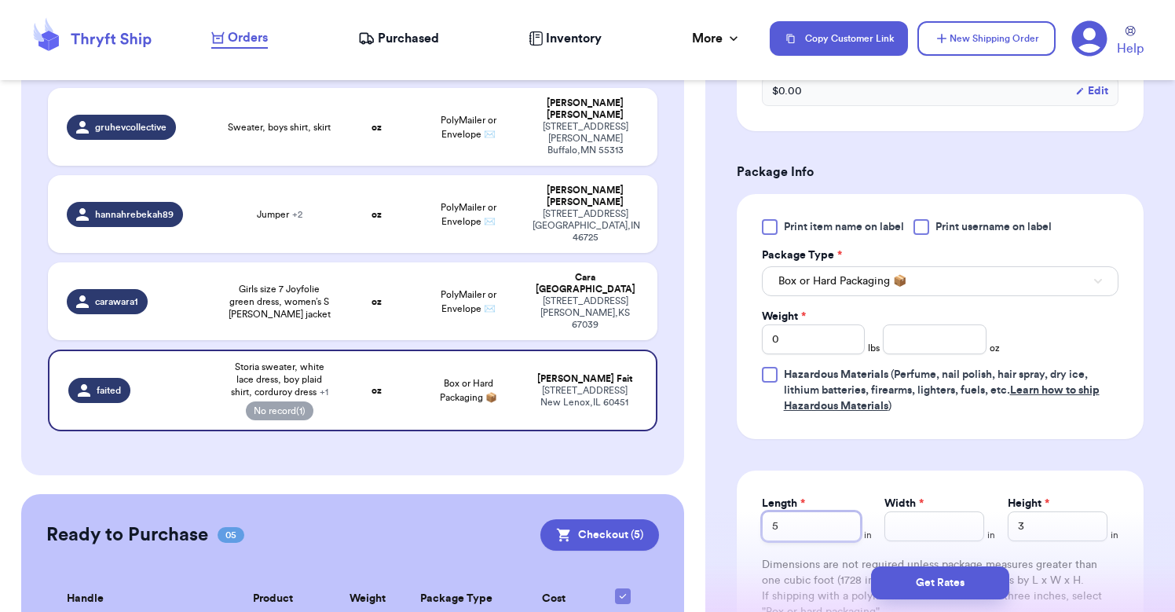
type input "1"
type input "15"
type input "1"
click at [911, 516] on input "1" at bounding box center [935, 527] width 100 height 30
type input "11"
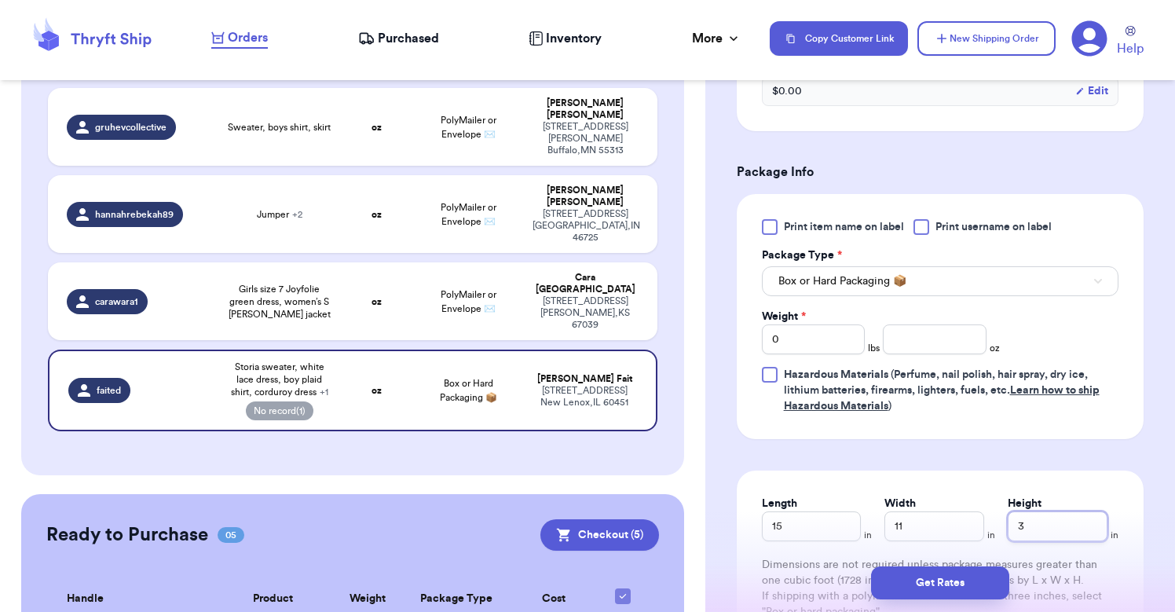
drag, startPoint x: 1058, startPoint y: 515, endPoint x: 1006, endPoint y: 515, distance: 52.6
click at [1006, 515] on div "Length 15 in Width 11 in Height 3 in" at bounding box center [940, 519] width 357 height 46
type input "4"
type input "5"
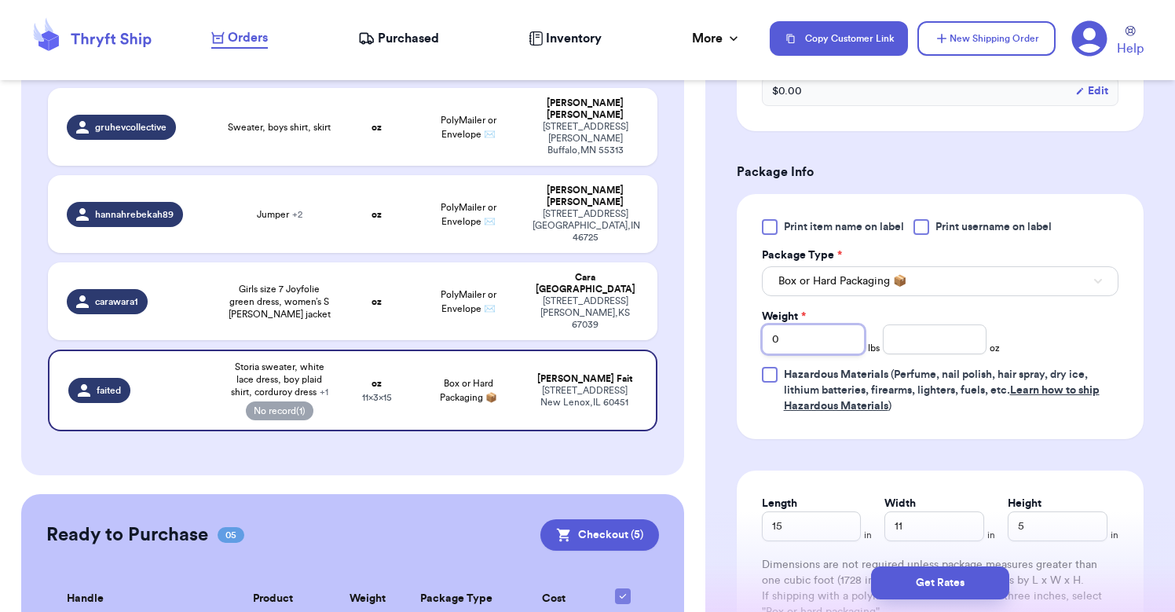
drag, startPoint x: 831, startPoint y: 328, endPoint x: 766, endPoint y: 328, distance: 64.4
click at [766, 328] on input "0" at bounding box center [813, 340] width 103 height 30
type input "5"
type input "4"
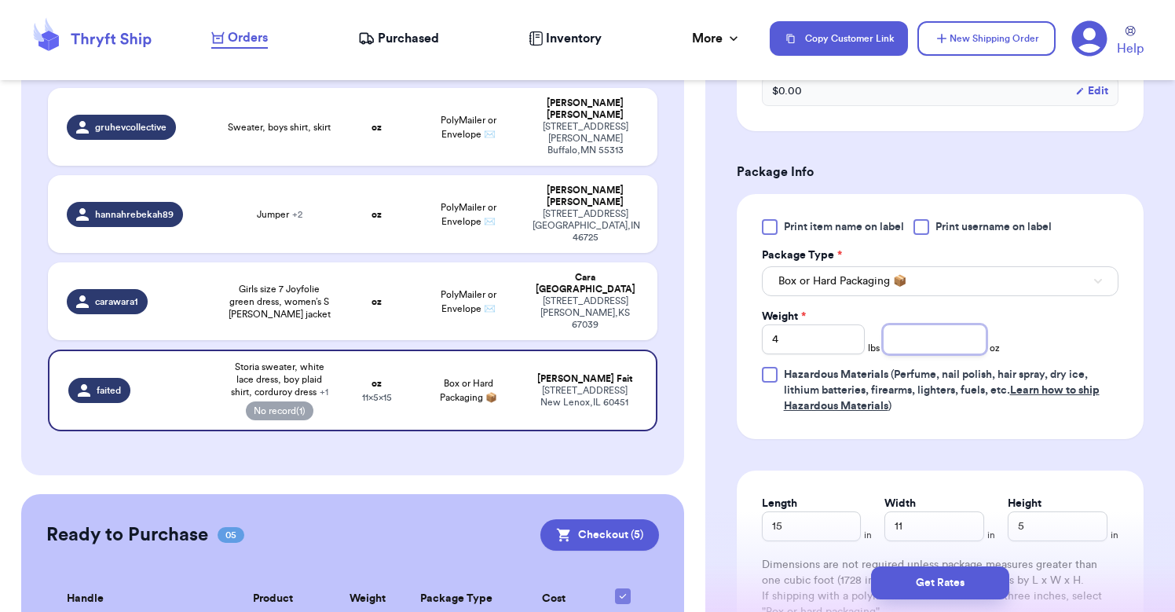
click at [932, 325] on input "number" at bounding box center [934, 340] width 103 height 30
type input "5"
click at [939, 581] on button "Get Rates" at bounding box center [940, 583] width 138 height 33
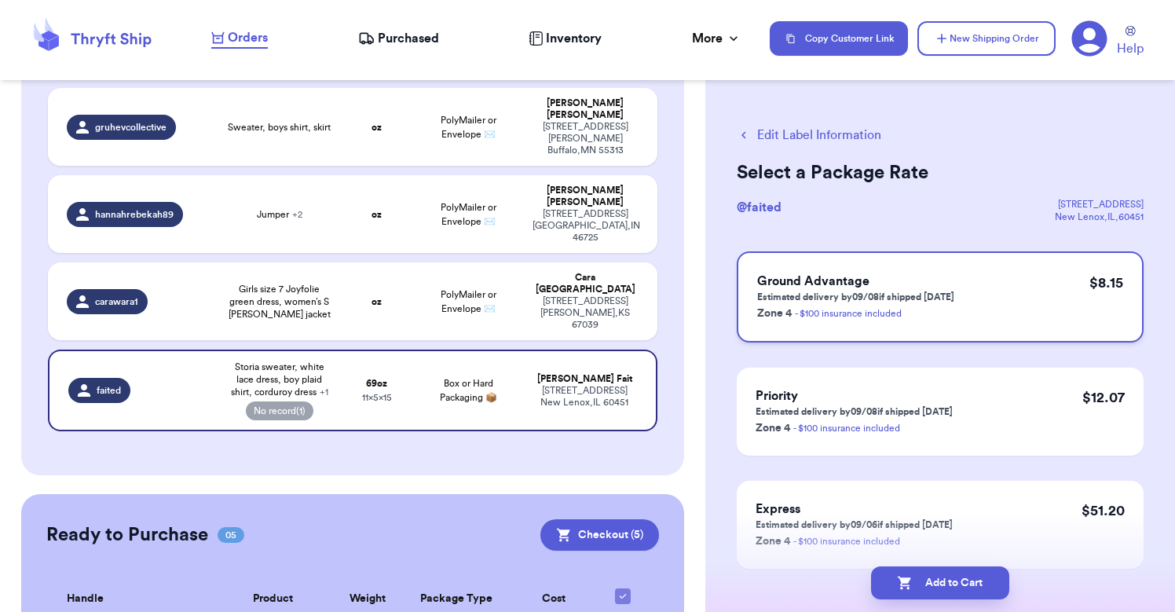
click at [881, 304] on p "Zone 4 - $100 insurance included" at bounding box center [855, 312] width 197 height 19
click at [948, 585] on button "Add to Cart" at bounding box center [940, 583] width 138 height 33
checkbox input "true"
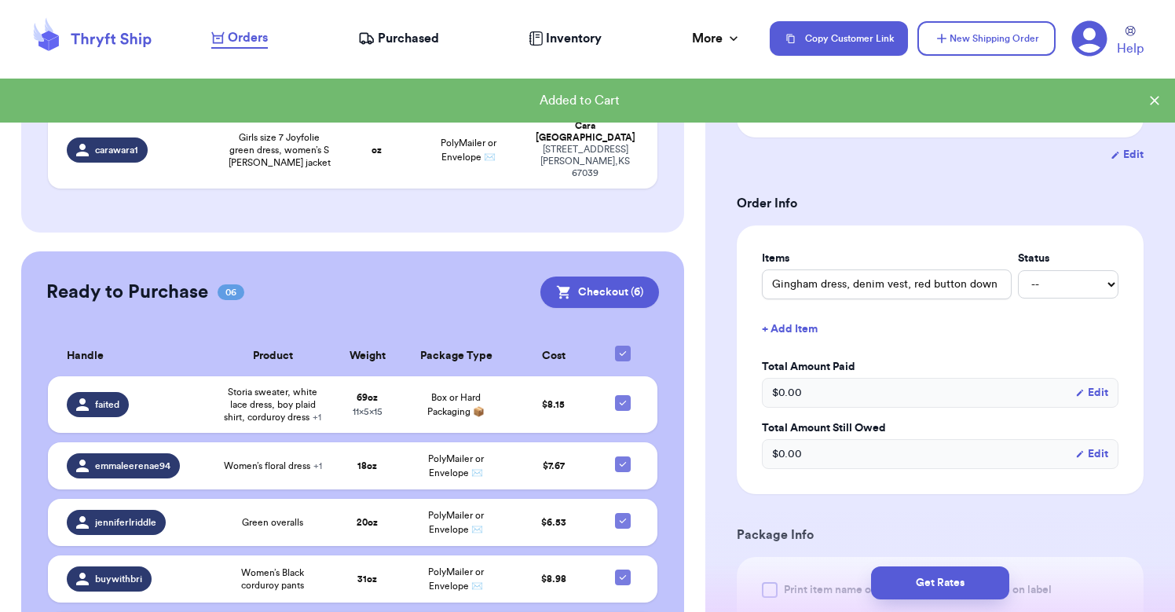
scroll to position [373, 0]
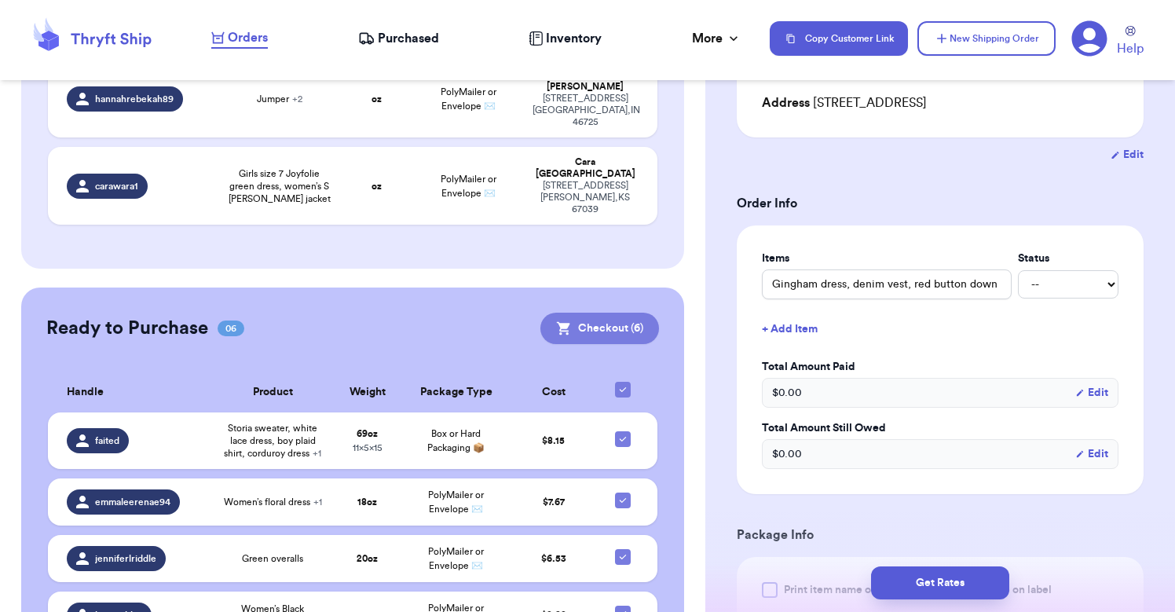
click at [623, 313] on button "Checkout ( 6 )" at bounding box center [600, 328] width 119 height 31
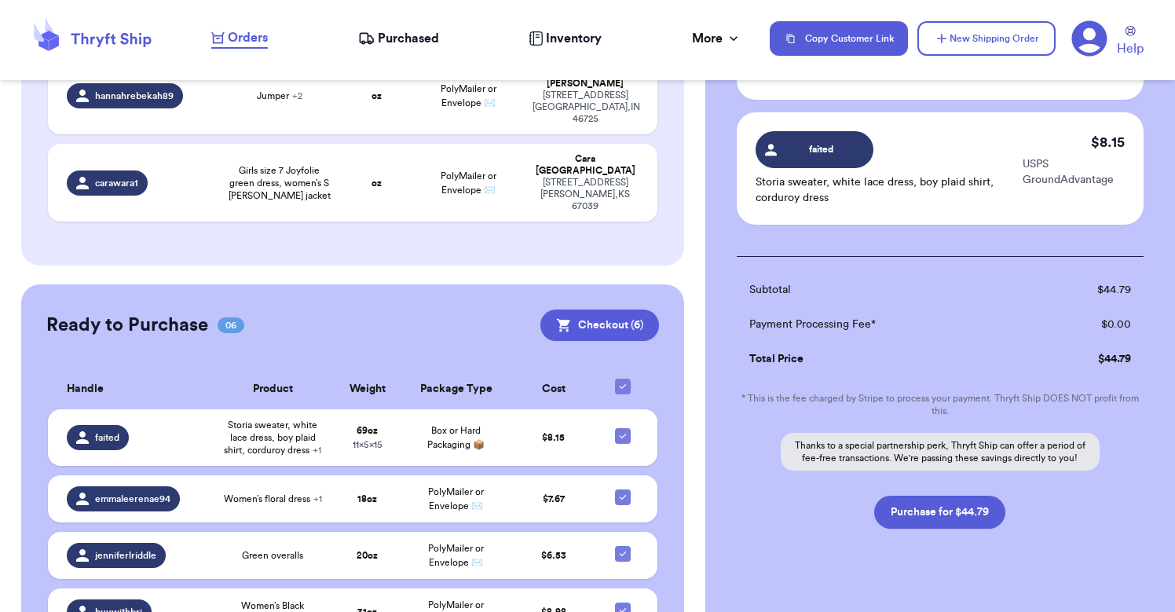
scroll to position [634, 0]
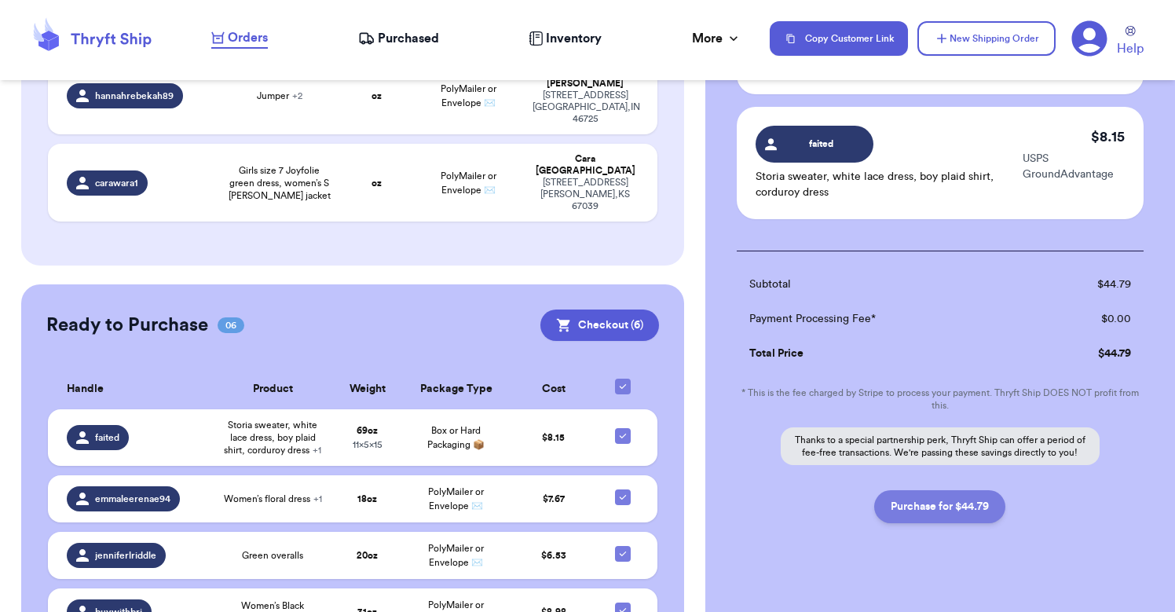
click at [922, 512] on button "Purchase for $44.79" at bounding box center [940, 506] width 131 height 33
checkbox input "false"
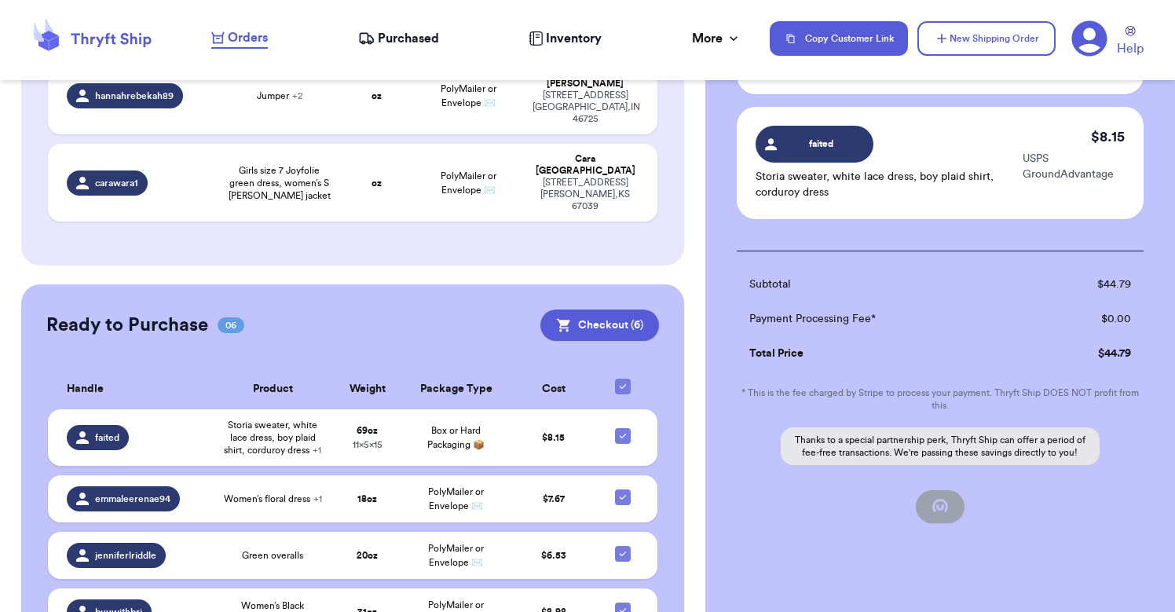
checkbox input "false"
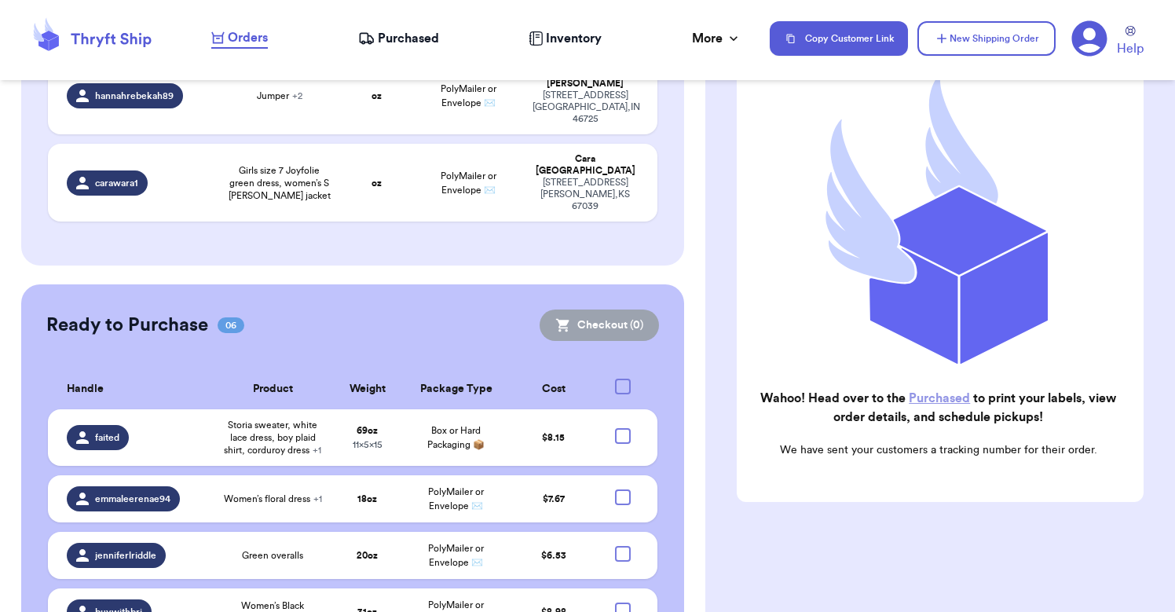
scroll to position [169, 0]
checkbox input "true"
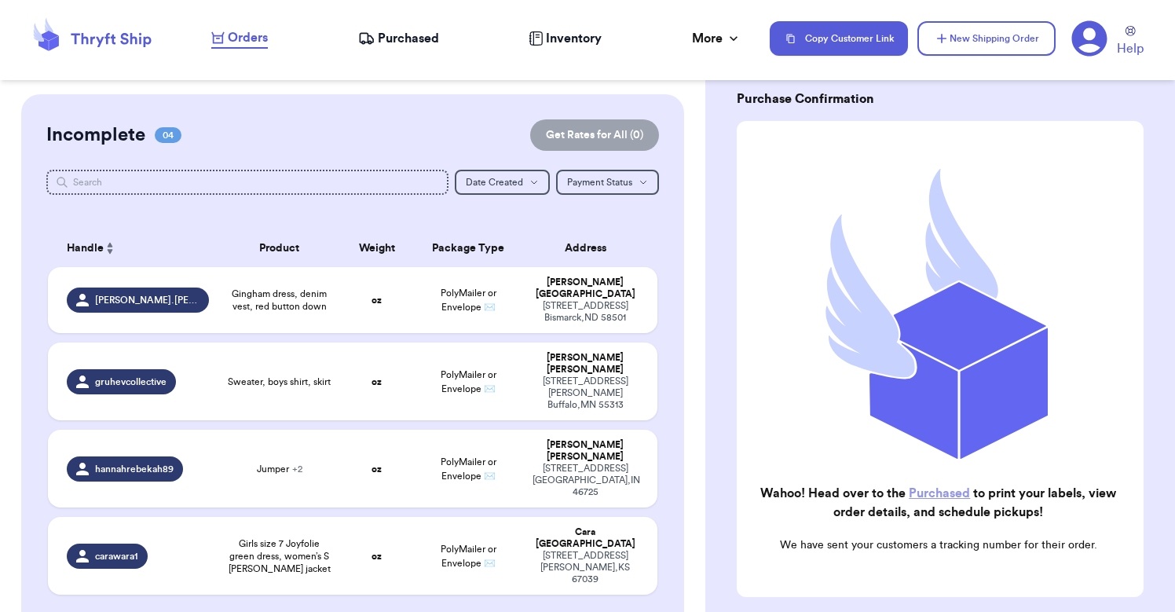
scroll to position [68, 0]
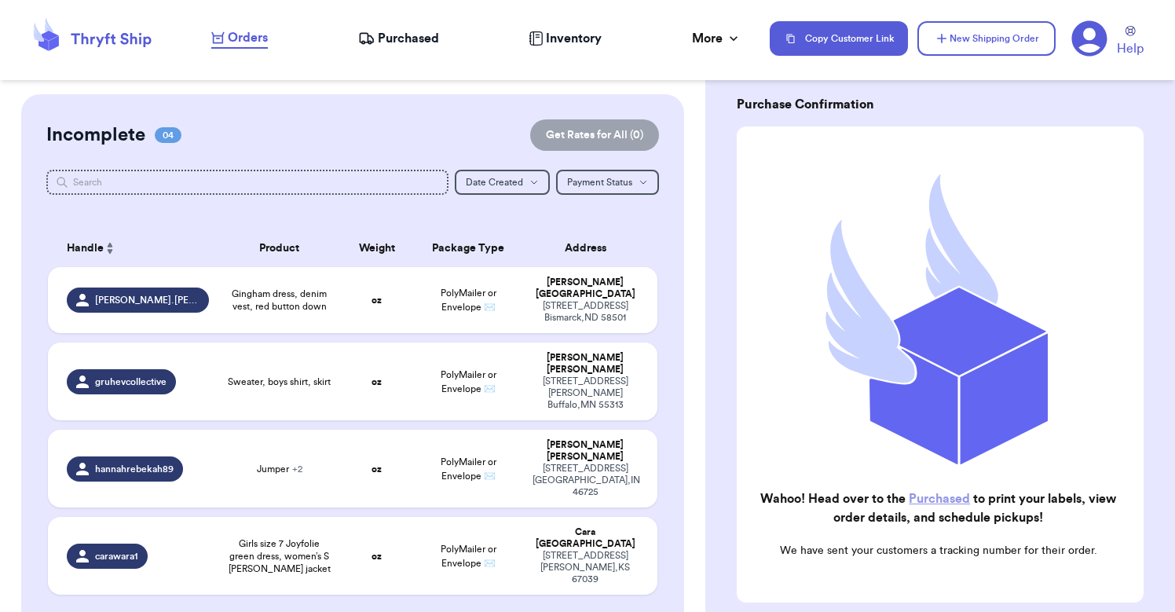
click at [946, 501] on link "Purchased" at bounding box center [939, 499] width 61 height 13
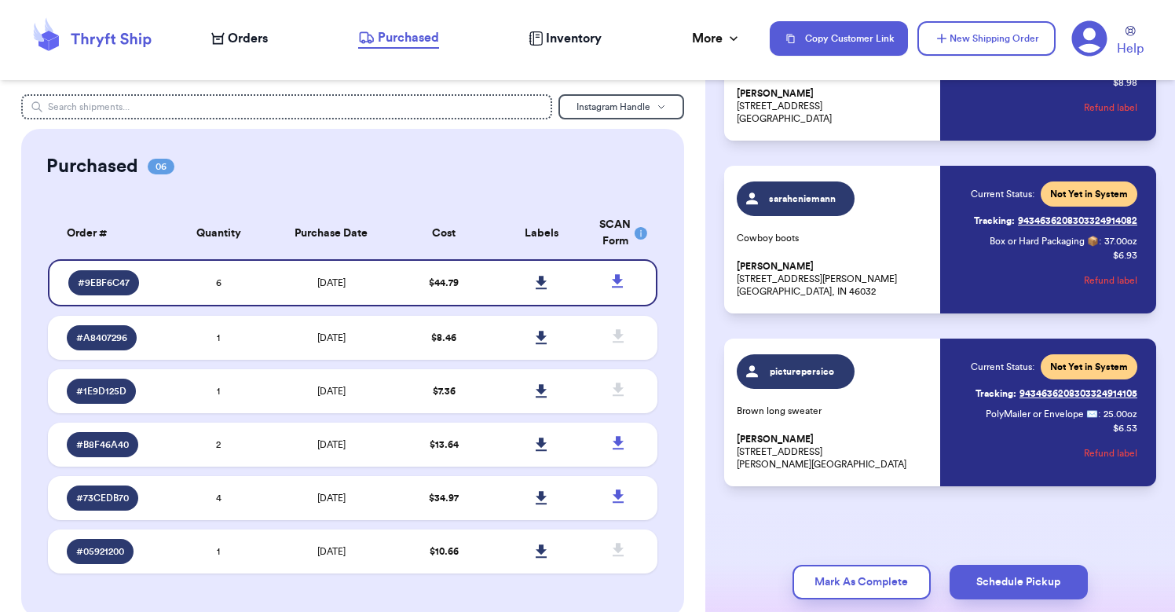
click at [822, 118] on p "[PERSON_NAME] [STREET_ADDRESS]" at bounding box center [834, 106] width 194 height 38
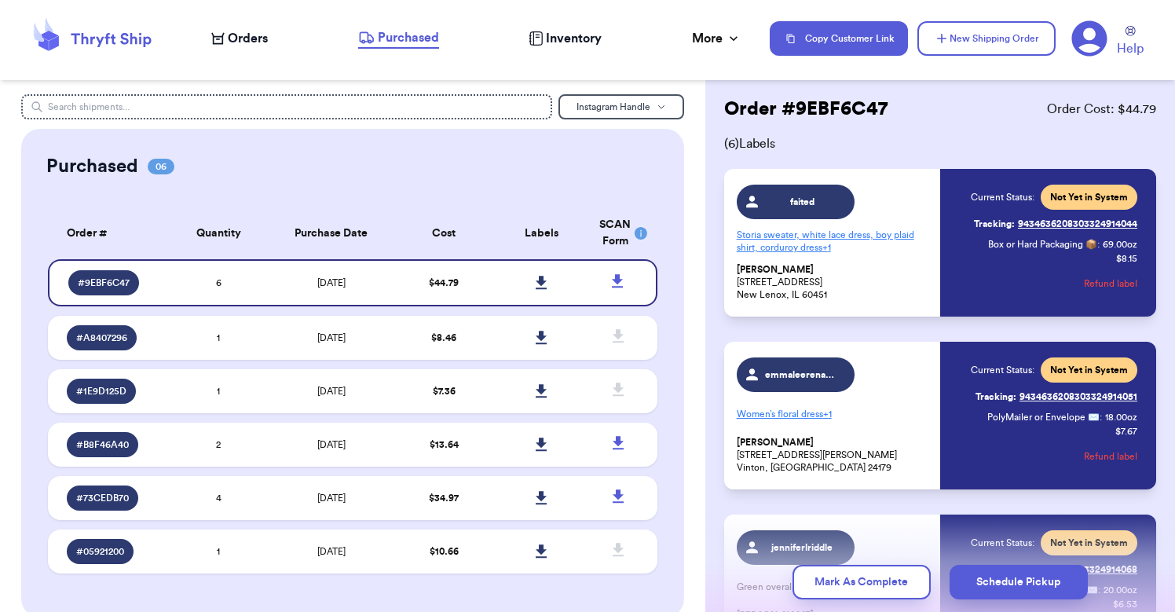
scroll to position [27, 0]
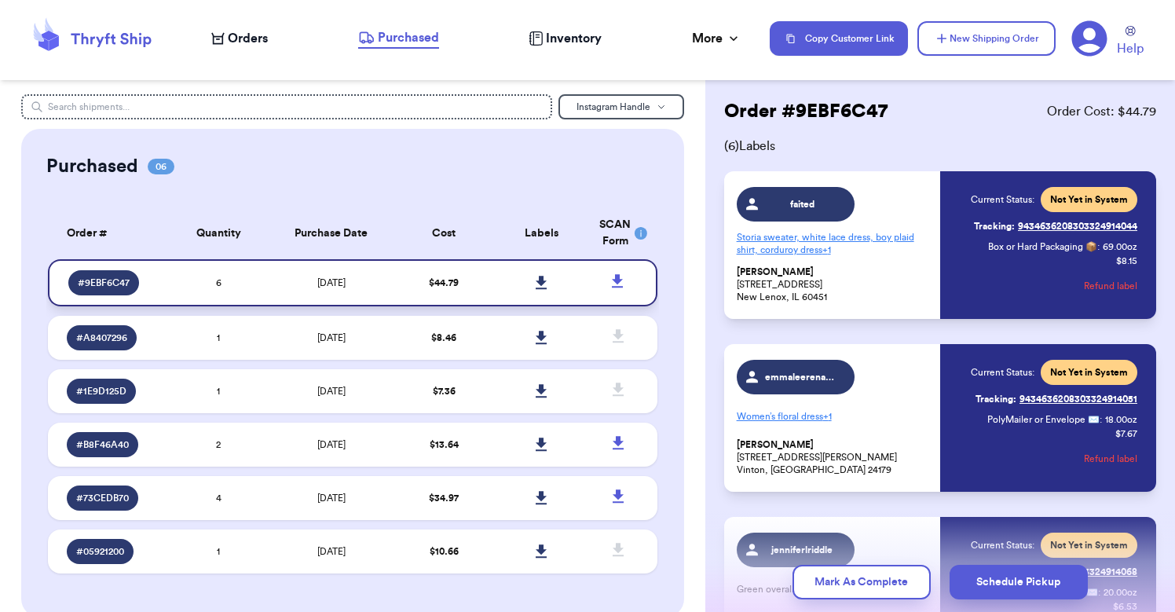
click at [544, 289] on icon at bounding box center [541, 282] width 11 height 13
click at [251, 42] on span "Orders" at bounding box center [248, 38] width 40 height 19
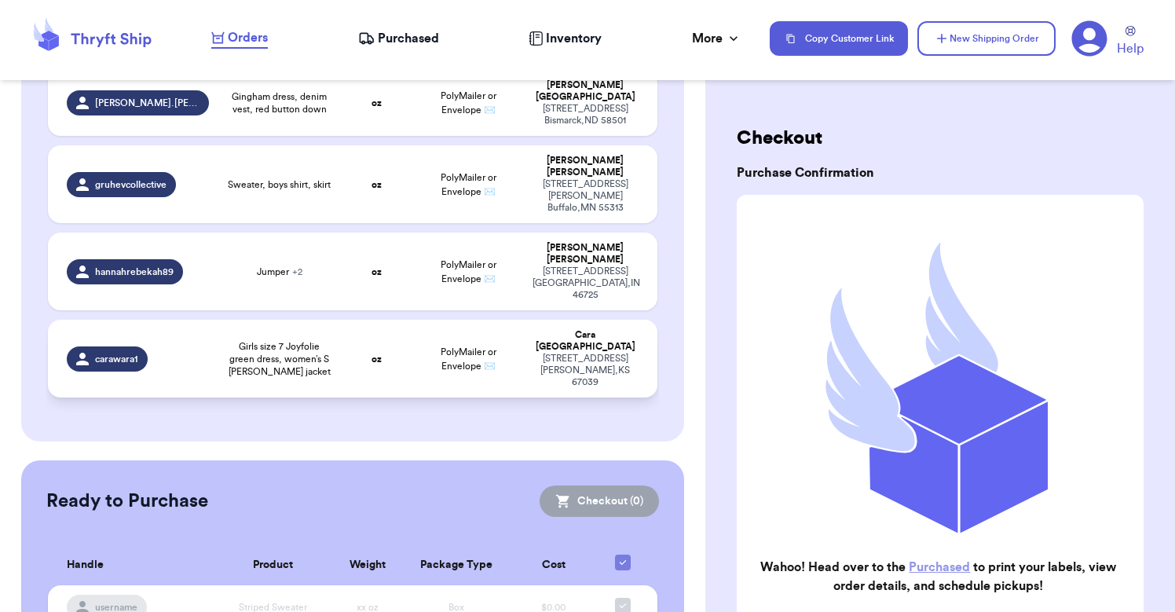
scroll to position [185, 0]
